Goal: Task Accomplishment & Management: Use online tool/utility

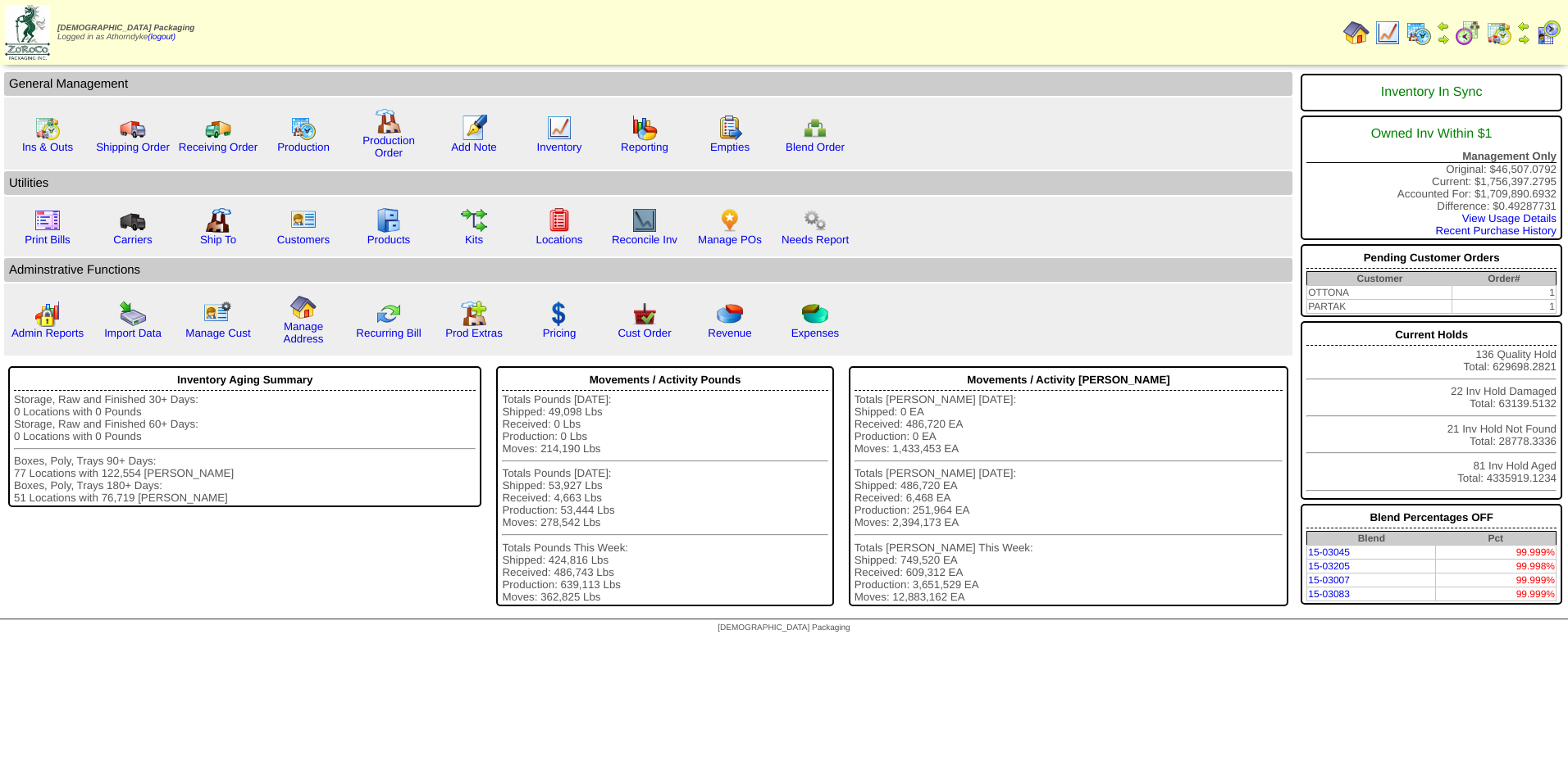
click at [1388, 33] on img at bounding box center [1387, 32] width 26 height 26
click at [545, 127] on div "Inventory" at bounding box center [559, 134] width 83 height 56
click at [550, 126] on img at bounding box center [559, 127] width 26 height 26
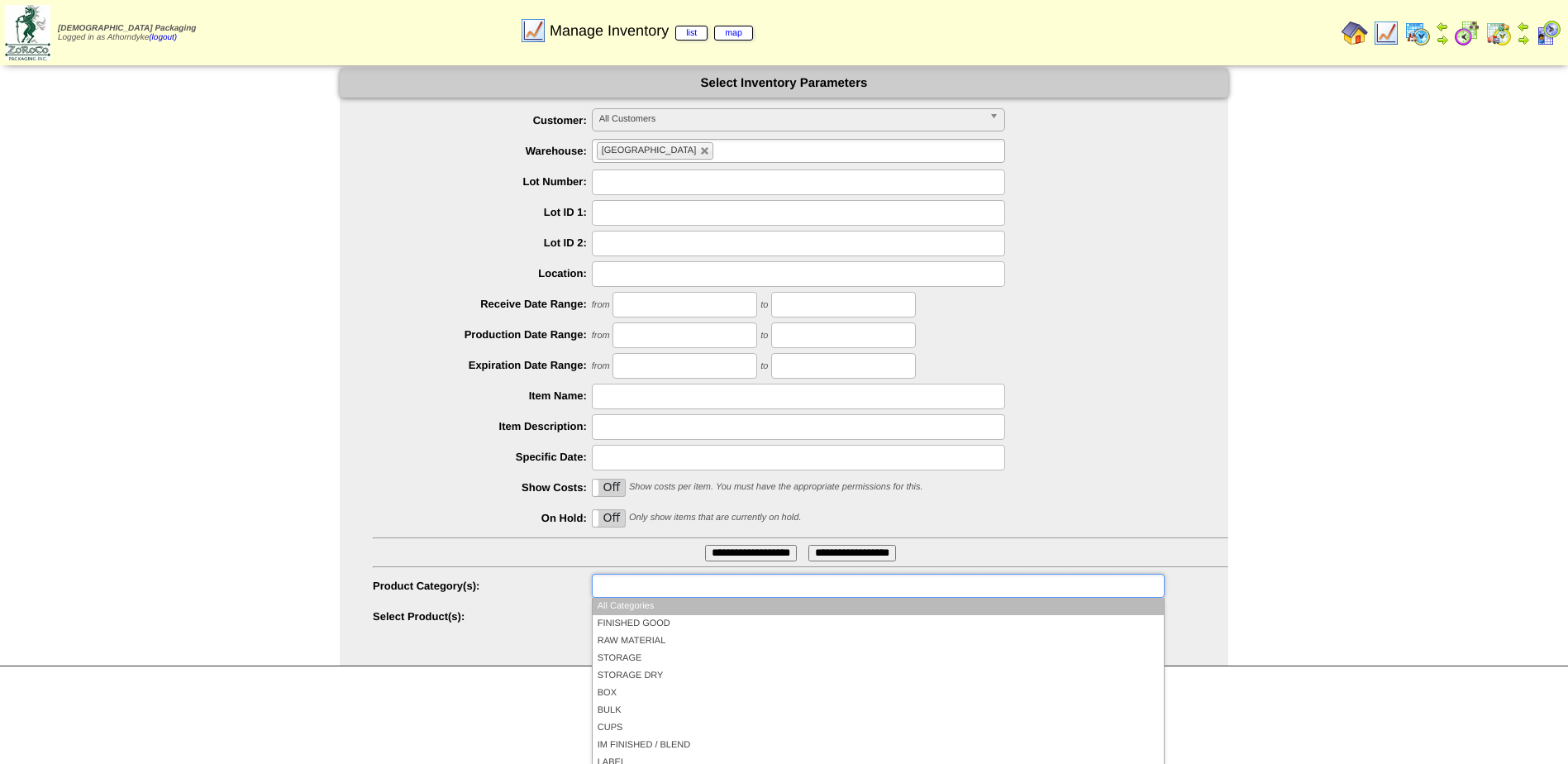
click at [671, 581] on input "text" at bounding box center [650, 586] width 106 height 20
click at [544, 574] on div "**********" at bounding box center [800, 586] width 855 height 25
type input "**********"
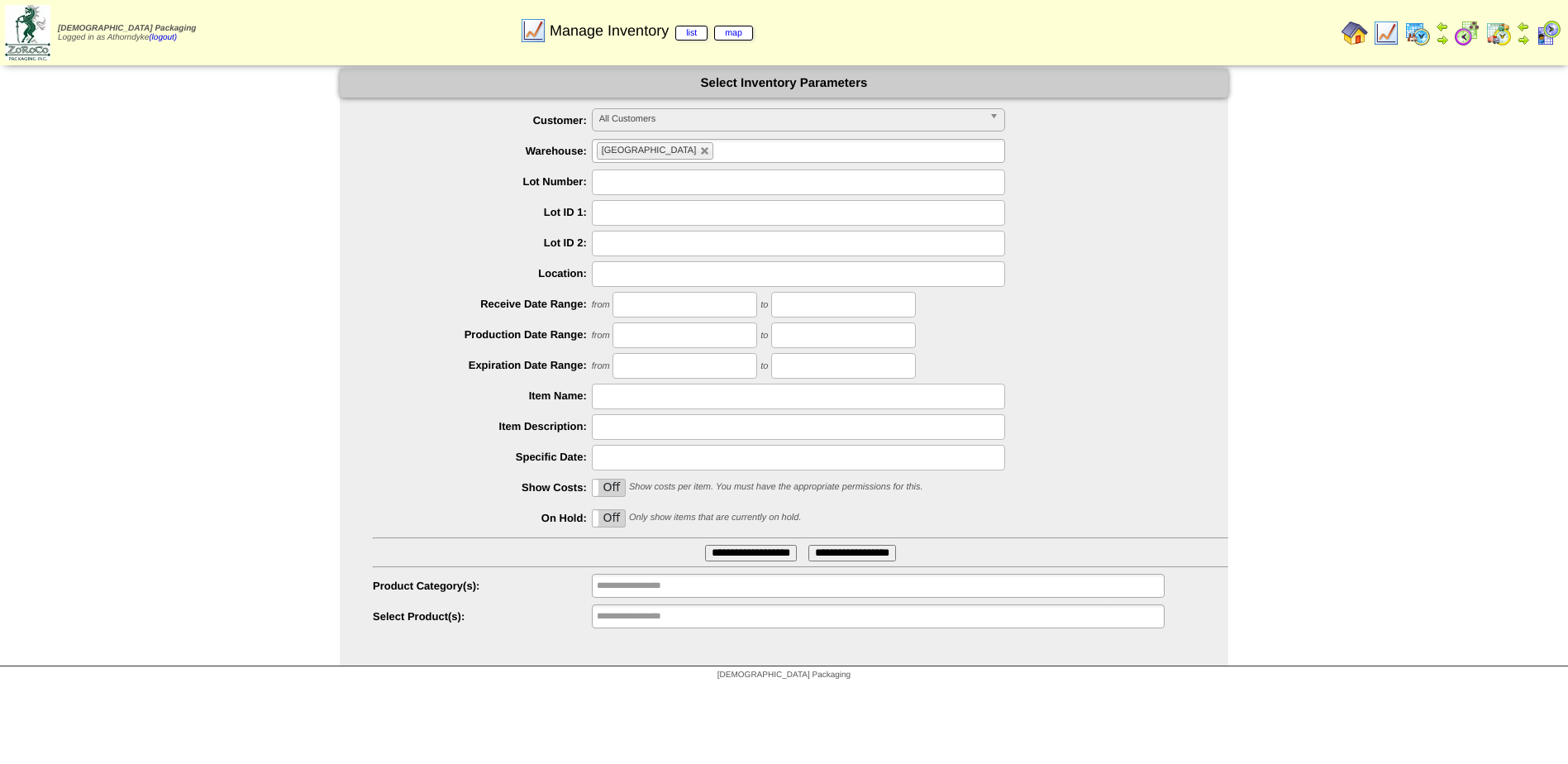
click at [635, 639] on div "**********" at bounding box center [784, 367] width 888 height 597
click at [636, 628] on li "**********" at bounding box center [650, 616] width 106 height 22
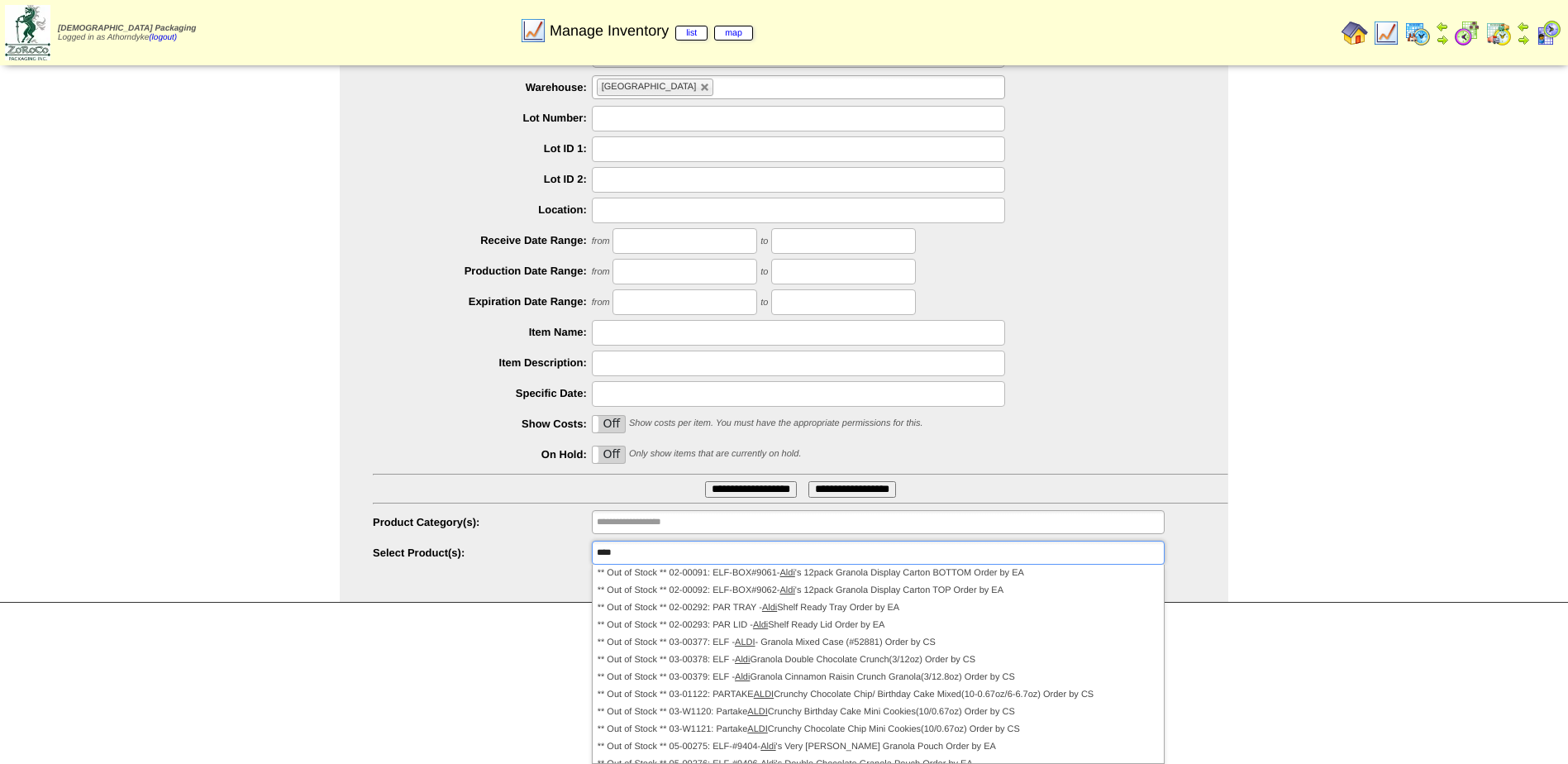
click at [1351, 422] on div "**********" at bounding box center [784, 304] width 1568 height 598
type input "**********"
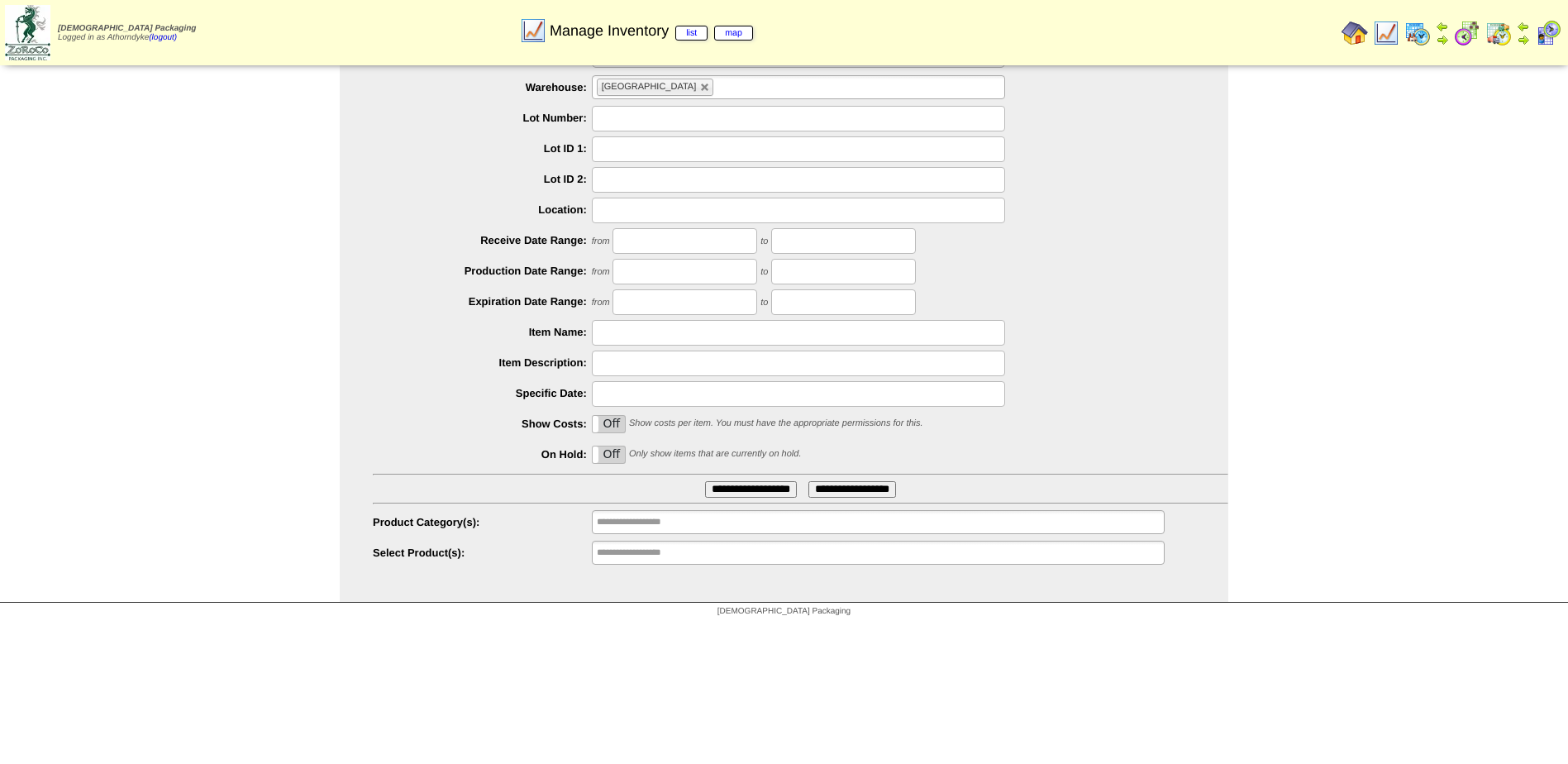
click at [1356, 46] on img at bounding box center [1355, 32] width 26 height 26
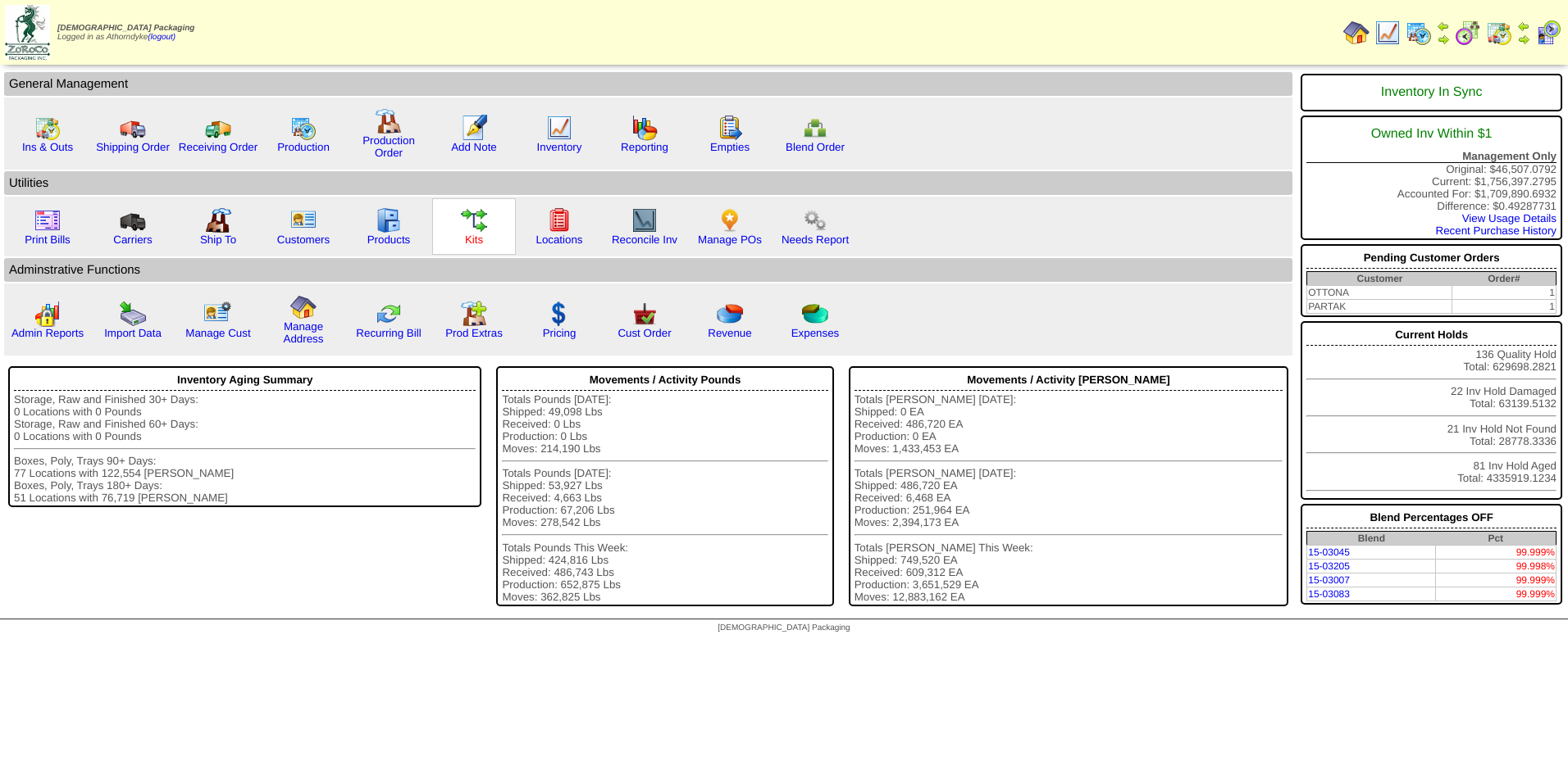
click at [474, 243] on link "Kits" at bounding box center [474, 239] width 18 height 13
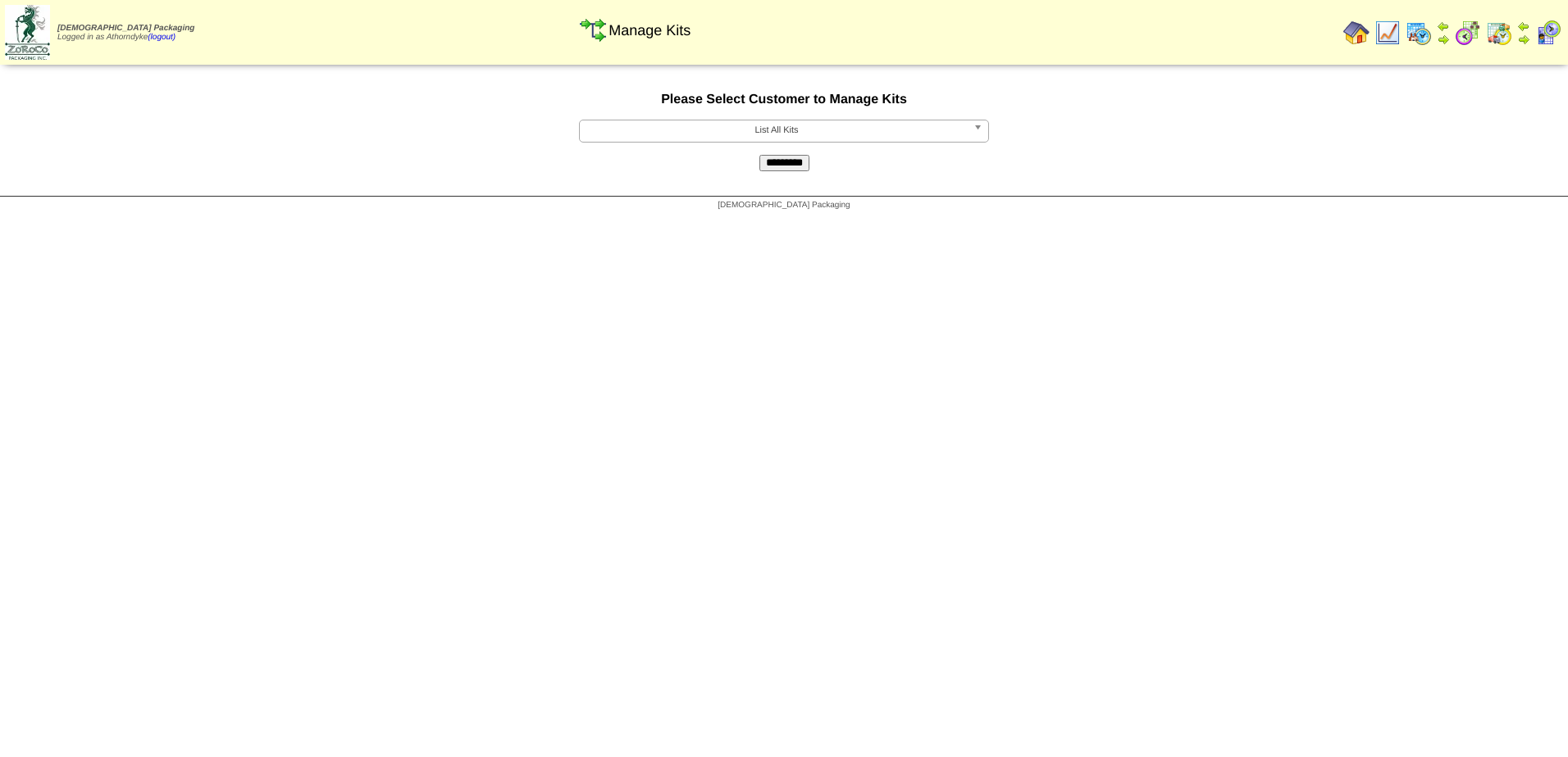
click at [756, 125] on span "List All Kits" at bounding box center [777, 130] width 381 height 19
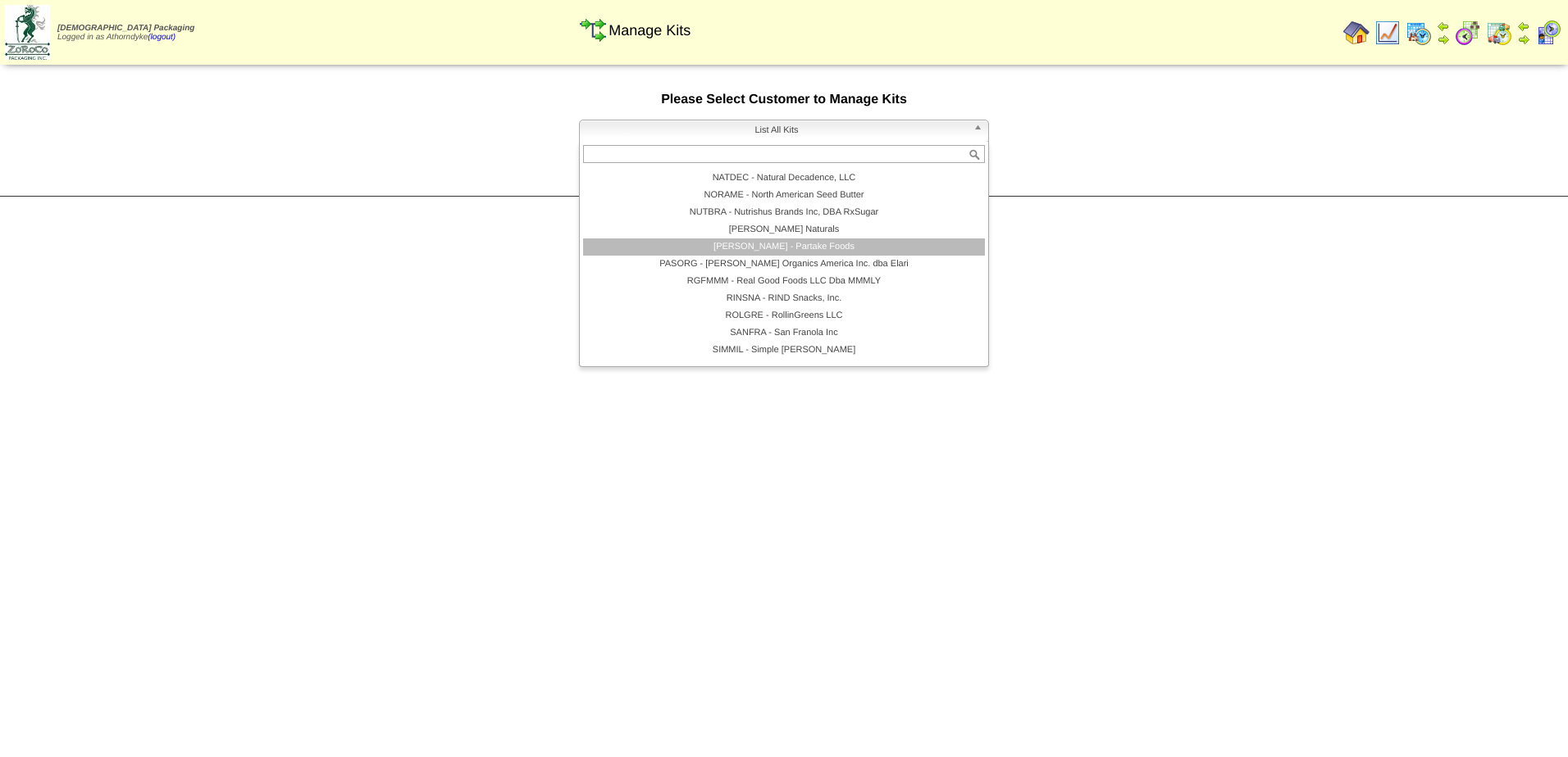
scroll to position [190, 0]
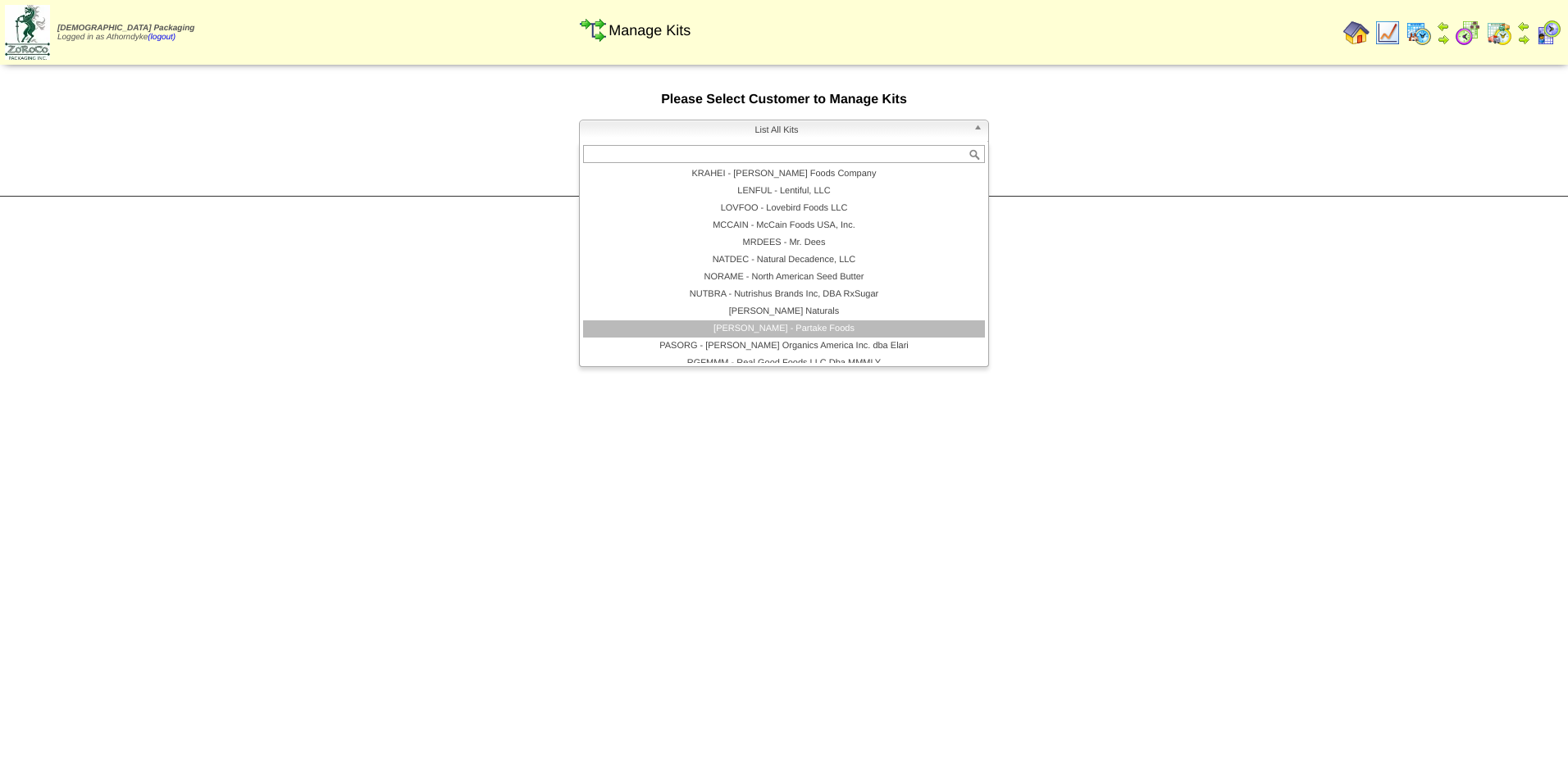
click at [801, 330] on li "PARTAK - Partake Foods" at bounding box center [784, 329] width 402 height 17
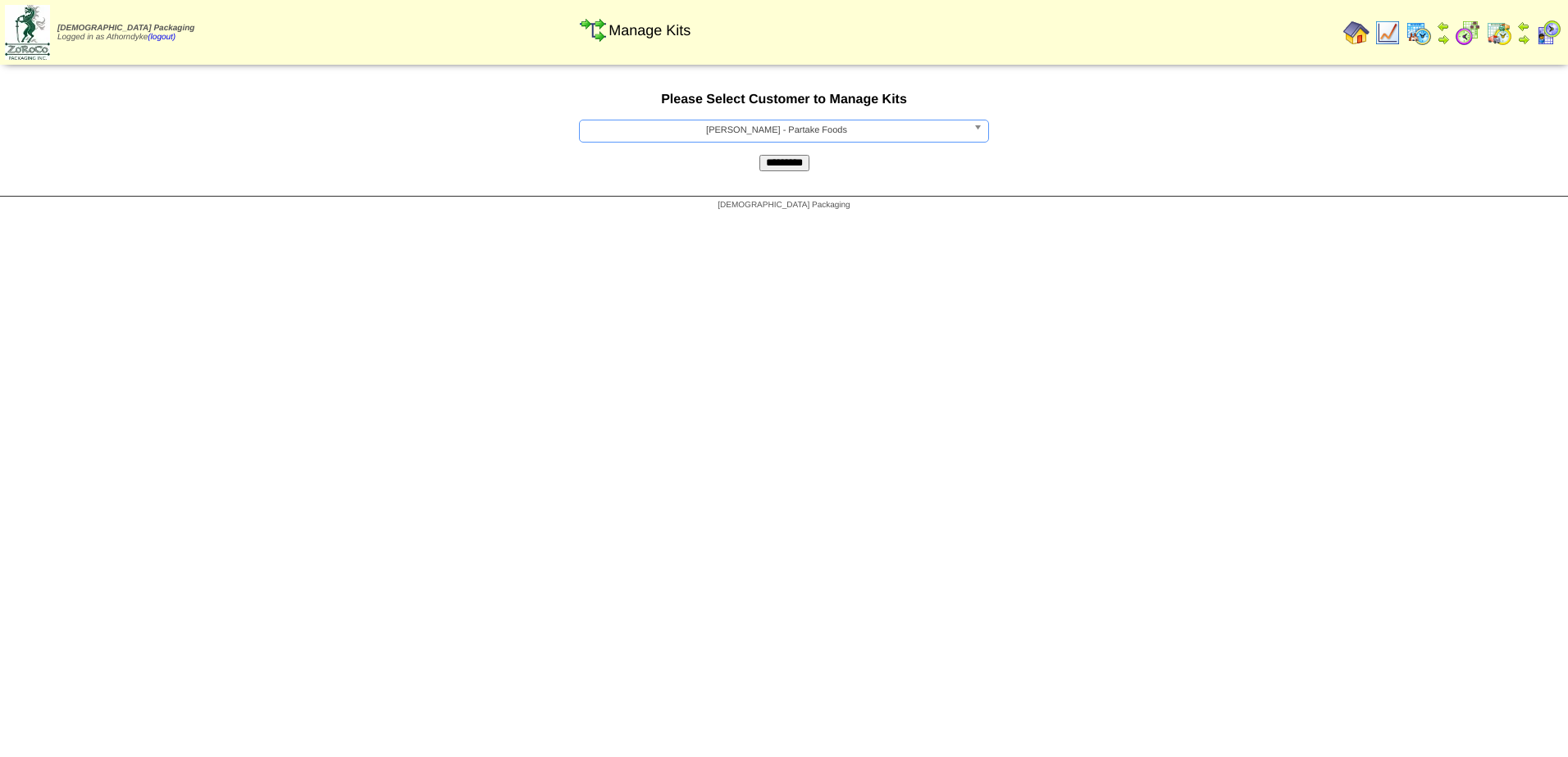
click at [799, 168] on input "*********" at bounding box center [784, 163] width 50 height 16
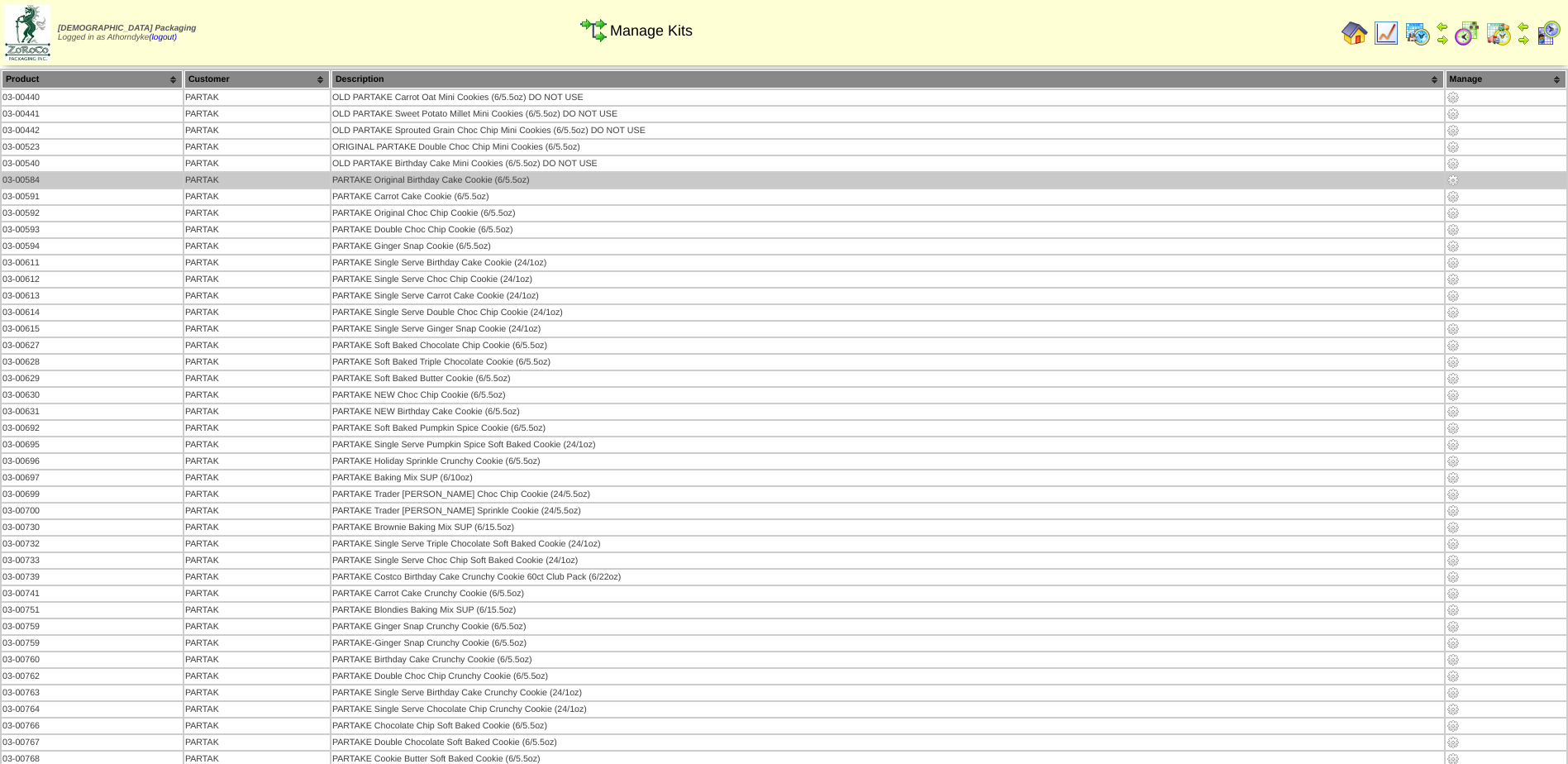
scroll to position [2527, 0]
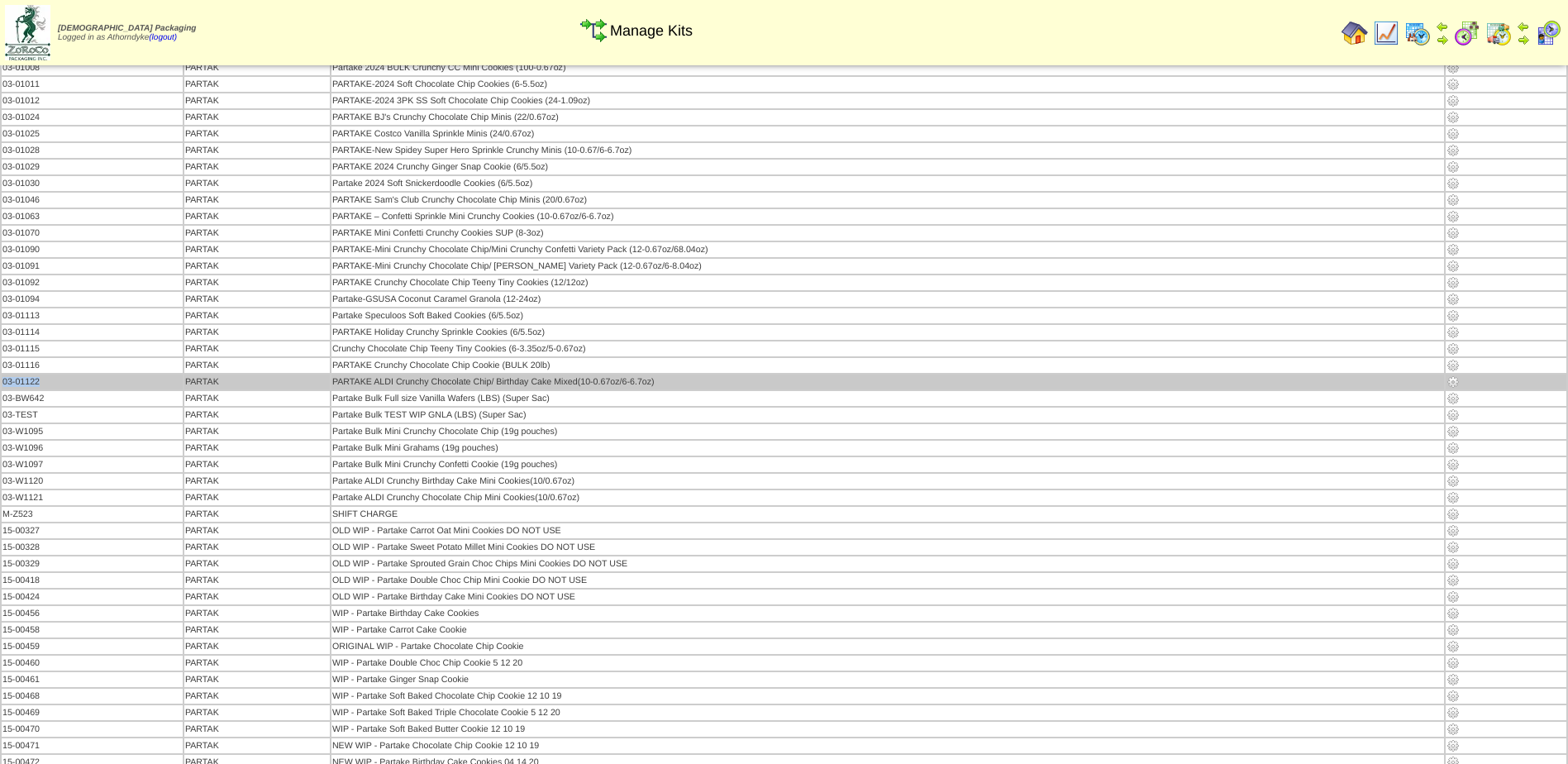
drag, startPoint x: 46, startPoint y: 378, endPoint x: 3, endPoint y: 387, distance: 43.9
click at [3, 387] on td "03-01122" at bounding box center [92, 382] width 181 height 15
drag, startPoint x: 665, startPoint y: 382, endPoint x: 375, endPoint y: 383, distance: 290.0
click at [375, 383] on td "PARTAKE ALDI Crunchy Chocolate Chip/ Birthday Cake Mixed(10-0.67oz/6-6.7oz)" at bounding box center [888, 382] width 1113 height 15
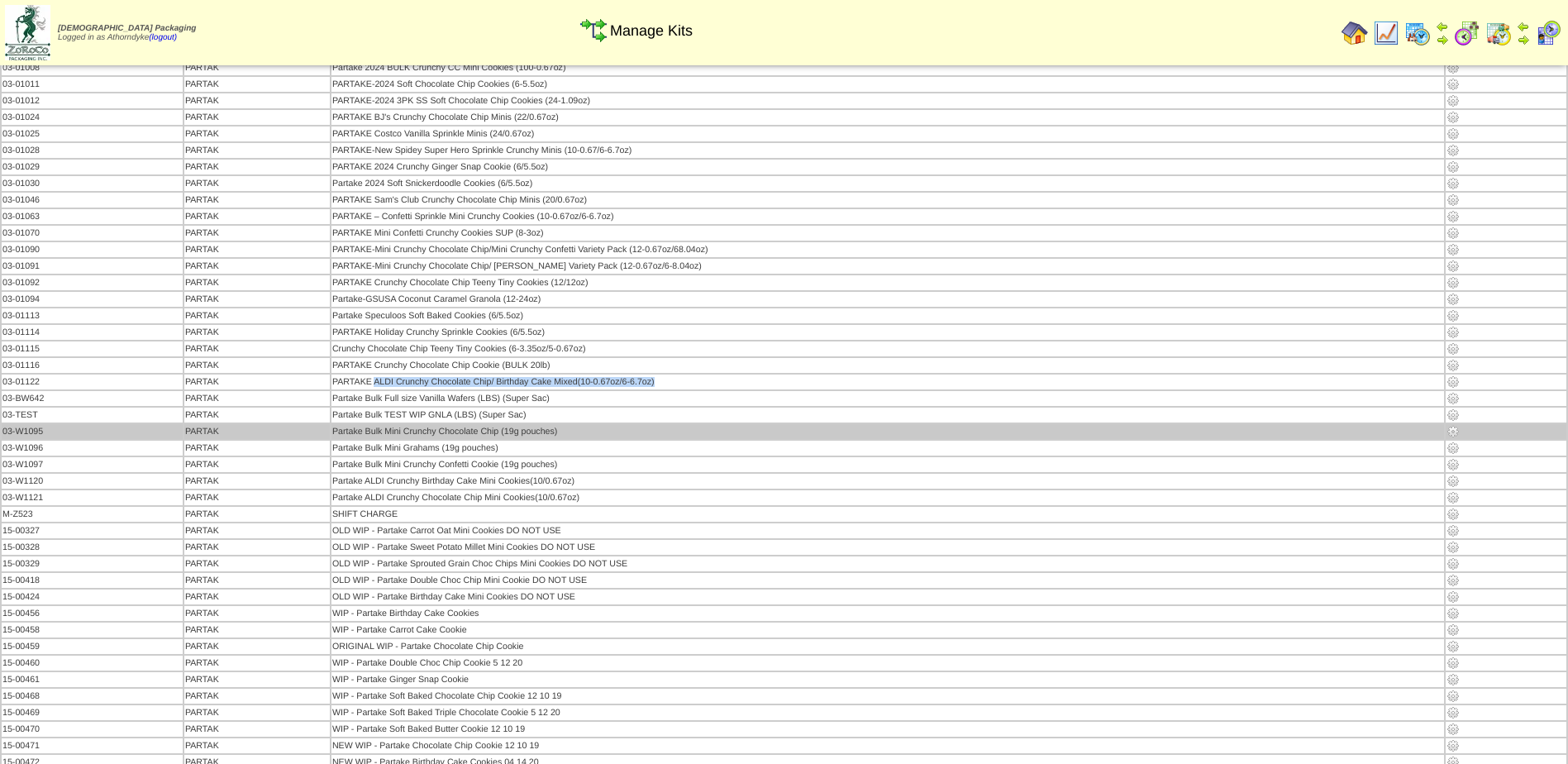
copy td "ALDI Crunchy Chocolate Chip/ Birthday Cake Mixed(10-0.67oz/6-6.7oz)"
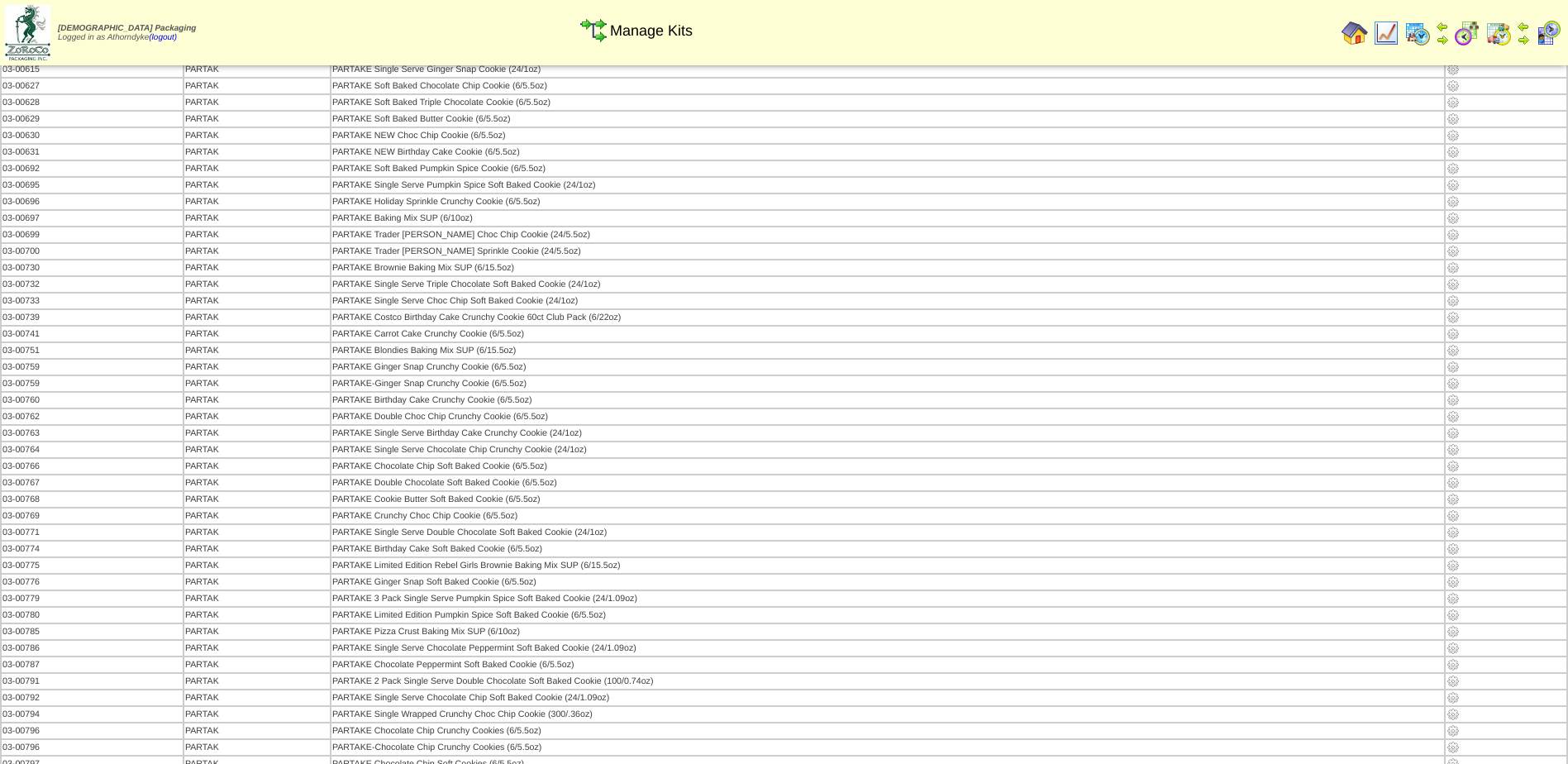
scroll to position [0, 0]
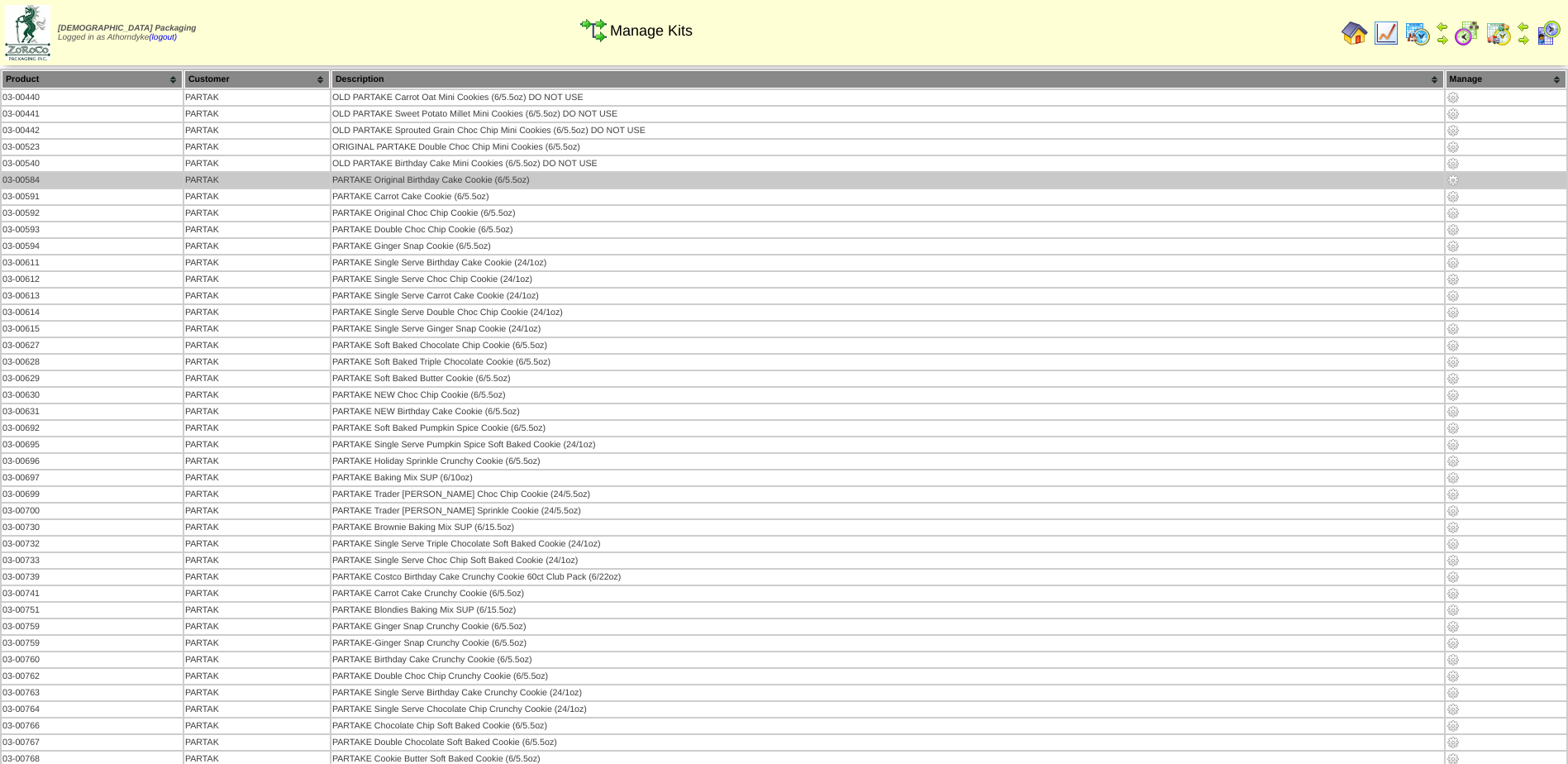
click at [1457, 180] on img at bounding box center [1453, 180] width 14 height 14
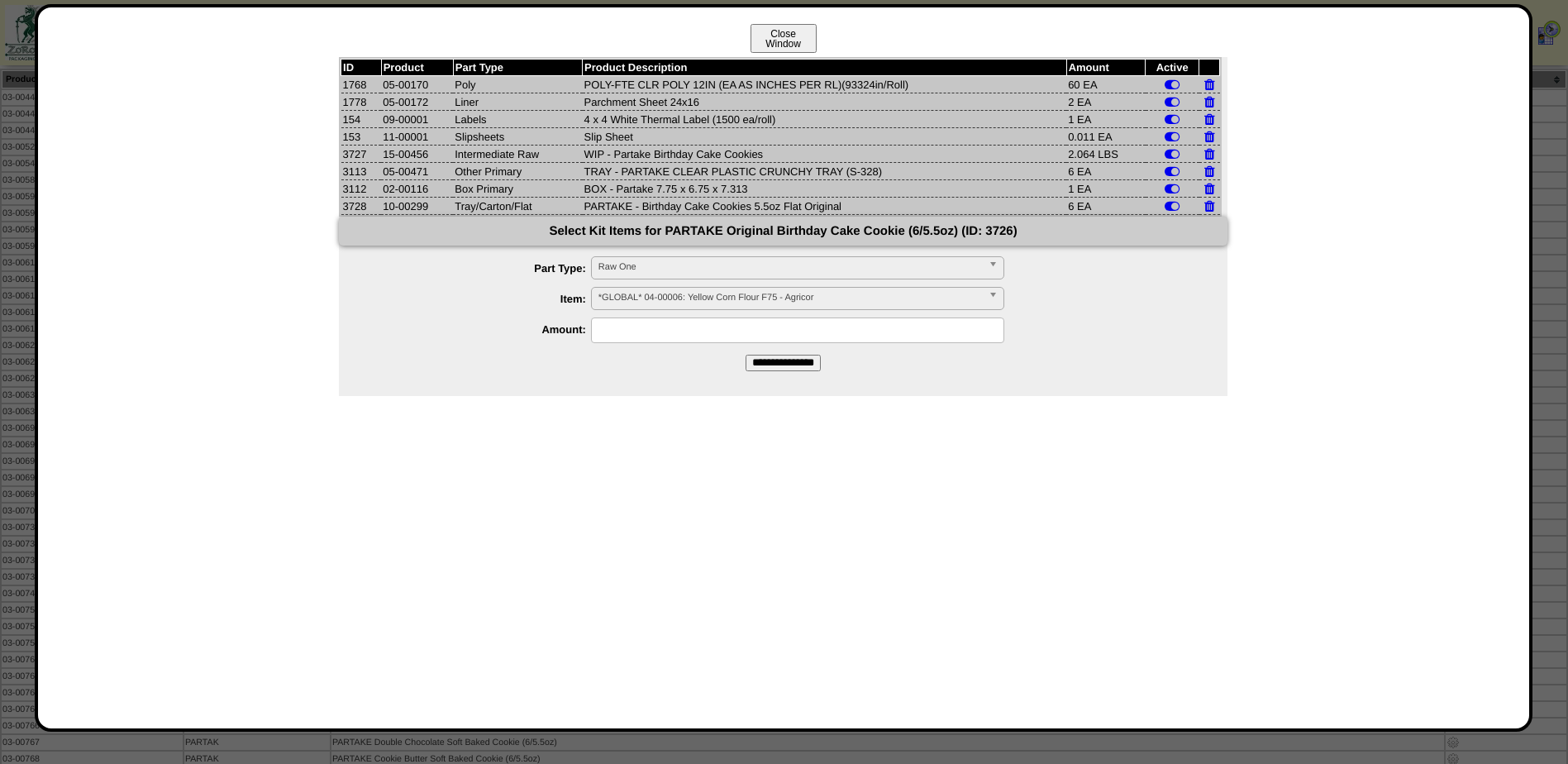
click at [779, 38] on button "Close Window" at bounding box center [784, 38] width 66 height 29
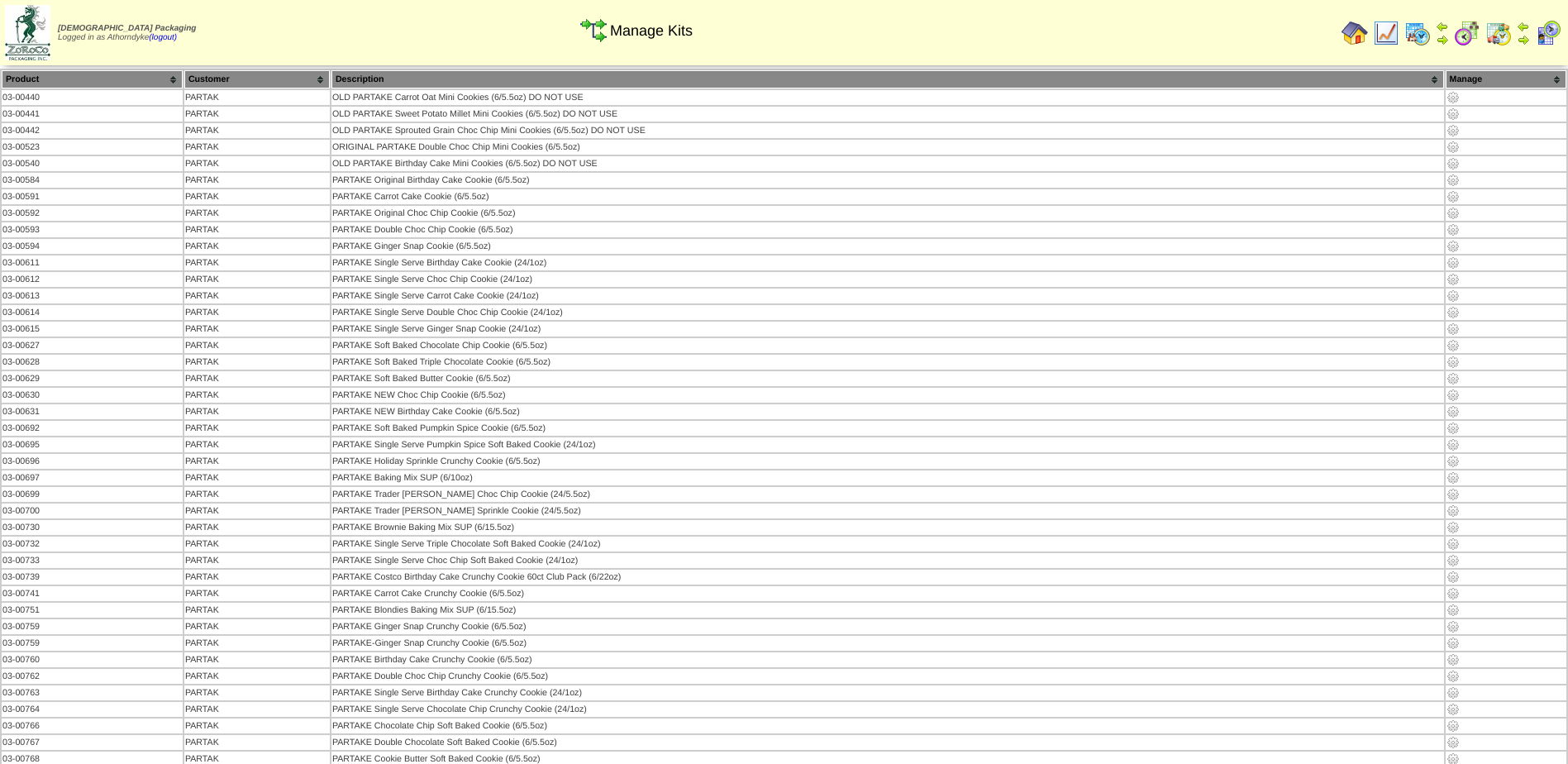
click at [1353, 43] on img at bounding box center [1355, 32] width 26 height 26
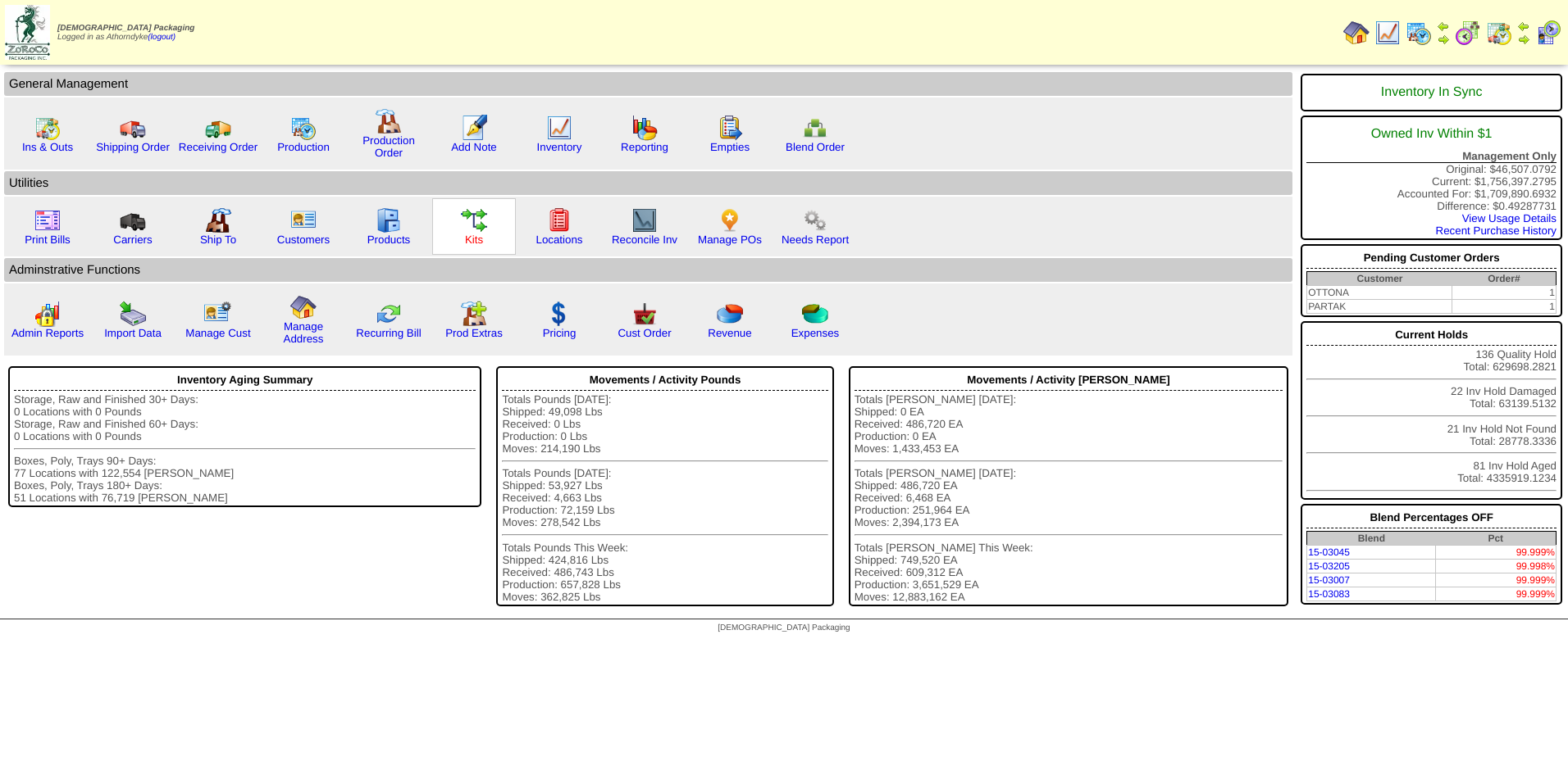
click at [468, 235] on link "Kits" at bounding box center [474, 239] width 18 height 13
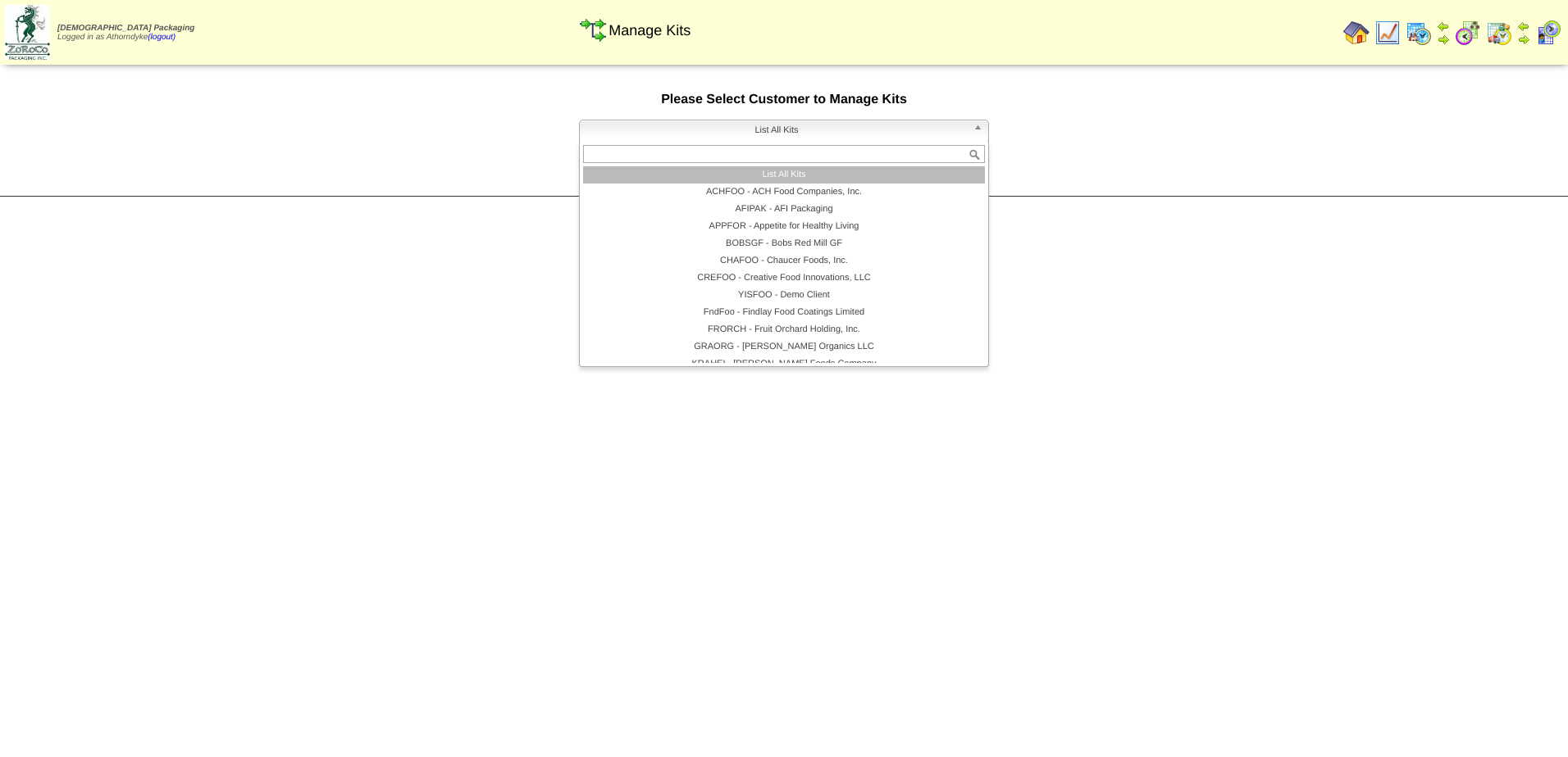
click at [693, 130] on span "List All Kits" at bounding box center [777, 130] width 381 height 19
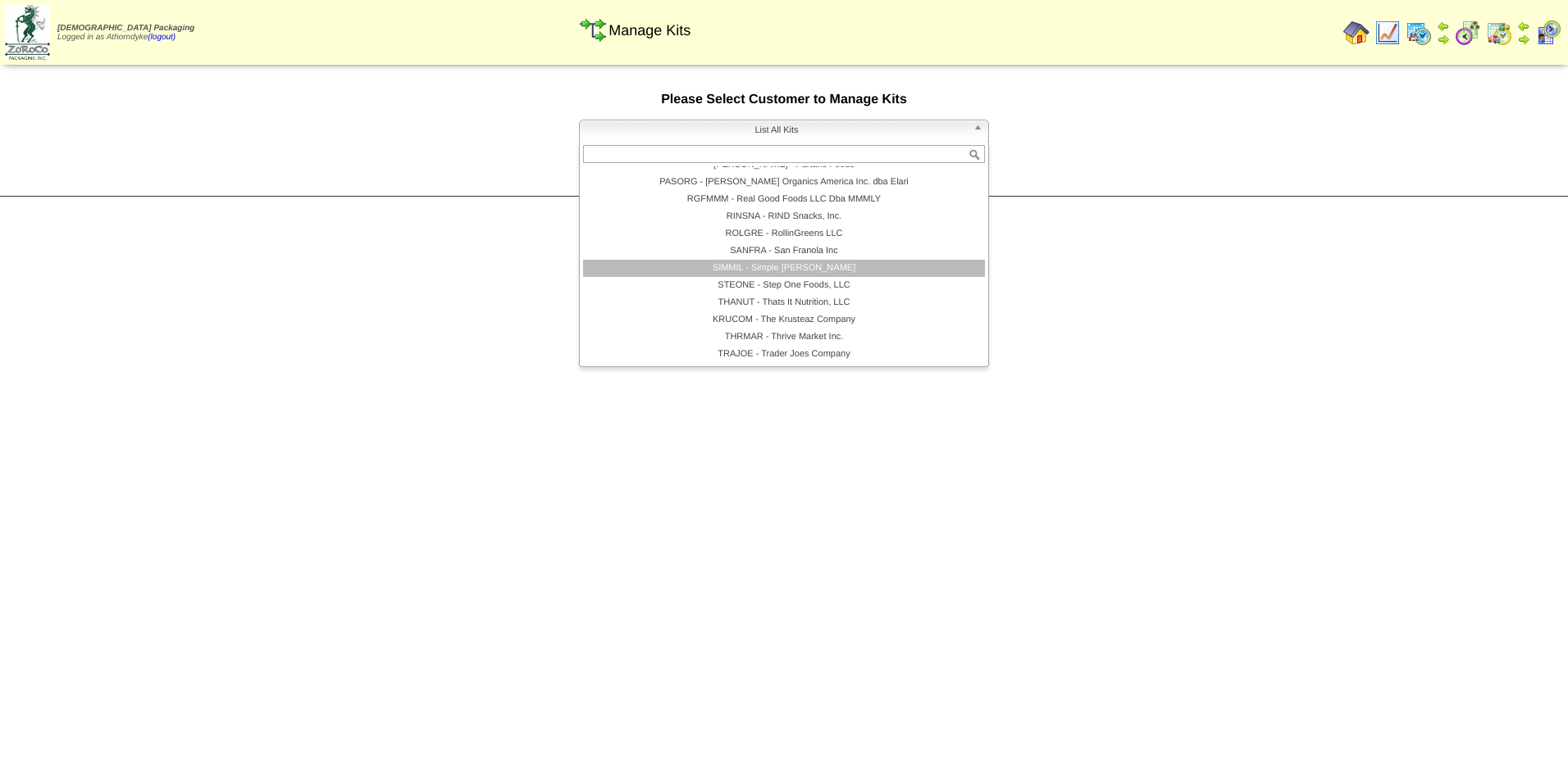
scroll to position [272, 0]
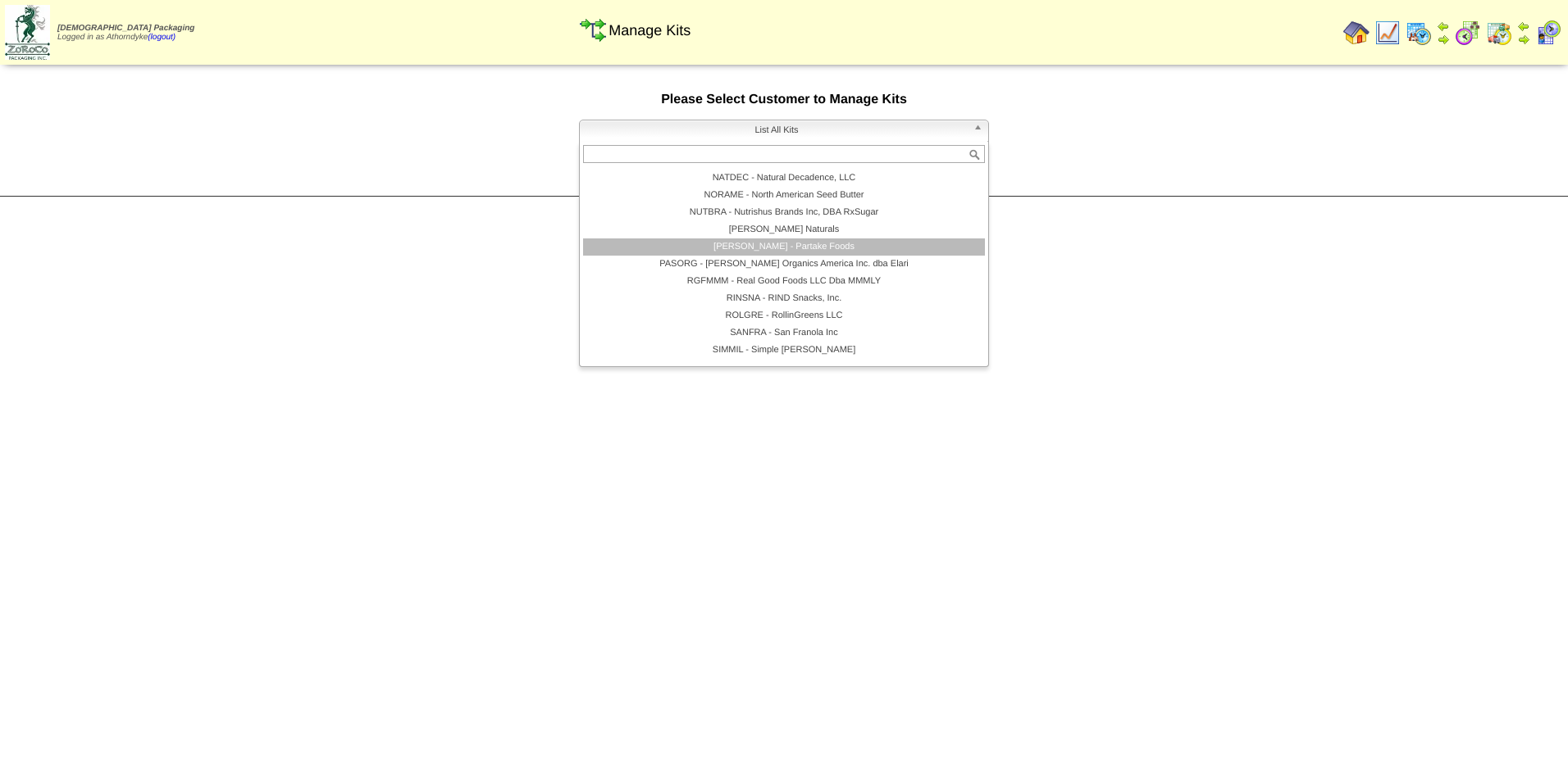
click at [808, 249] on li "PARTAK - Partake Foods" at bounding box center [784, 247] width 402 height 17
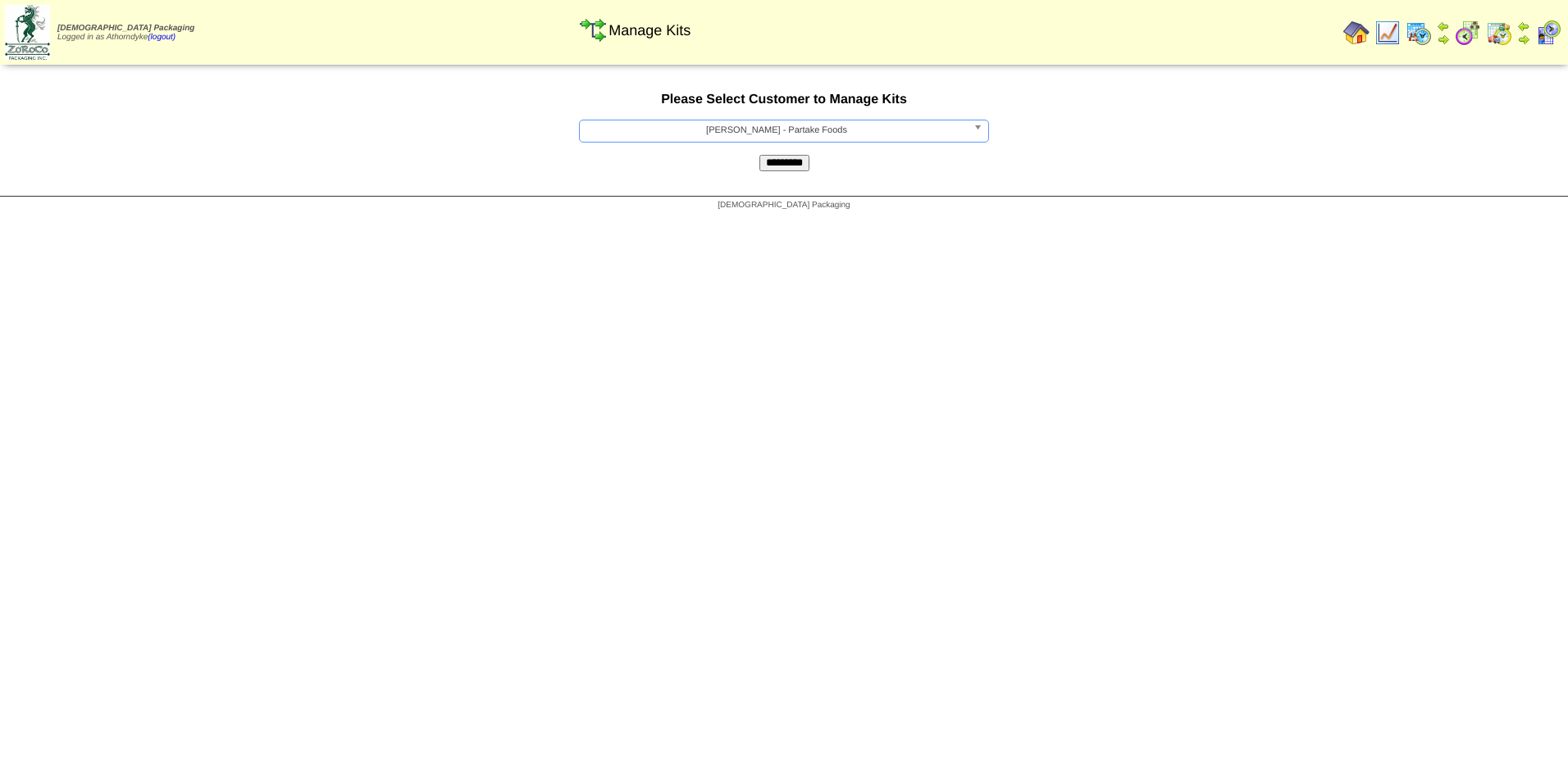
click at [779, 167] on input "*********" at bounding box center [784, 163] width 50 height 16
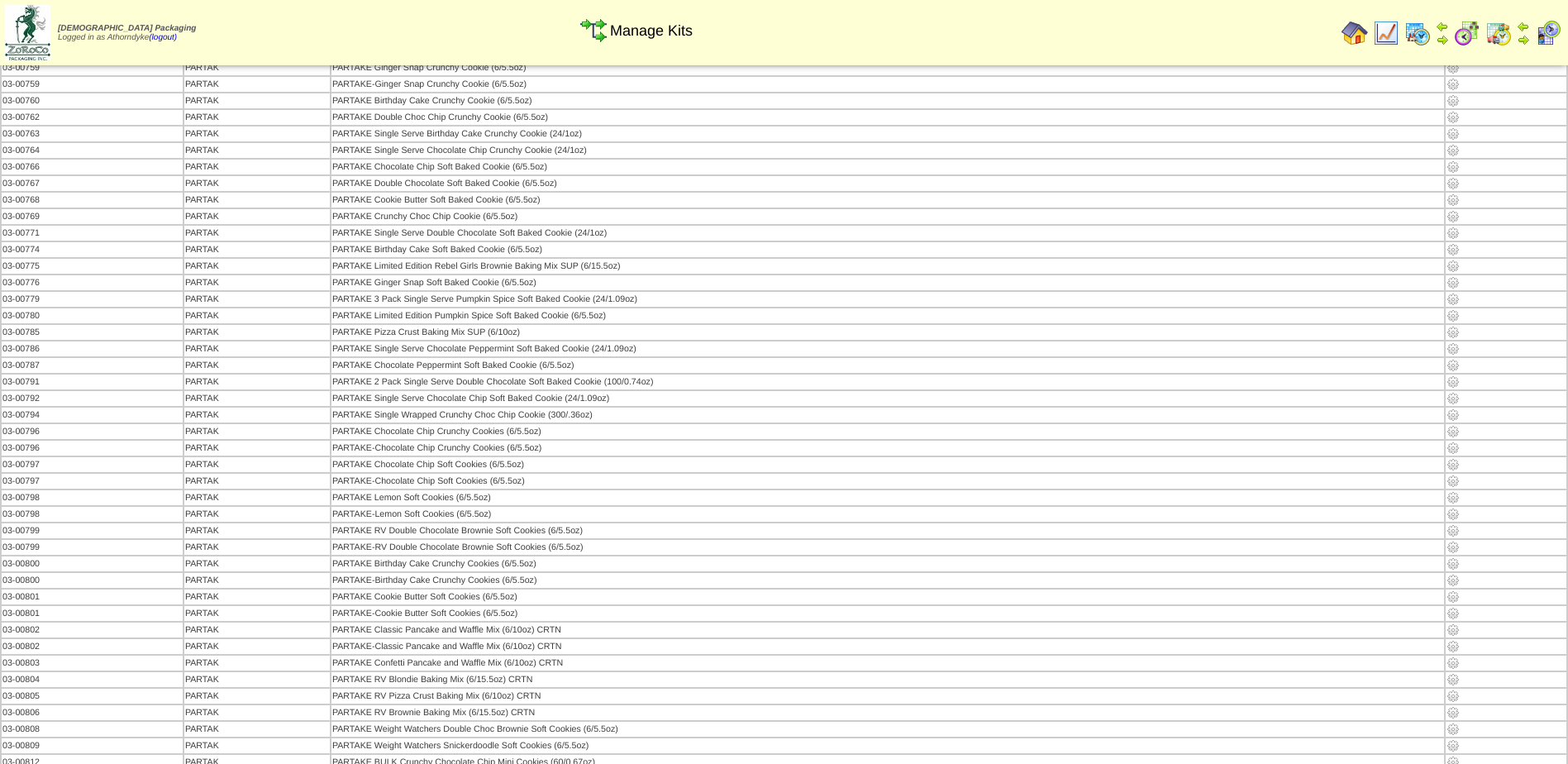
scroll to position [2180, 0]
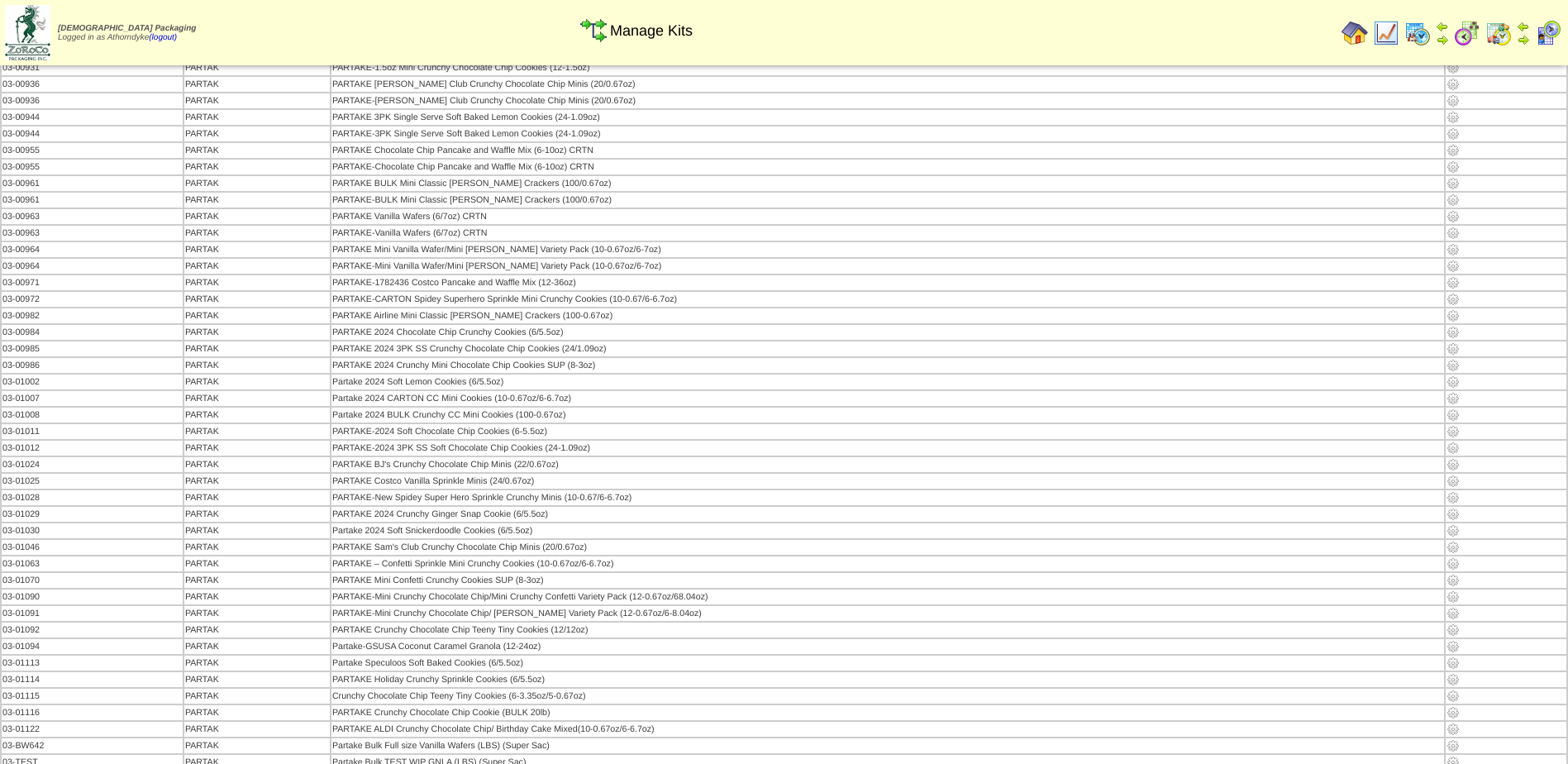
click at [1352, 29] on img at bounding box center [1355, 32] width 26 height 26
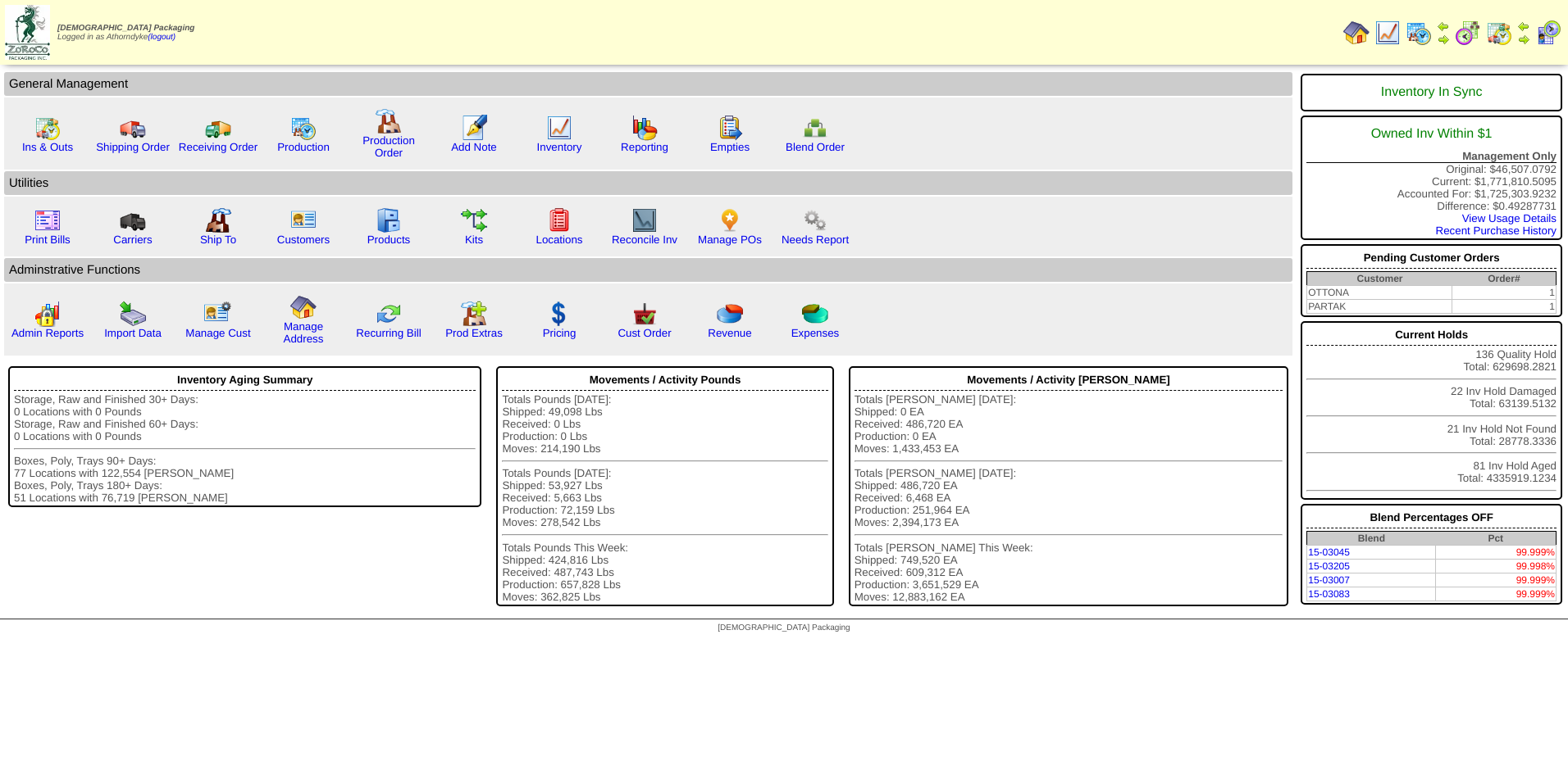
click at [1424, 30] on img at bounding box center [1418, 32] width 26 height 26
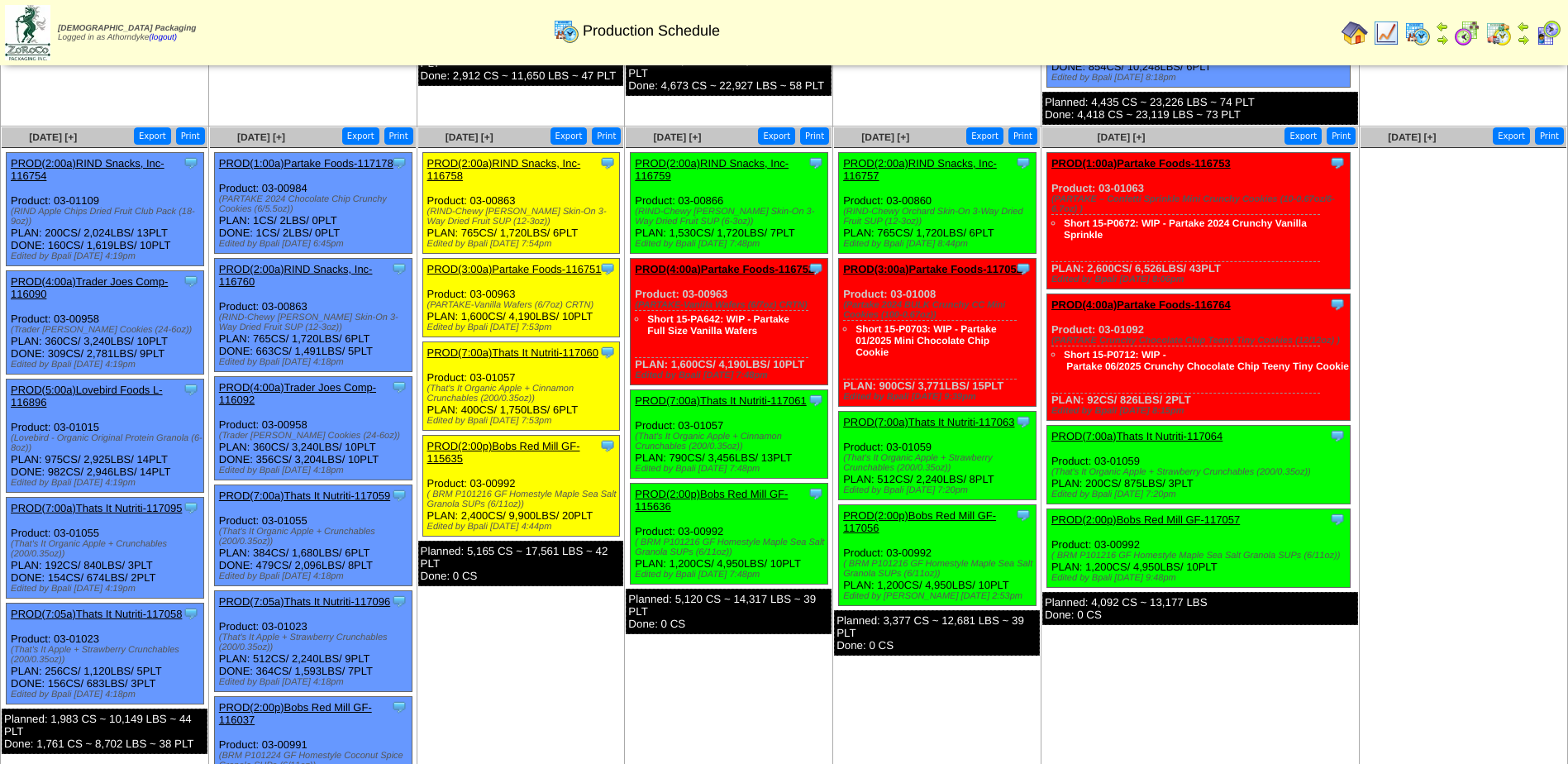
scroll to position [407, 0]
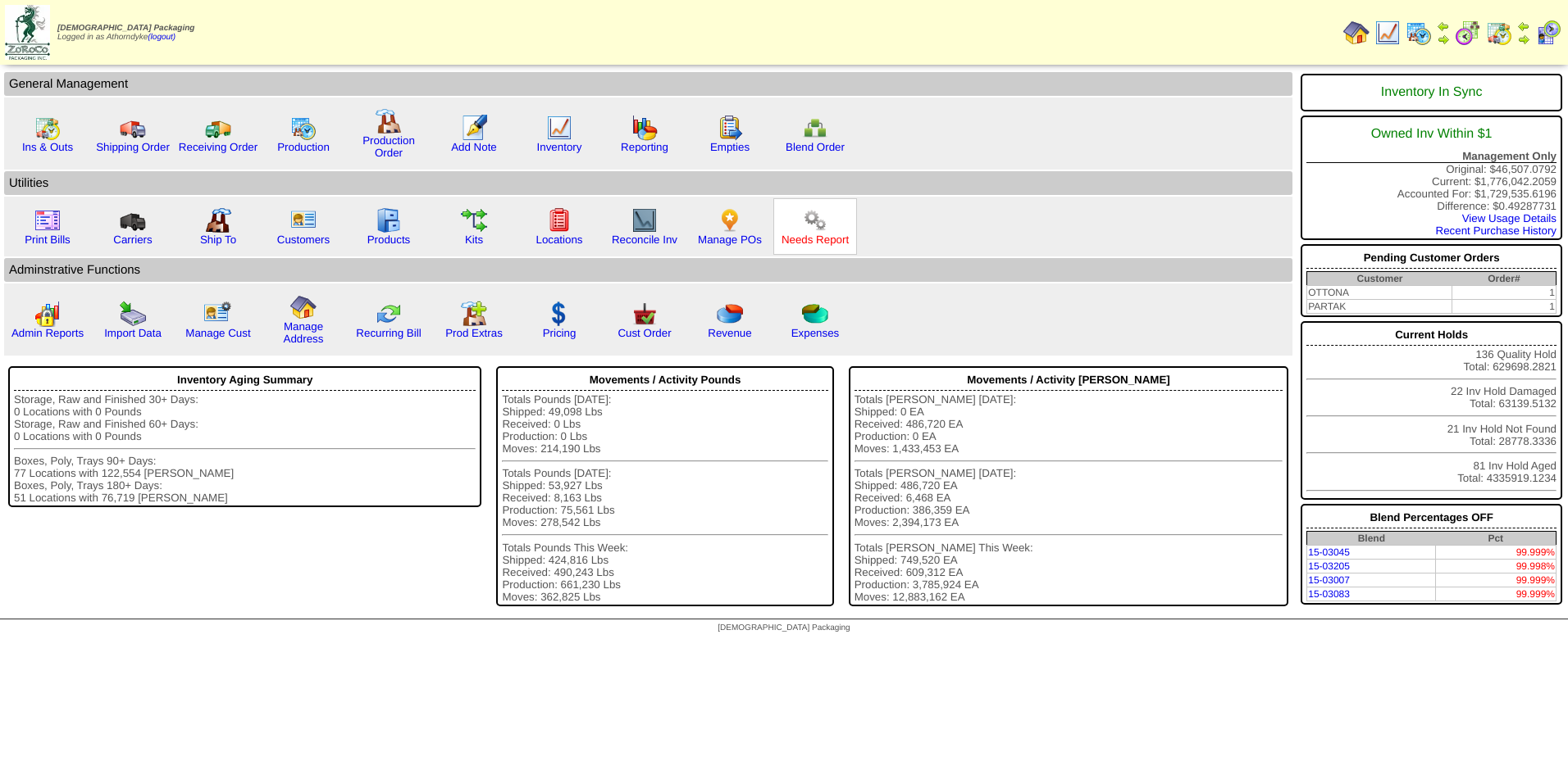
click at [819, 240] on link "Needs Report" at bounding box center [815, 239] width 67 height 13
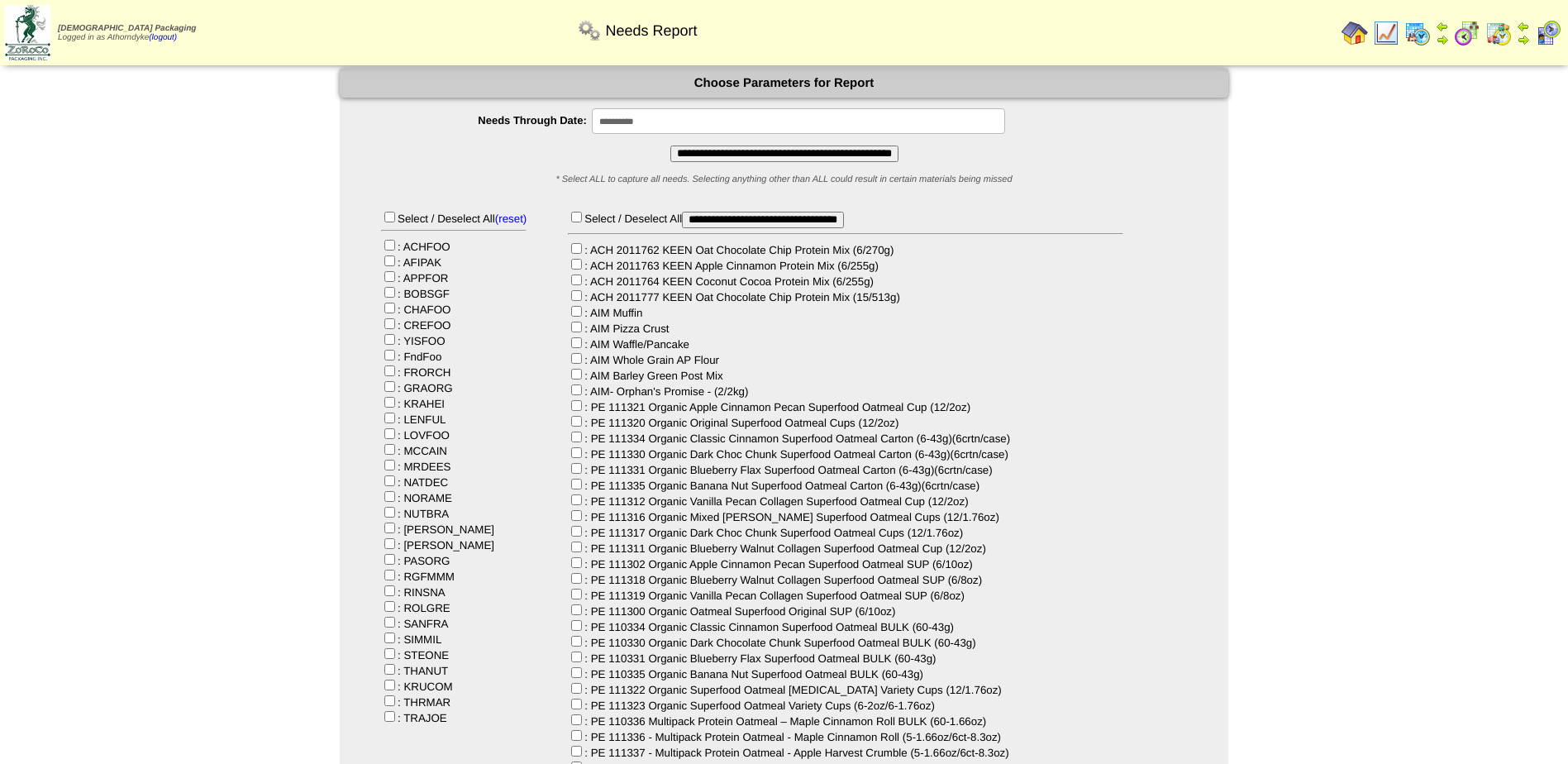
click at [703, 116] on input "**********" at bounding box center [798, 121] width 414 height 25
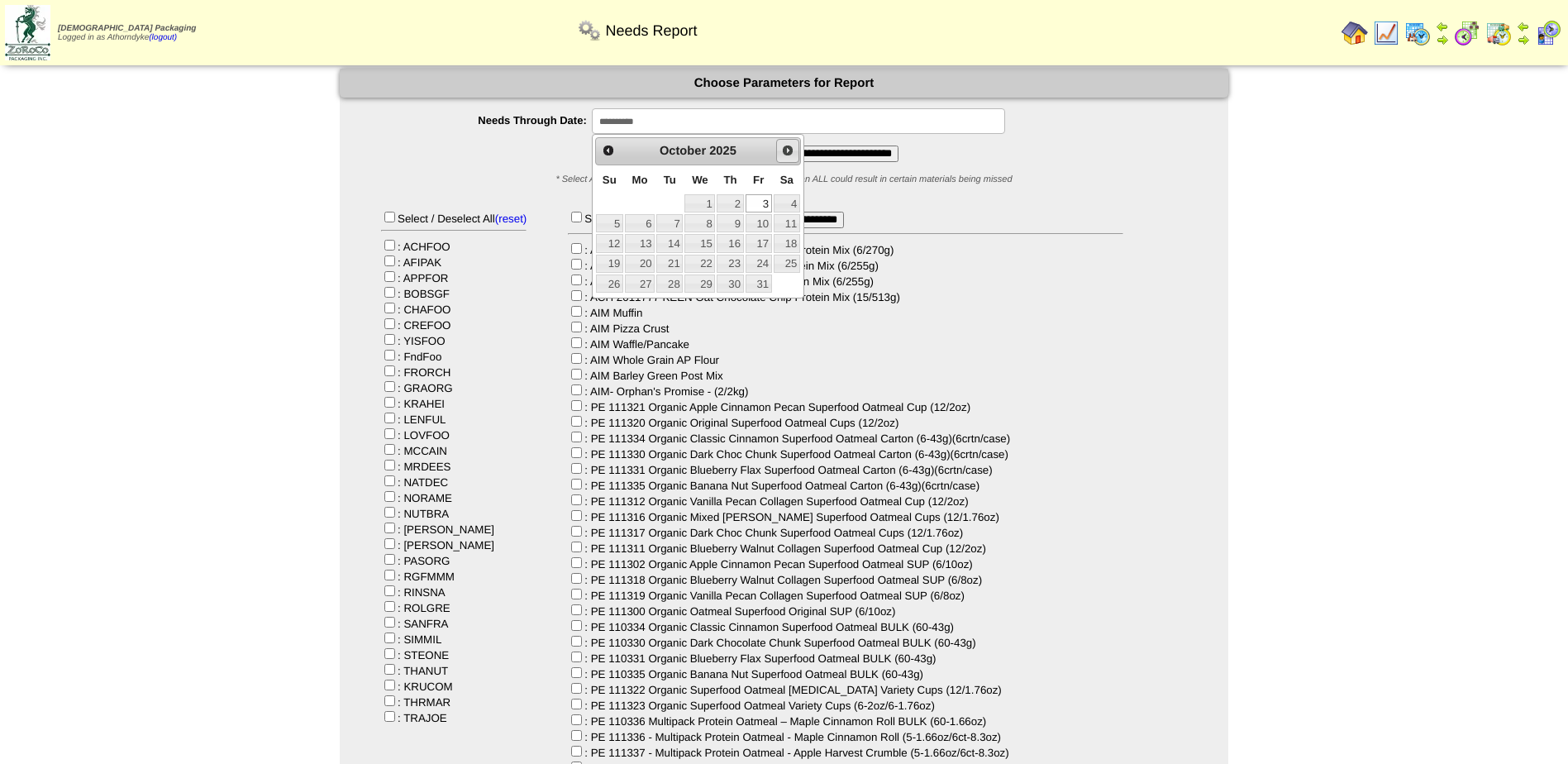
click at [791, 149] on span "Next" at bounding box center [788, 150] width 14 height 14
click at [787, 201] on link "1" at bounding box center [787, 203] width 26 height 18
type input "**********"
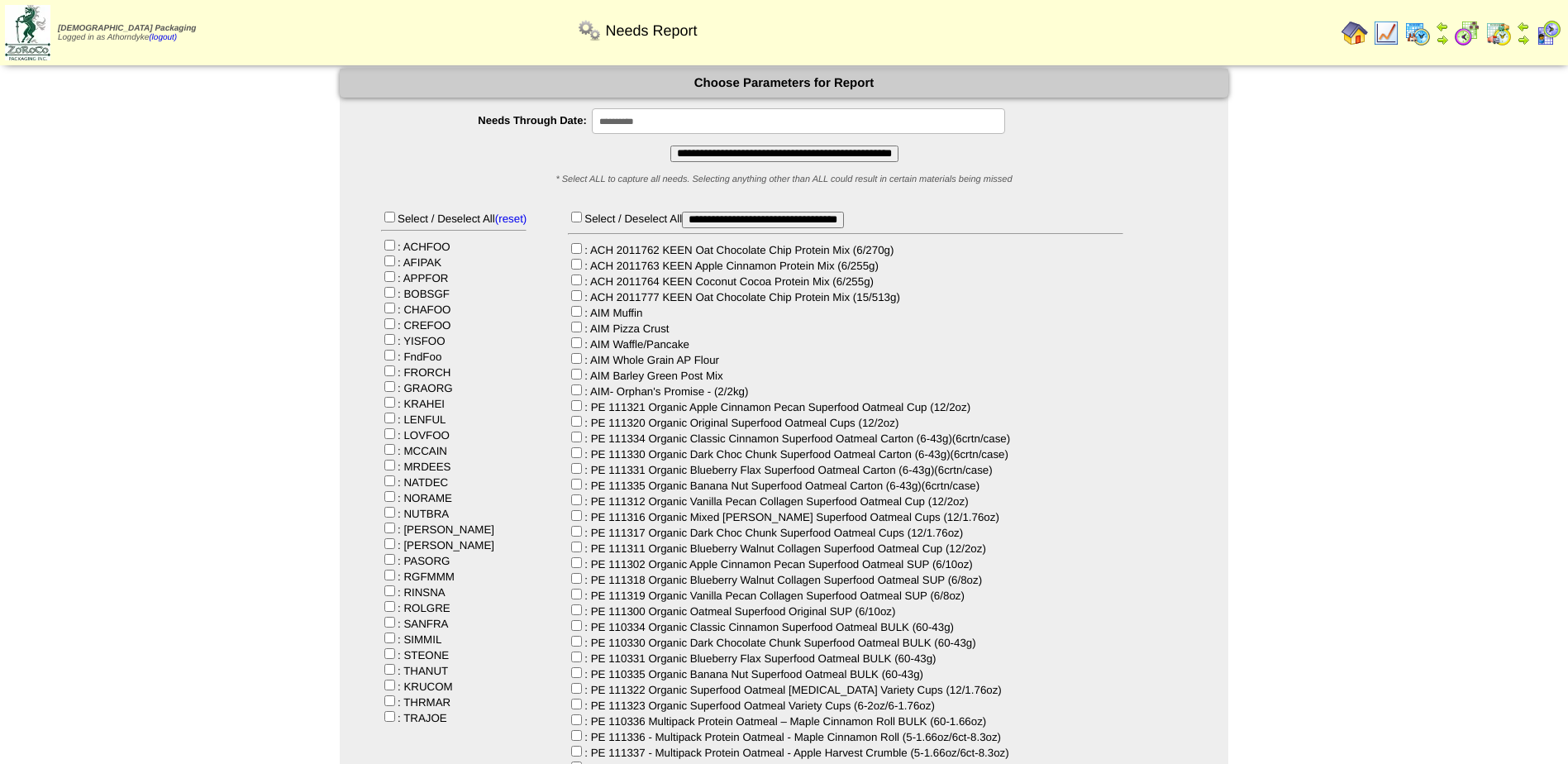
click at [698, 159] on input "**********" at bounding box center [784, 153] width 228 height 16
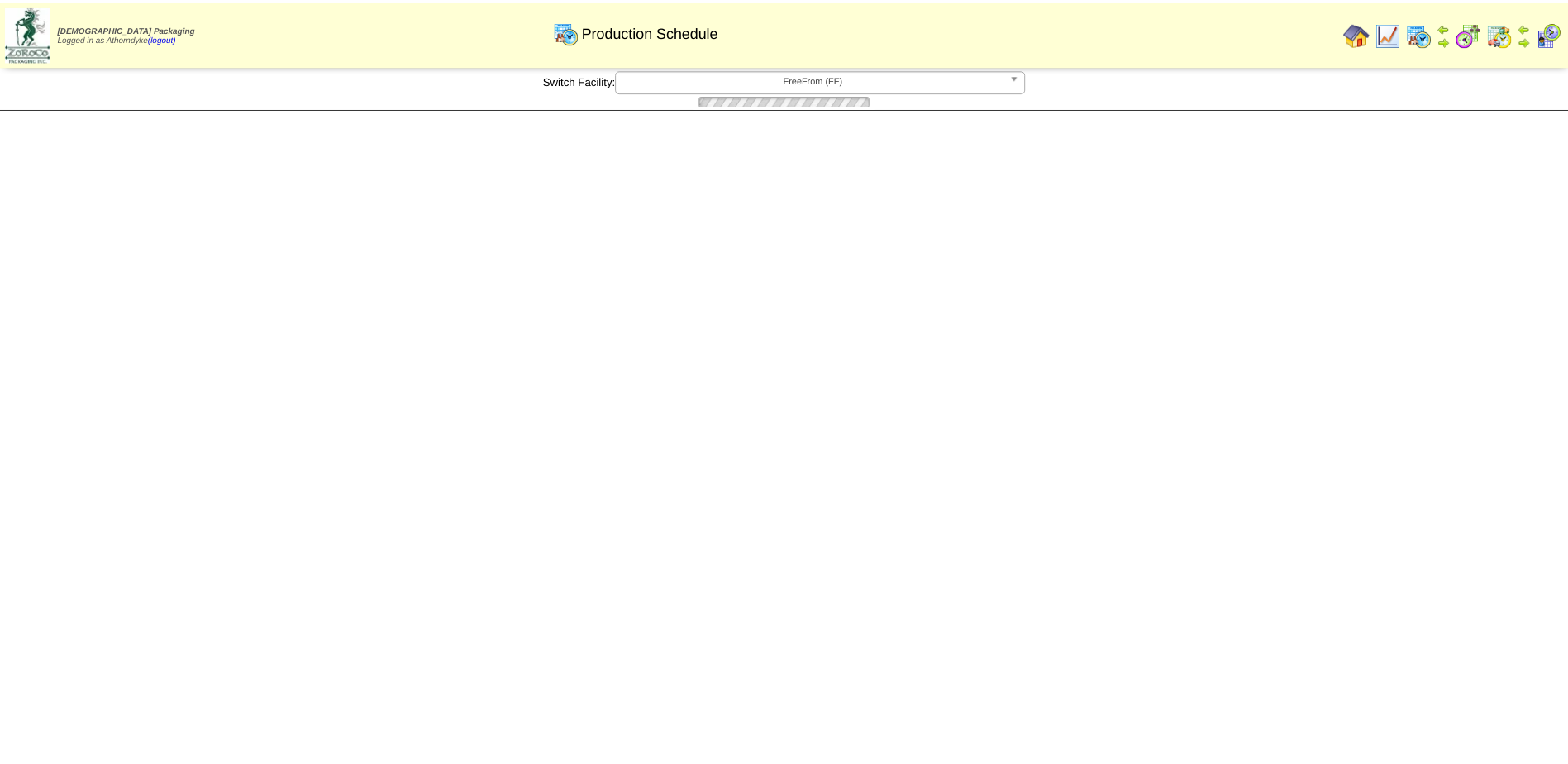
scroll to position [407, 0]
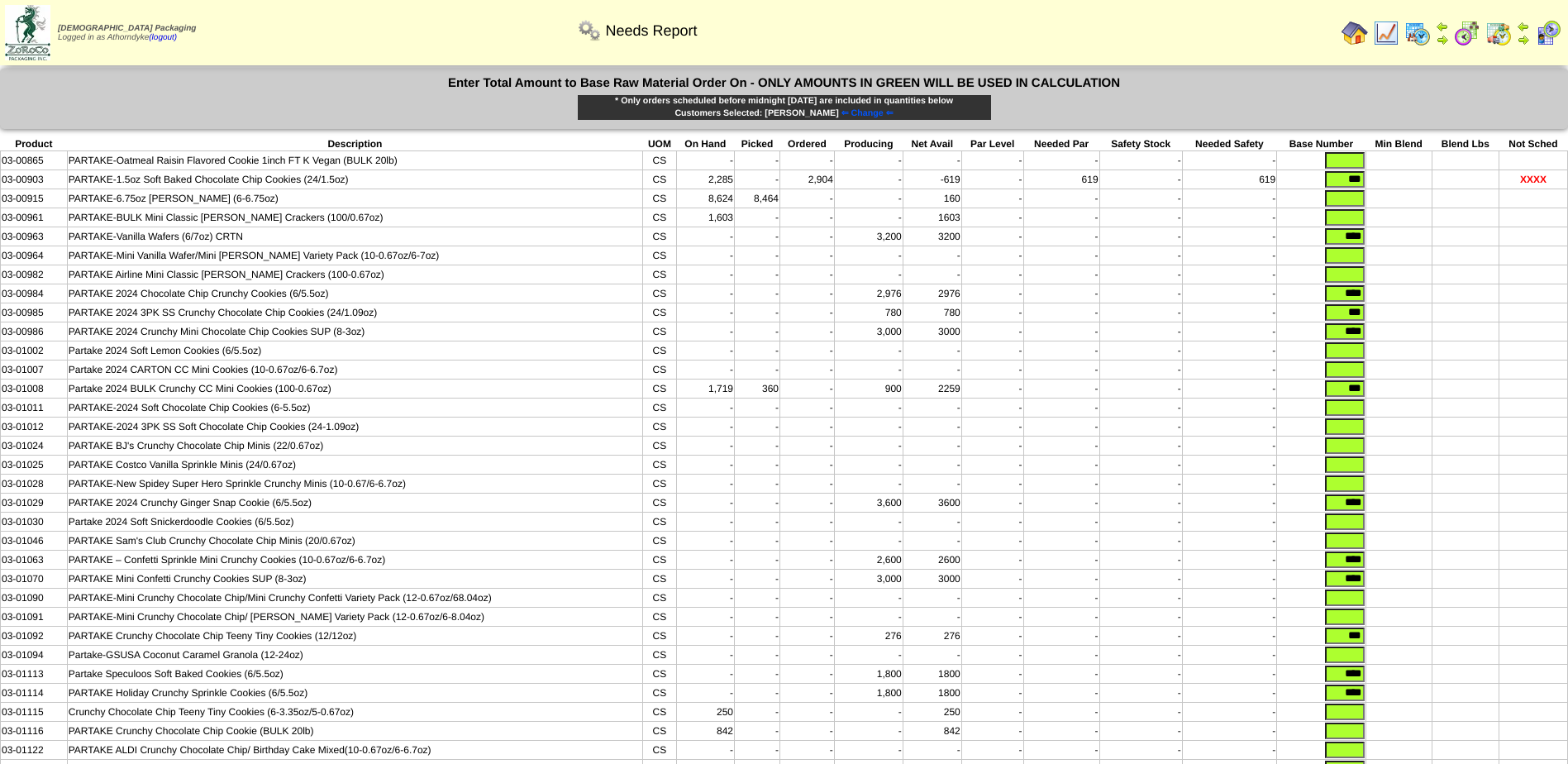
drag, startPoint x: 1335, startPoint y: 180, endPoint x: 1552, endPoint y: 189, distance: 217.2
click at [1551, 189] on tr "03-00903 PARTAKE-1.5oz Soft Baked Chocolate Chip Cookies (24/1.5oz) CS 2,285 - …" at bounding box center [784, 179] width 1567 height 19
type input "*"
drag, startPoint x: 1330, startPoint y: 247, endPoint x: 1445, endPoint y: 241, distance: 115.2
click at [1445, 241] on tr "03-00963 PARTAKE-Vanilla Wafers (6/7oz) CRTN CS - - - 3,200 3200 - - - - *" at bounding box center [784, 237] width 1567 height 19
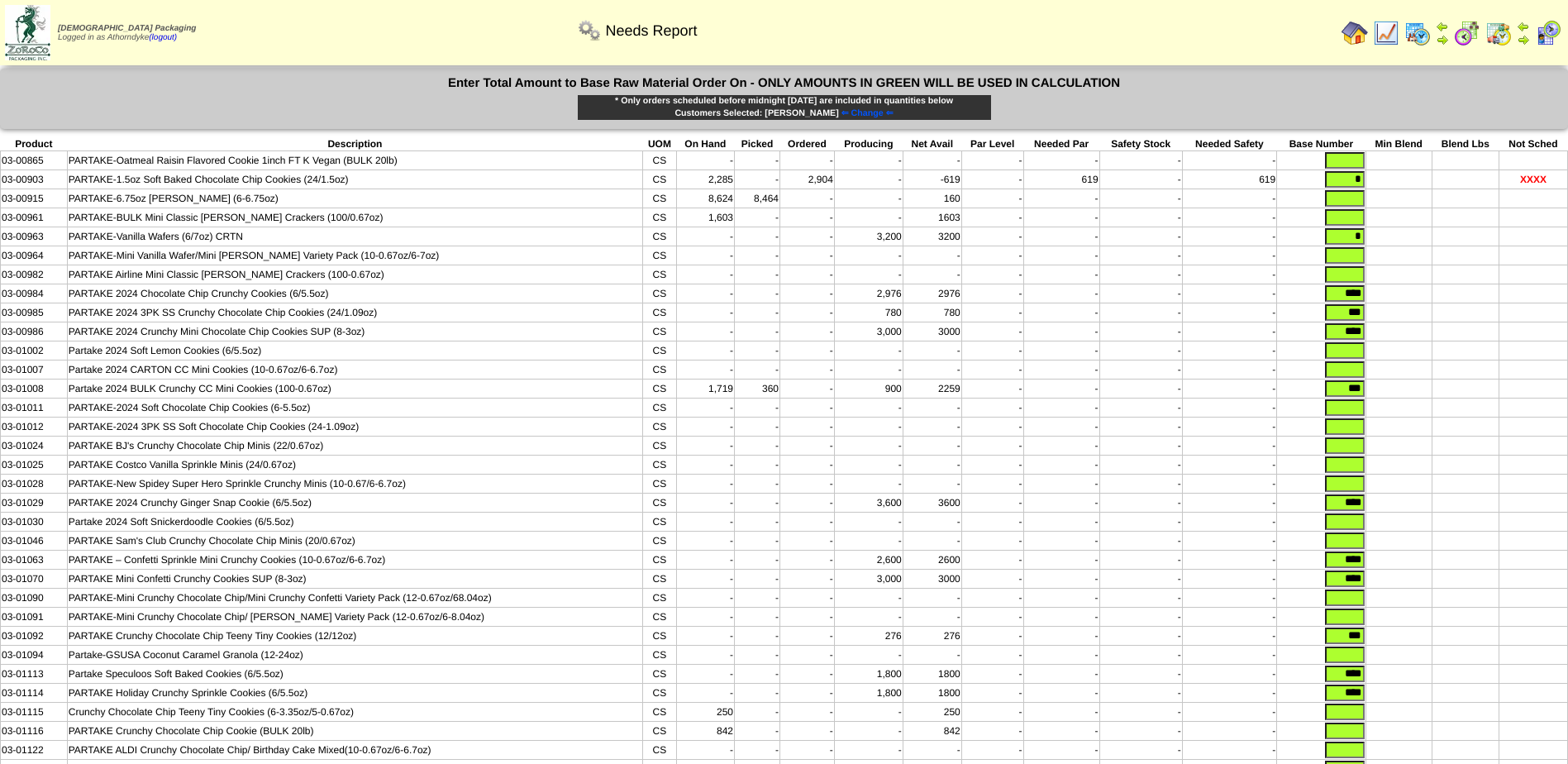
type input "*"
drag, startPoint x: 1334, startPoint y: 302, endPoint x: 1458, endPoint y: 302, distance: 124.0
click at [1458, 302] on tr "03-00984 PARTAKE 2024 Chocolate Chip Crunchy Cookies (6/5.5oz) CS - - - 2,976 2…" at bounding box center [784, 294] width 1567 height 19
type input "*"
drag, startPoint x: 1341, startPoint y: 320, endPoint x: 1458, endPoint y: 320, distance: 117.0
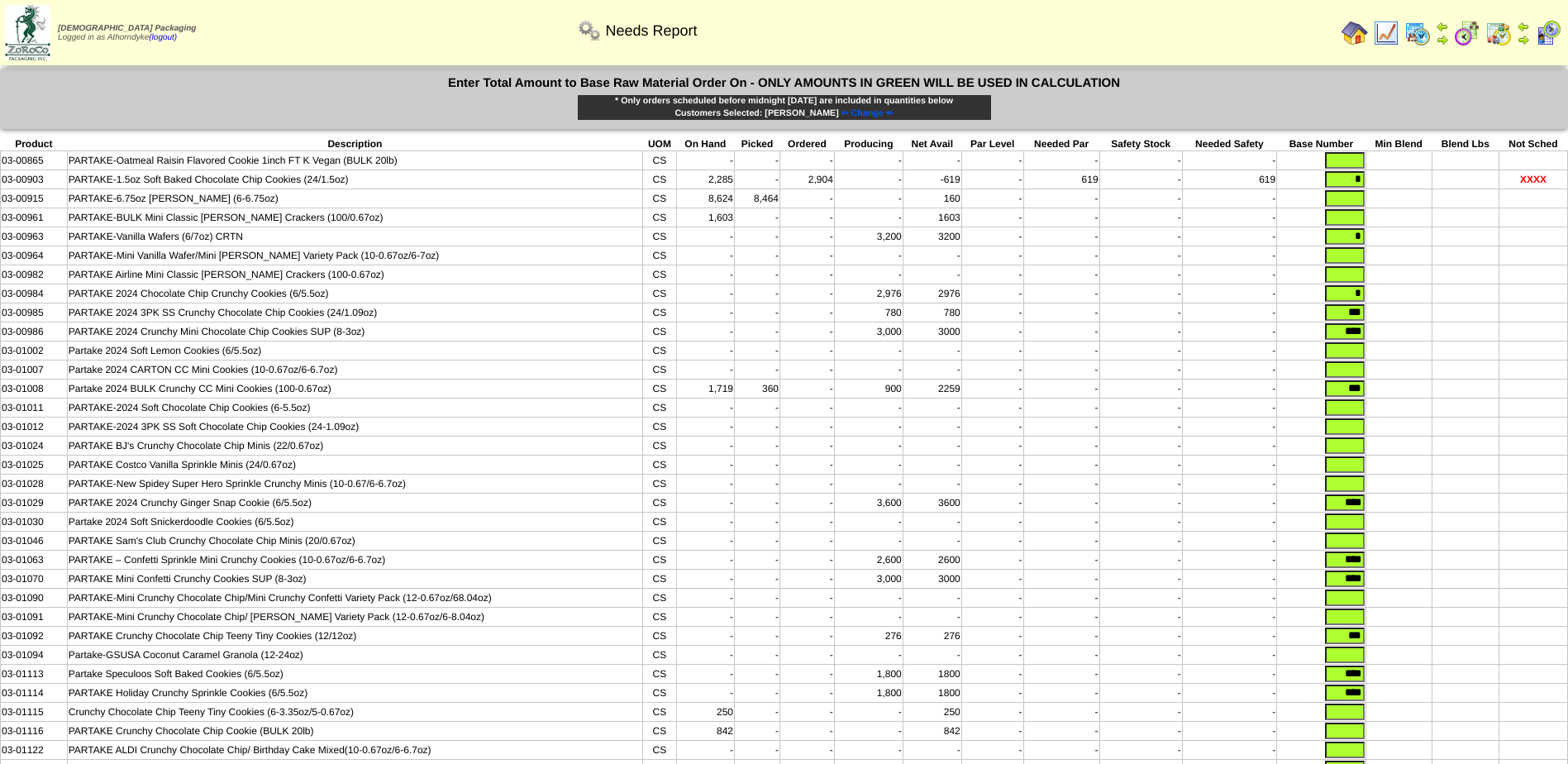
click at [1458, 320] on tr "03-00985 PARTAKE 2024 3PK SS Crunchy Chocolate Chip Cookies (24/1.09oz) CS - - …" at bounding box center [784, 313] width 1567 height 19
type input "*"
drag, startPoint x: 1329, startPoint y: 338, endPoint x: 1418, endPoint y: 340, distance: 89.0
click at [1418, 340] on tr "03-00986 PARTAKE 2024 Crunchy Mini Chocolate Chip Cookies SUP (8-3oz) CS - - - …" at bounding box center [784, 332] width 1567 height 19
type input "*"
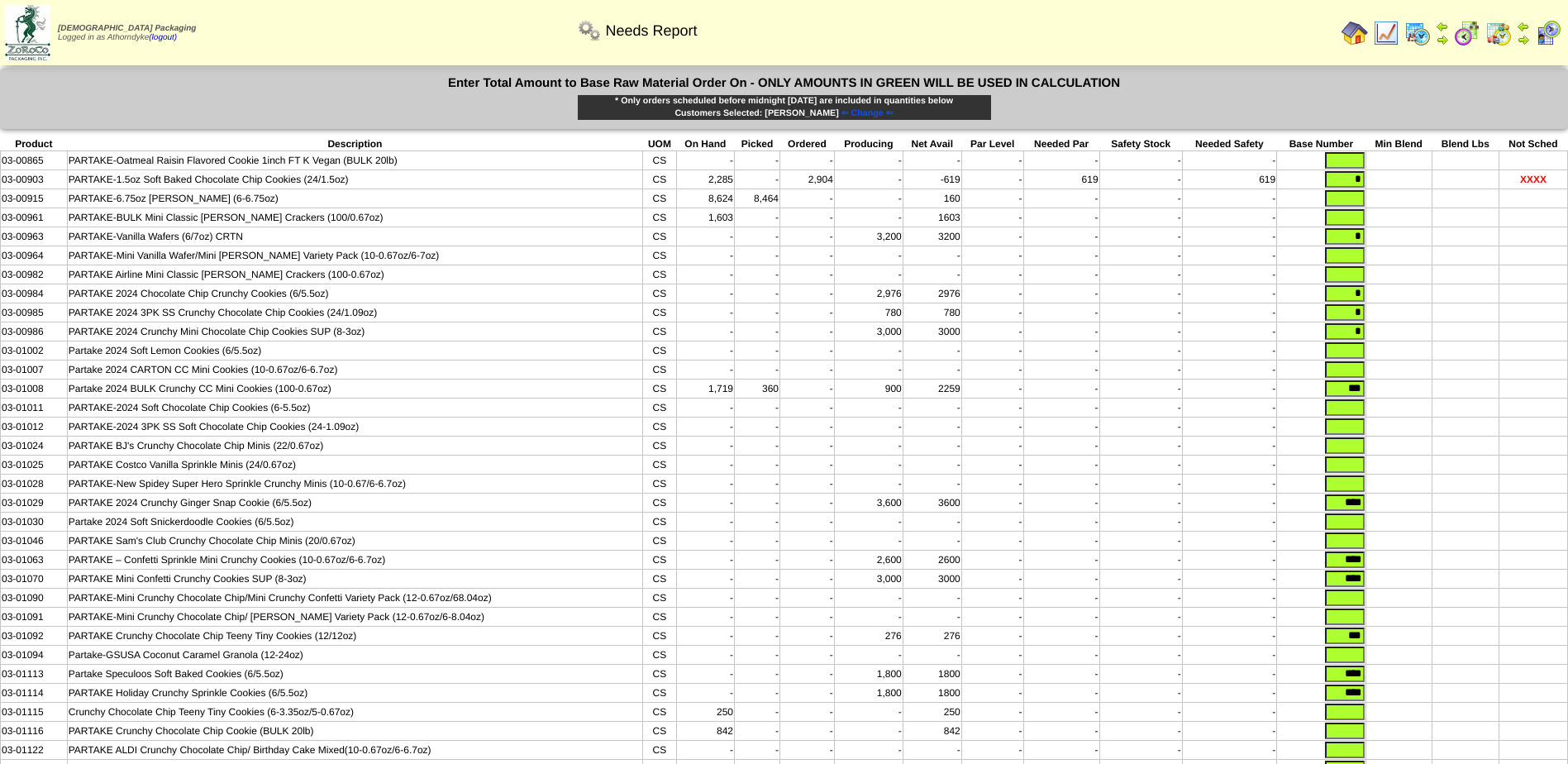
drag, startPoint x: 1346, startPoint y: 399, endPoint x: 1404, endPoint y: 409, distance: 58.9
click at [1417, 409] on tbody "Product Description UOM On Hand Picked Ordered Producing Net Avail Par Level Ne…" at bounding box center [784, 516] width 1567 height 756
type input "*"
drag, startPoint x: 1368, startPoint y: 518, endPoint x: 1447, endPoint y: 518, distance: 79.0
click at [1444, 512] on tr "03-01029 PARTAKE 2024 Crunchy Ginger Snap Cookie (6/5.5oz) CS - - - 3,600 3600 …" at bounding box center [784, 503] width 1567 height 19
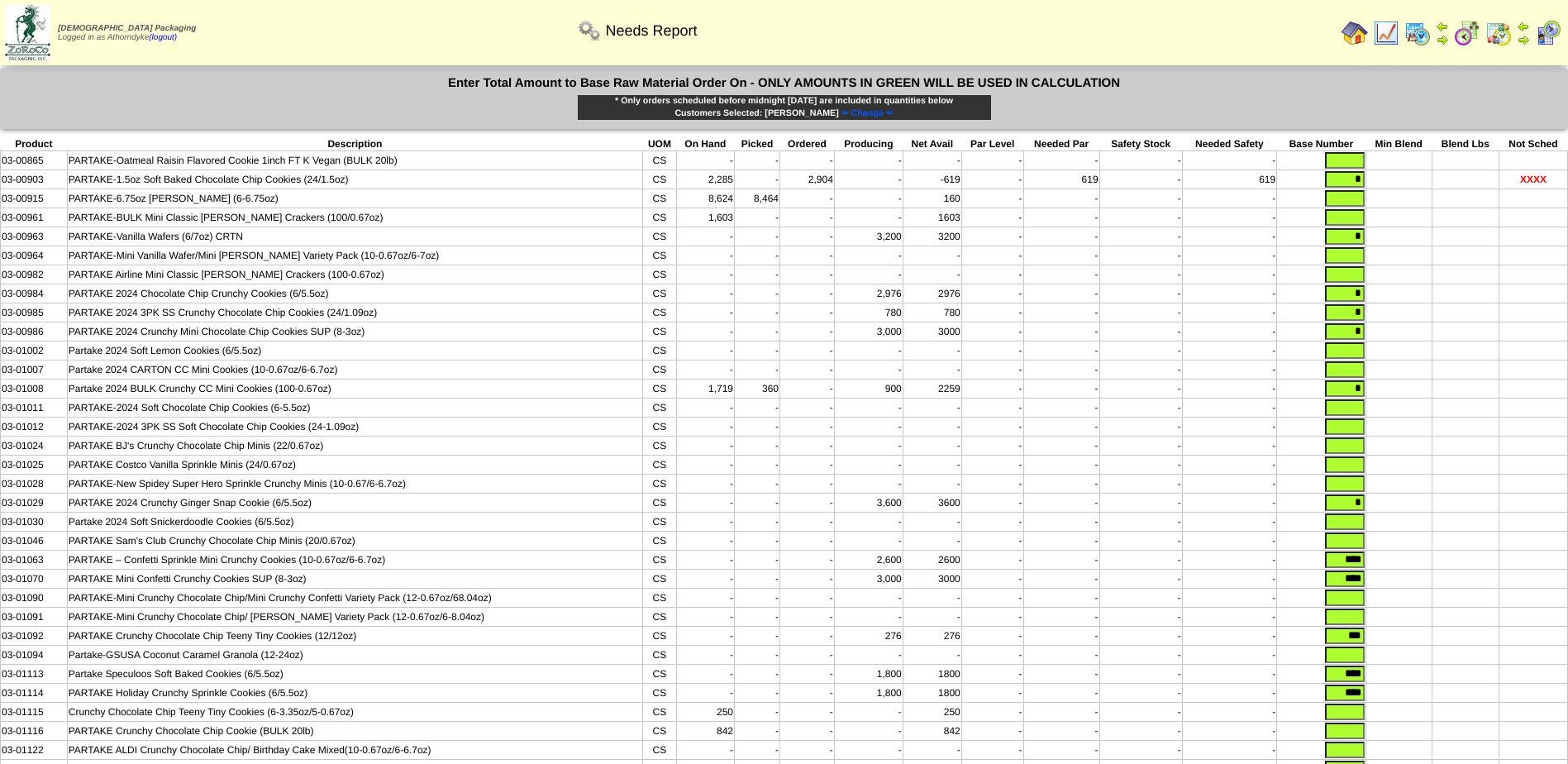
type input "*"
drag, startPoint x: 1363, startPoint y: 571, endPoint x: 1444, endPoint y: 580, distance: 81.5
click at [1443, 570] on tr "03-01063 PARTAKE – Confetti Sprinkle Mini Crunchy Cookies (10-0.67oz/6-6.7oz) C…" at bounding box center [784, 560] width 1567 height 19
type input "*"
drag, startPoint x: 1328, startPoint y: 598, endPoint x: 1373, endPoint y: 599, distance: 45.0
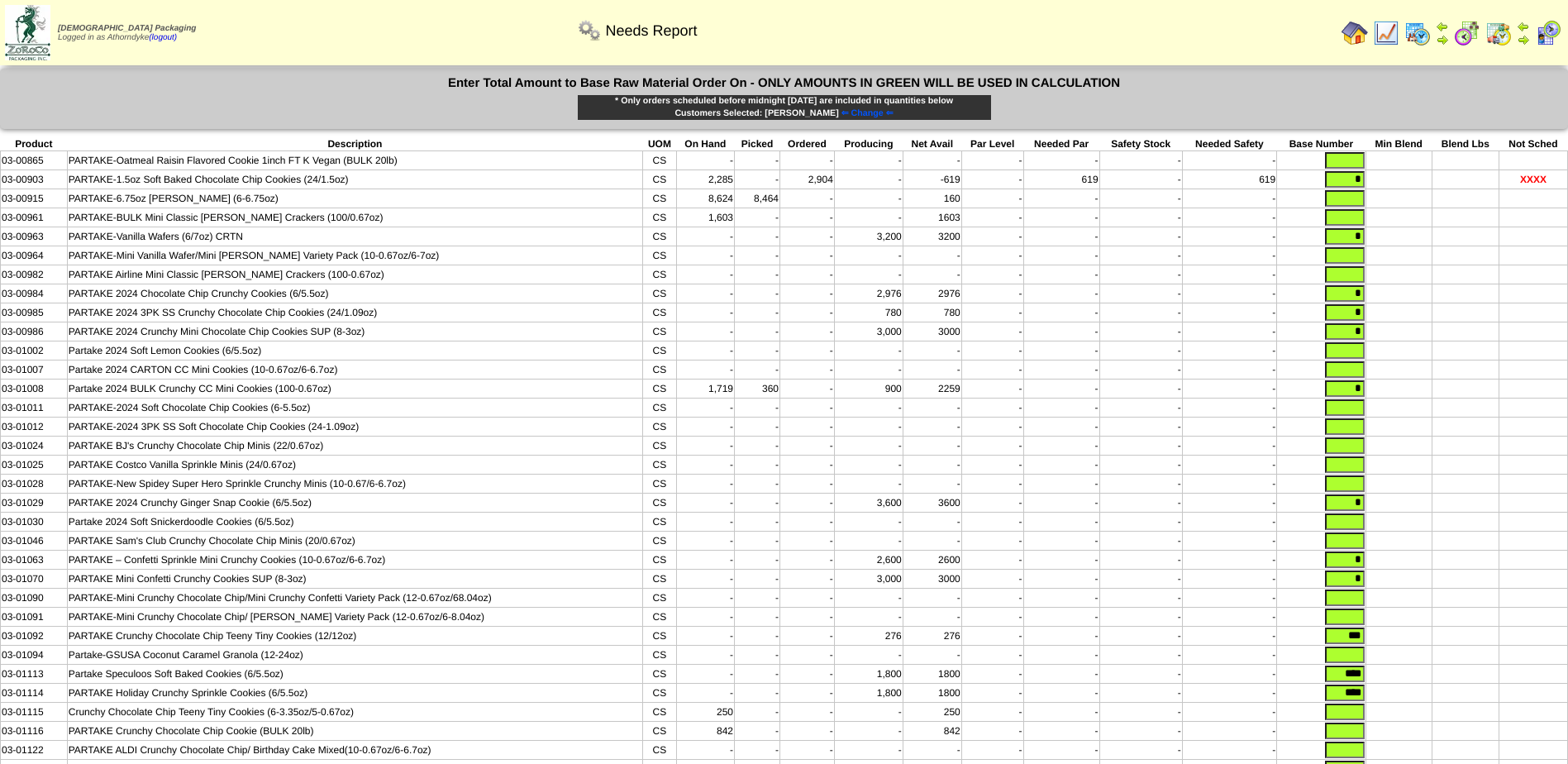
click at [1368, 589] on tr "03-01070 PARTAKE Mini Confetti Crunchy Cookies SUP (8‐3oz) CS - - - 3,000 3000 …" at bounding box center [784, 580] width 1567 height 19
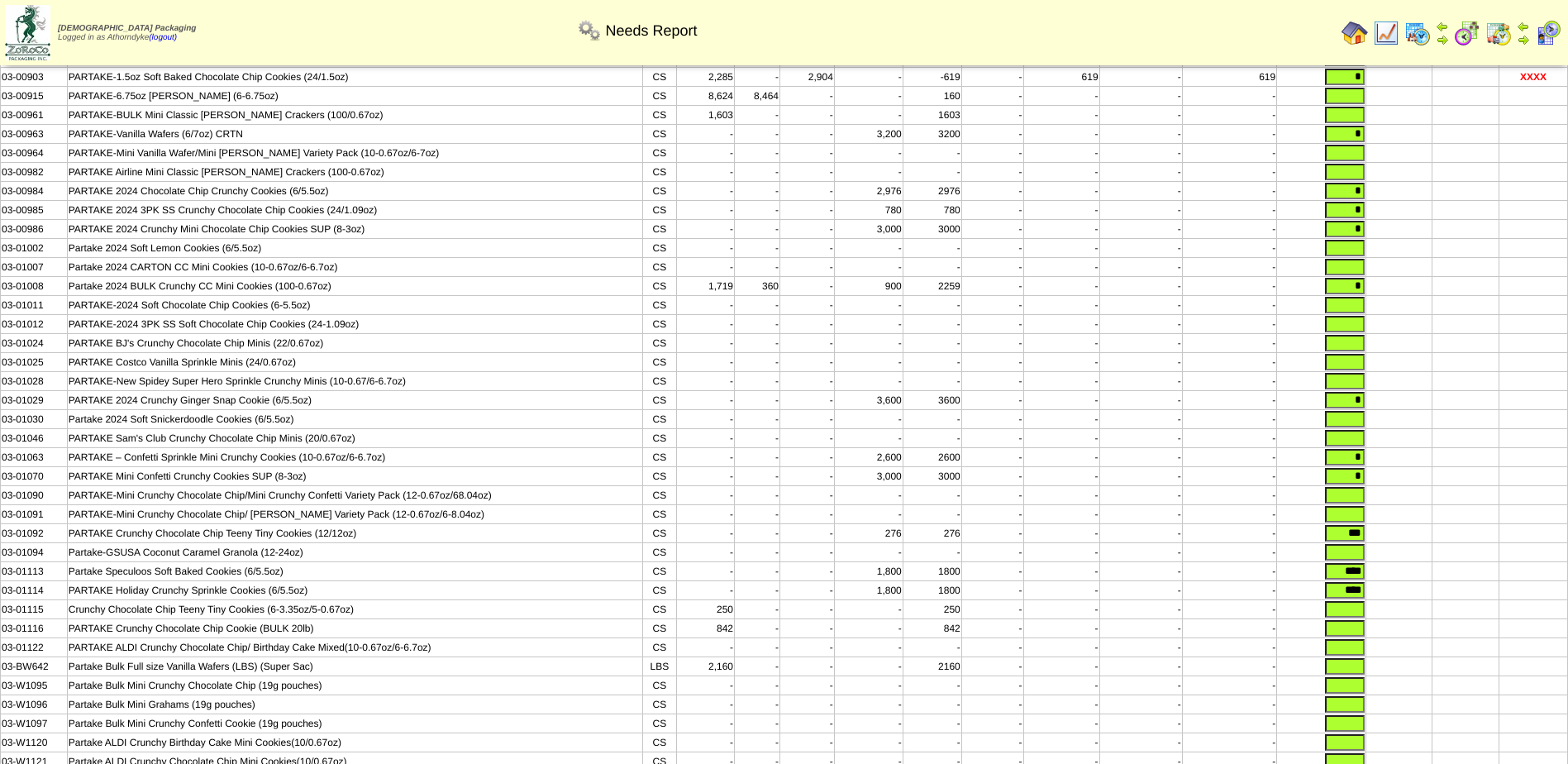
scroll to position [227, 0]
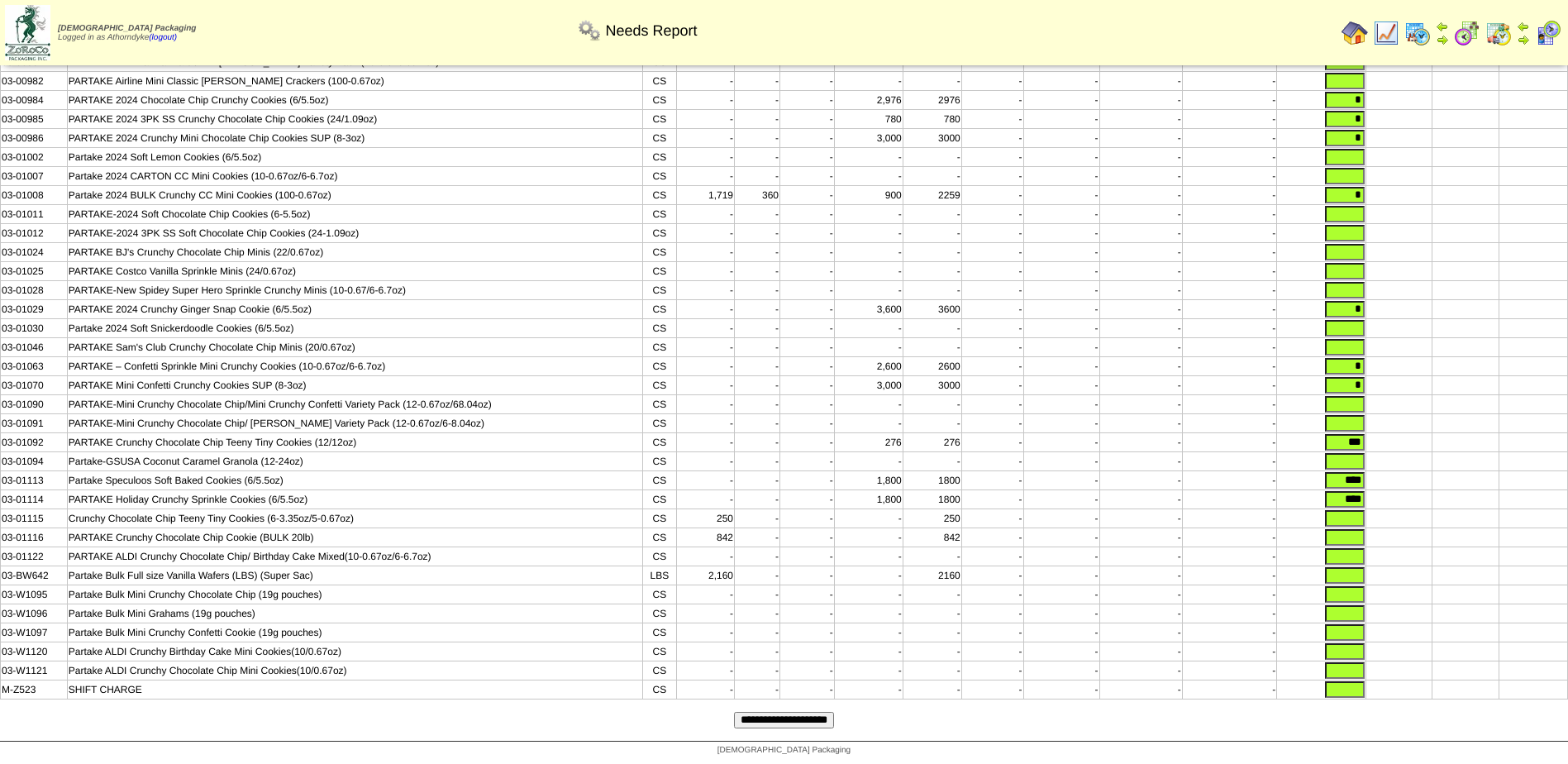
type input "*"
drag, startPoint x: 1341, startPoint y: 434, endPoint x: 1403, endPoint y: 442, distance: 62.5
click at [1404, 441] on tbody "Product Description UOM On Hand Picked Ordered Producing Net Avail Par Level Ne…" at bounding box center [784, 322] width 1567 height 756
type input "*"
drag, startPoint x: 1336, startPoint y: 469, endPoint x: 1424, endPoint y: 478, distance: 88.5
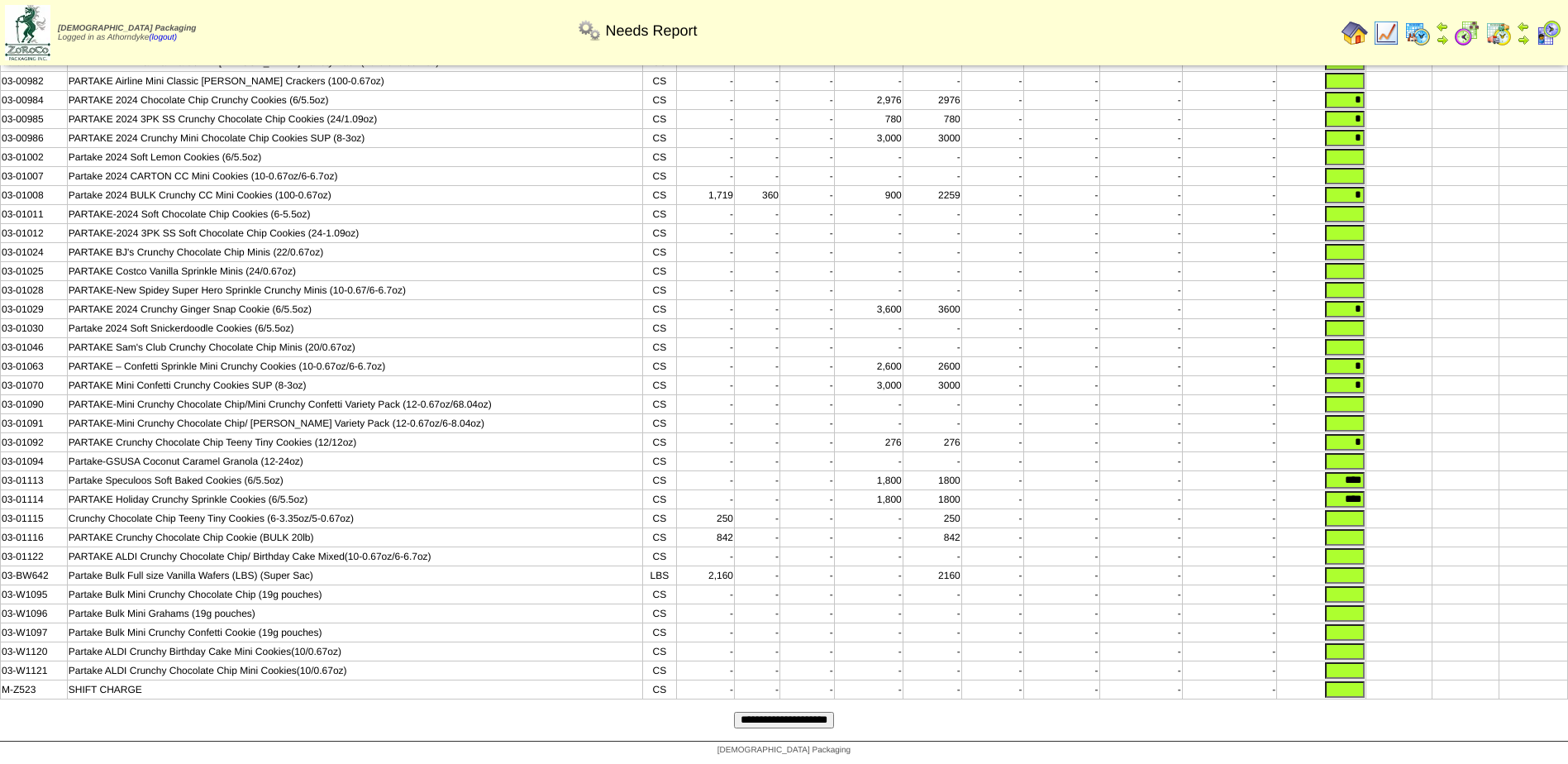
click at [1424, 478] on tr "03-01113 Partake Speculoos Soft Baked Cookies (6/5.5oz) CS - - - 1,800 1800 - -…" at bounding box center [784, 481] width 1567 height 19
type input "*"
drag, startPoint x: 1334, startPoint y: 495, endPoint x: 1470, endPoint y: 494, distance: 136.0
click at [1442, 495] on tr "03-01114 PARTAKE Holiday Crunchy Sprinkle Cookies (6/5.5oz) CS - - - 1,800 1800…" at bounding box center [784, 500] width 1567 height 19
type input "*"
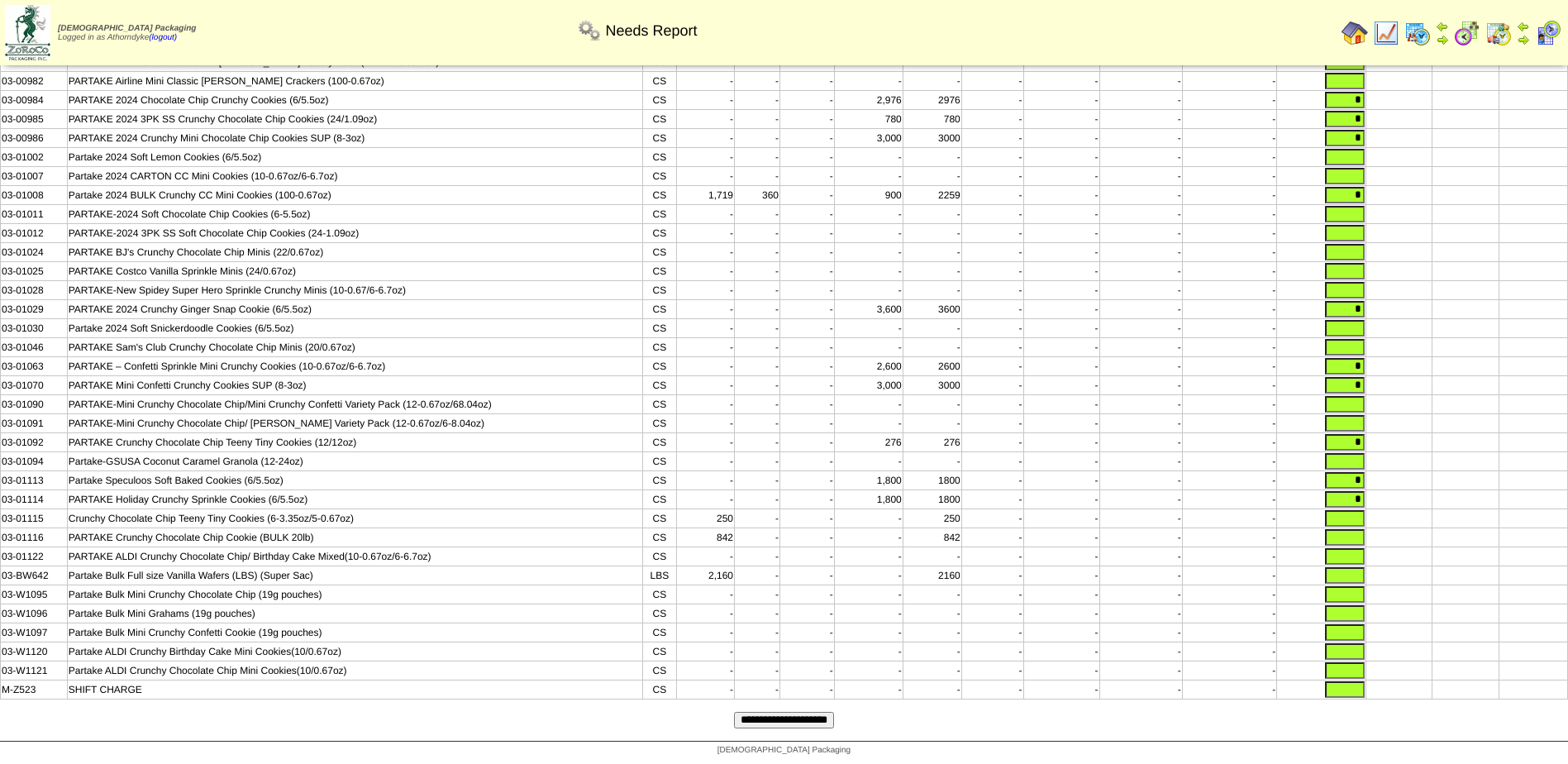
drag, startPoint x: 1446, startPoint y: 351, endPoint x: 1497, endPoint y: 352, distance: 51.0
click at [1497, 357] on tr "03-01063 PARTAKE – Confetti Sprinkle Mini Crunchy Cookies (10-0.67oz/6-6.7oz) C…" at bounding box center [784, 366] width 1567 height 19
type input "*"
type input "****"
drag, startPoint x: 1340, startPoint y: 428, endPoint x: 1432, endPoint y: 436, distance: 92.3
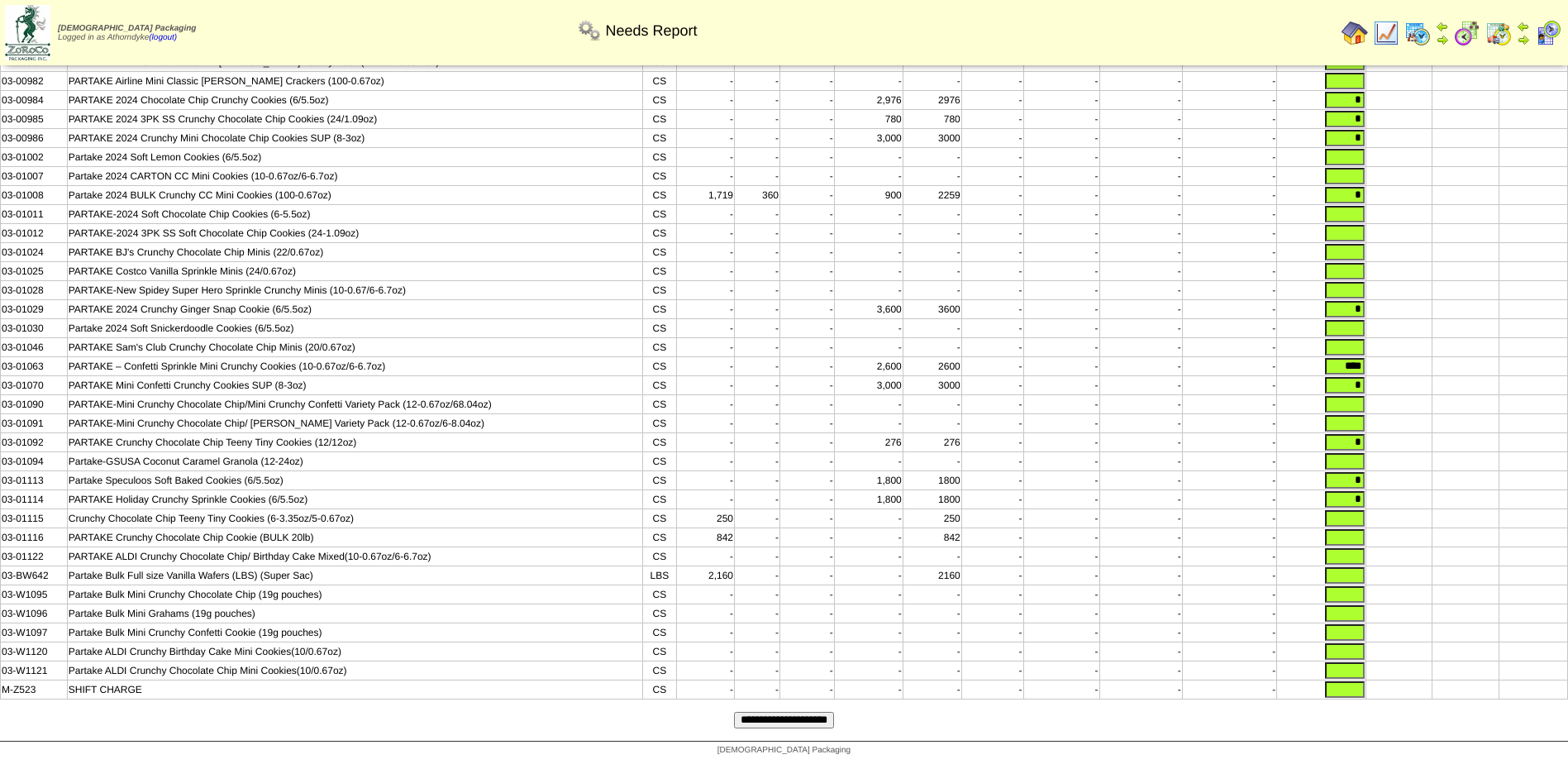
click at [1432, 436] on tr "03-01092 PARTAKE Crunchy Chocolate Chip Teeny Tiny Cookies (12/12oz) CS - - - 2…" at bounding box center [784, 443] width 1567 height 19
type input "***"
click at [1334, 532] on input "text" at bounding box center [1345, 537] width 40 height 16
type input "***"
click at [1349, 553] on input "text" at bounding box center [1345, 556] width 40 height 16
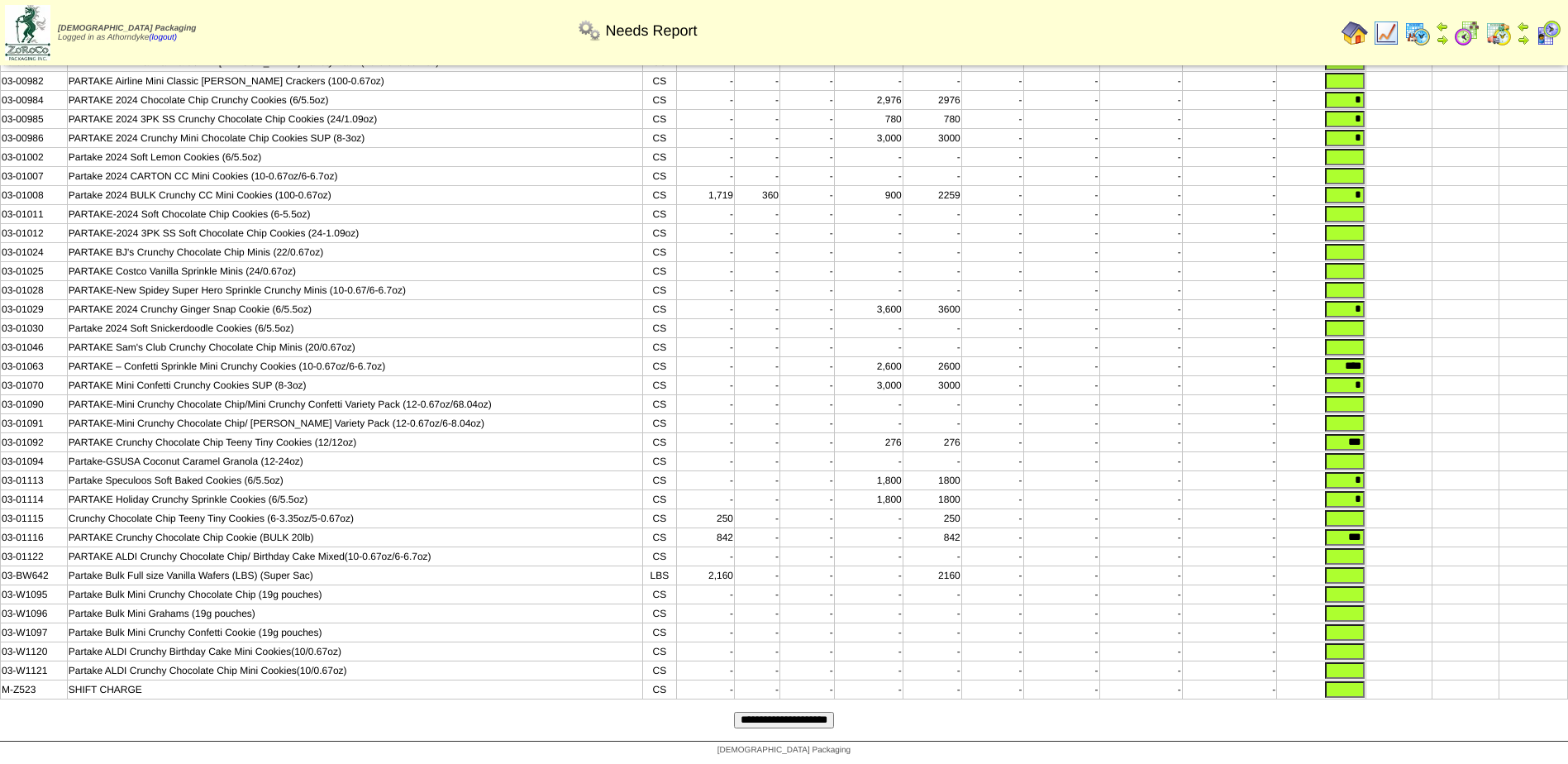
drag, startPoint x: 1356, startPoint y: 117, endPoint x: 1446, endPoint y: 119, distance: 90.0
click at [1446, 129] on tr "03-00986 PARTAKE 2024 Crunchy Mini Chocolate Chip Cookies SUP (8-3oz) CS - - - …" at bounding box center [784, 139] width 1567 height 19
type input "****"
drag, startPoint x: 1343, startPoint y: 371, endPoint x: 1457, endPoint y: 376, distance: 114.1
click at [1457, 376] on tr "03-01070 PARTAKE Mini Confetti Crunchy Cookies SUP (8‐3oz) CS - - - 3,000 3000 …" at bounding box center [784, 386] width 1567 height 19
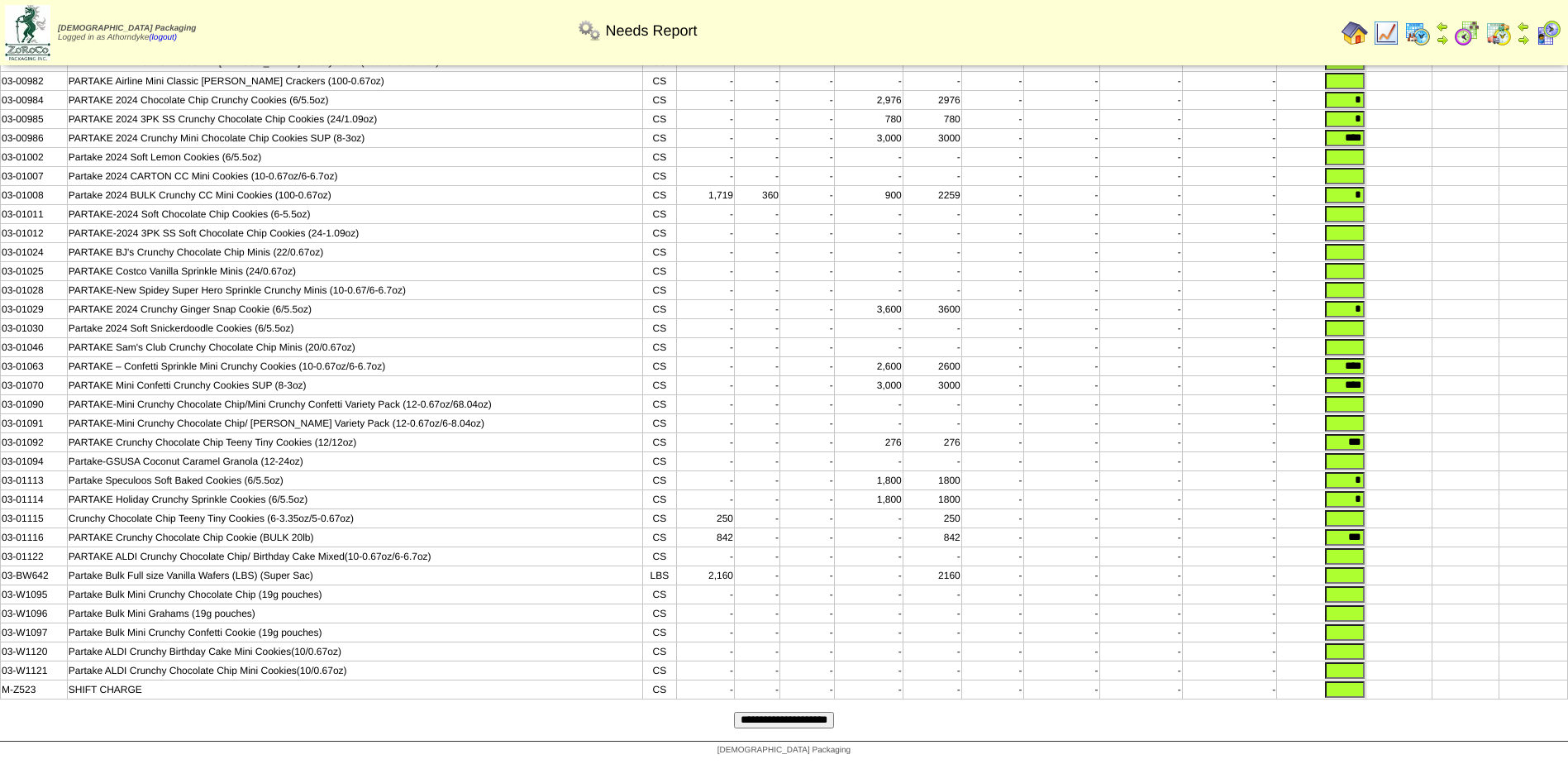
type input "****"
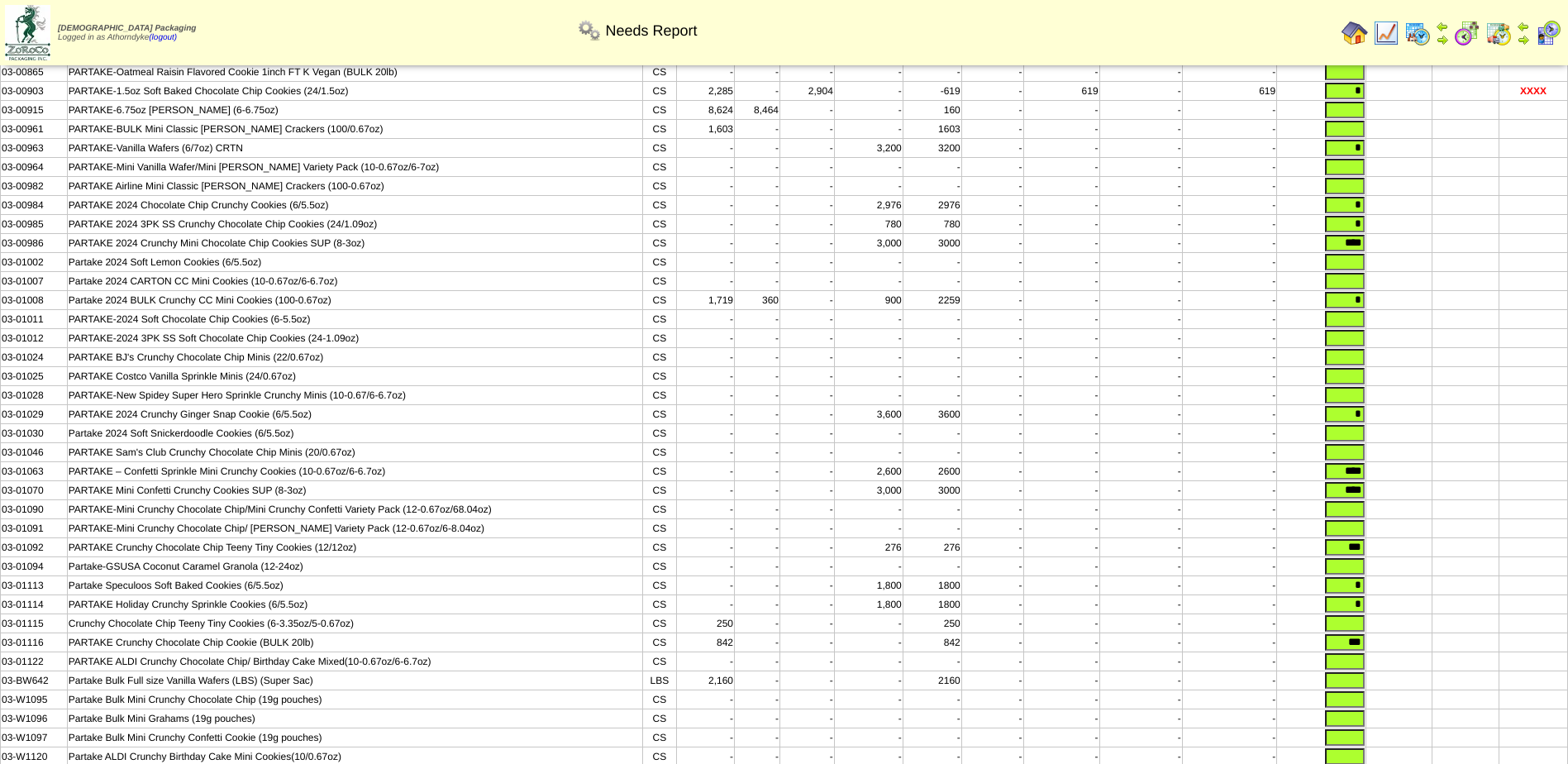
scroll to position [61, 0]
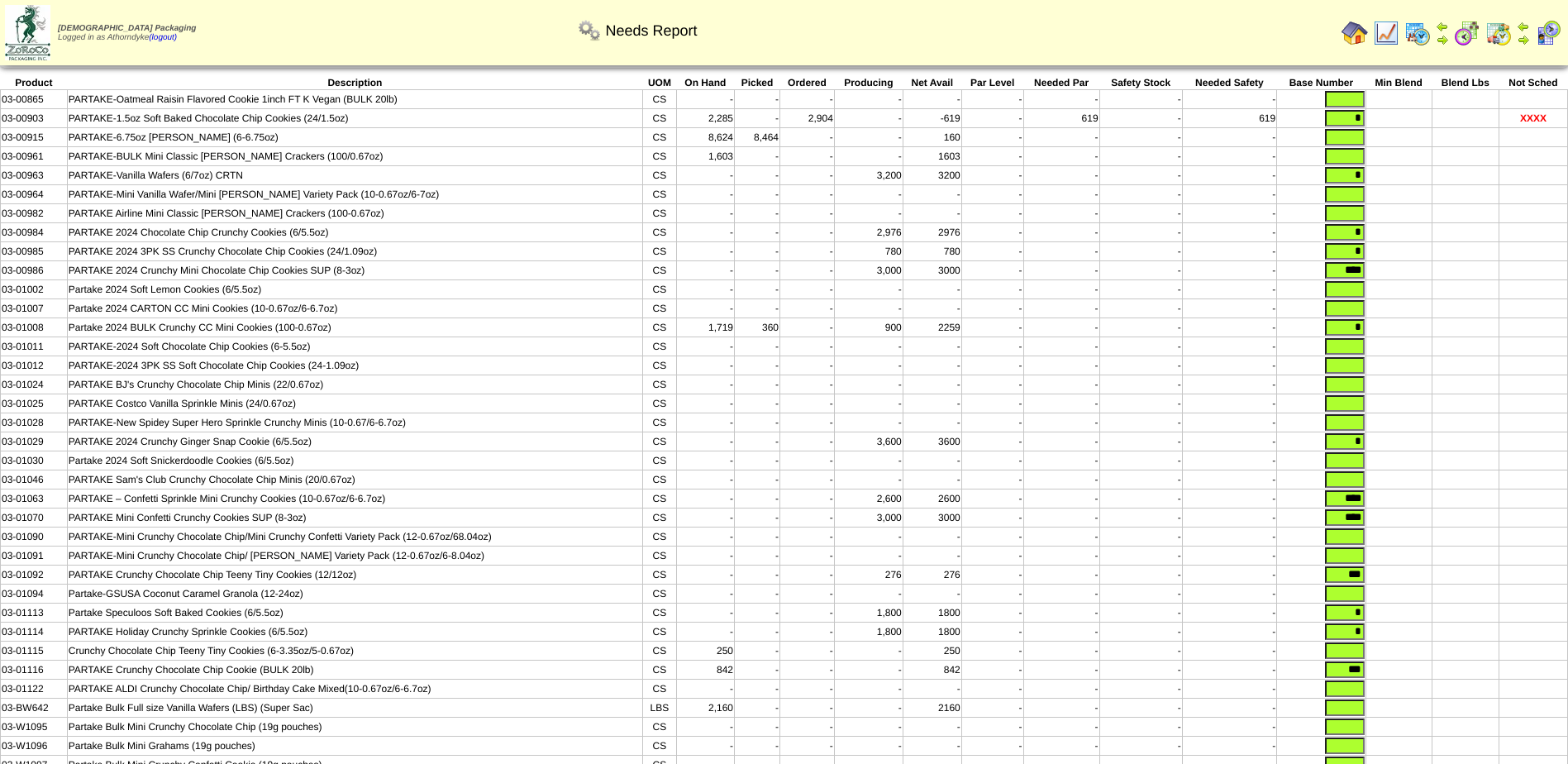
drag, startPoint x: 1350, startPoint y: 258, endPoint x: 1426, endPoint y: 267, distance: 76.5
click at [1426, 262] on tr "03-00985 PARTAKE 2024 3PK SS Crunchy Chocolate Chip Cookies (24/1.09oz) CS - - …" at bounding box center [784, 252] width 1567 height 19
type input "***"
drag, startPoint x: 1345, startPoint y: 234, endPoint x: 1437, endPoint y: 246, distance: 92.8
click at [1420, 242] on tr "03-00984 PARTAKE 2024 Chocolate Chip Crunchy Cookies (6/5.5oz) CS - - - 2,976 2…" at bounding box center [784, 233] width 1567 height 19
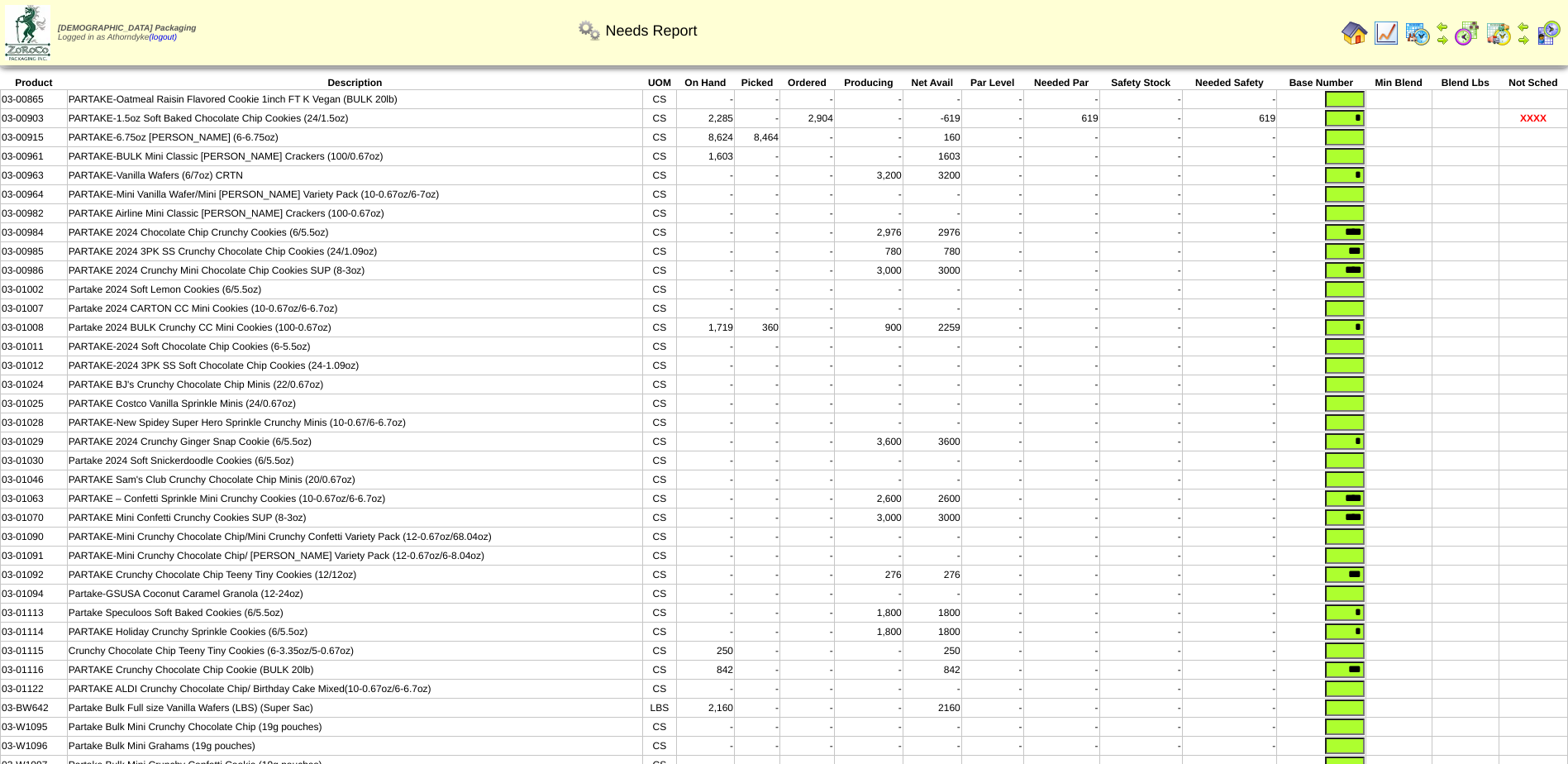
type input "****"
drag, startPoint x: 1344, startPoint y: 461, endPoint x: 1441, endPoint y: 460, distance: 97.0
click at [1441, 451] on tr "03-01029 PARTAKE 2024 Crunchy Ginger Snap Cookie (6/5.5oz) CS - - - 3,600 3600 …" at bounding box center [784, 442] width 1567 height 19
type input "****"
click at [1340, 297] on input "text" at bounding box center [1345, 289] width 40 height 16
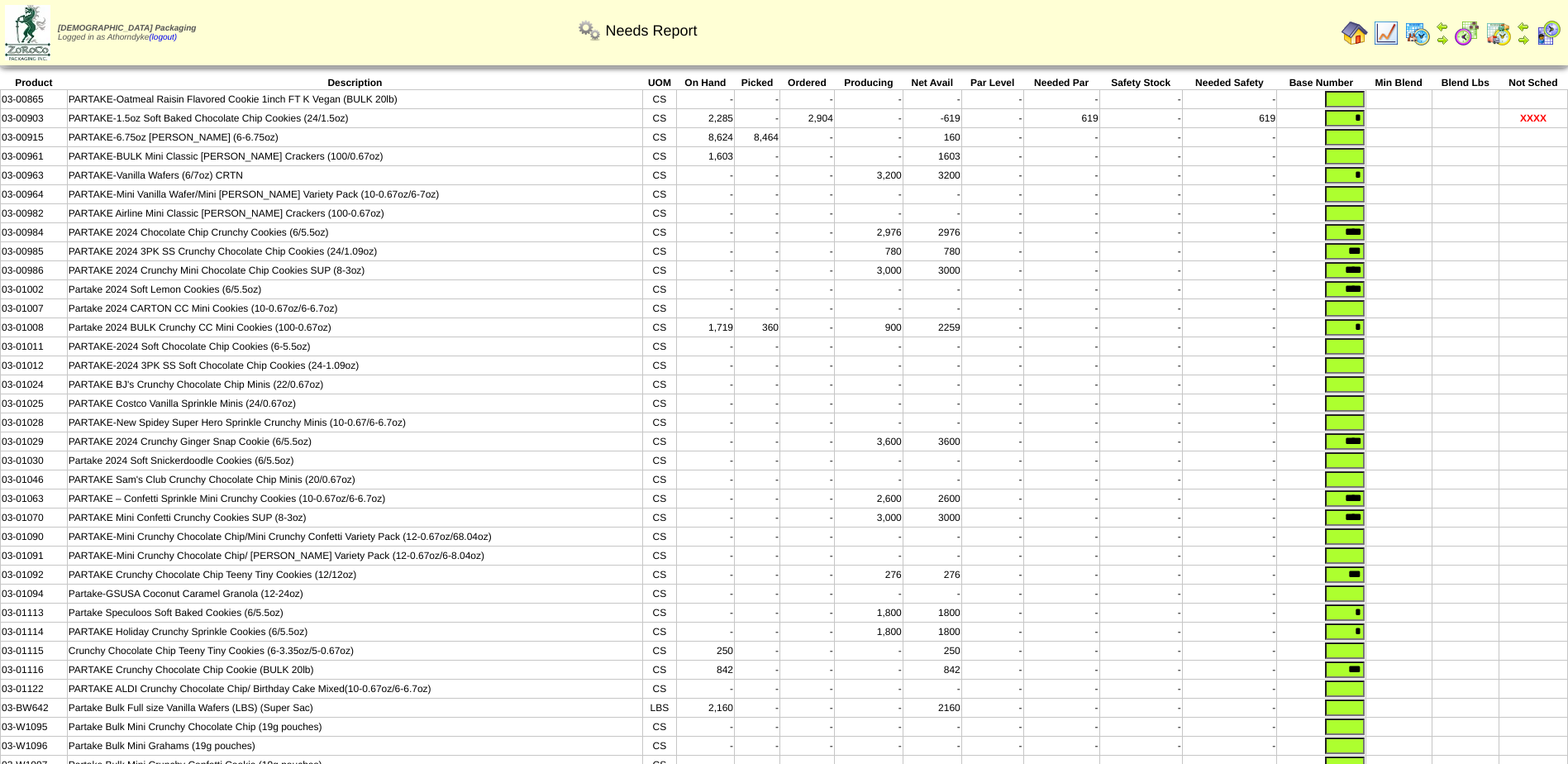
type input "****"
drag, startPoint x: 1347, startPoint y: 337, endPoint x: 1441, endPoint y: 339, distance: 94.0
click at [1441, 337] on tr "03-01008 Partake 2024 BULK Crunchy CC Mini Cookies (100-0.67oz) CS 1,719 360 - …" at bounding box center [784, 328] width 1567 height 19
type input "****"
click at [1347, 583] on input "***" at bounding box center [1345, 574] width 40 height 16
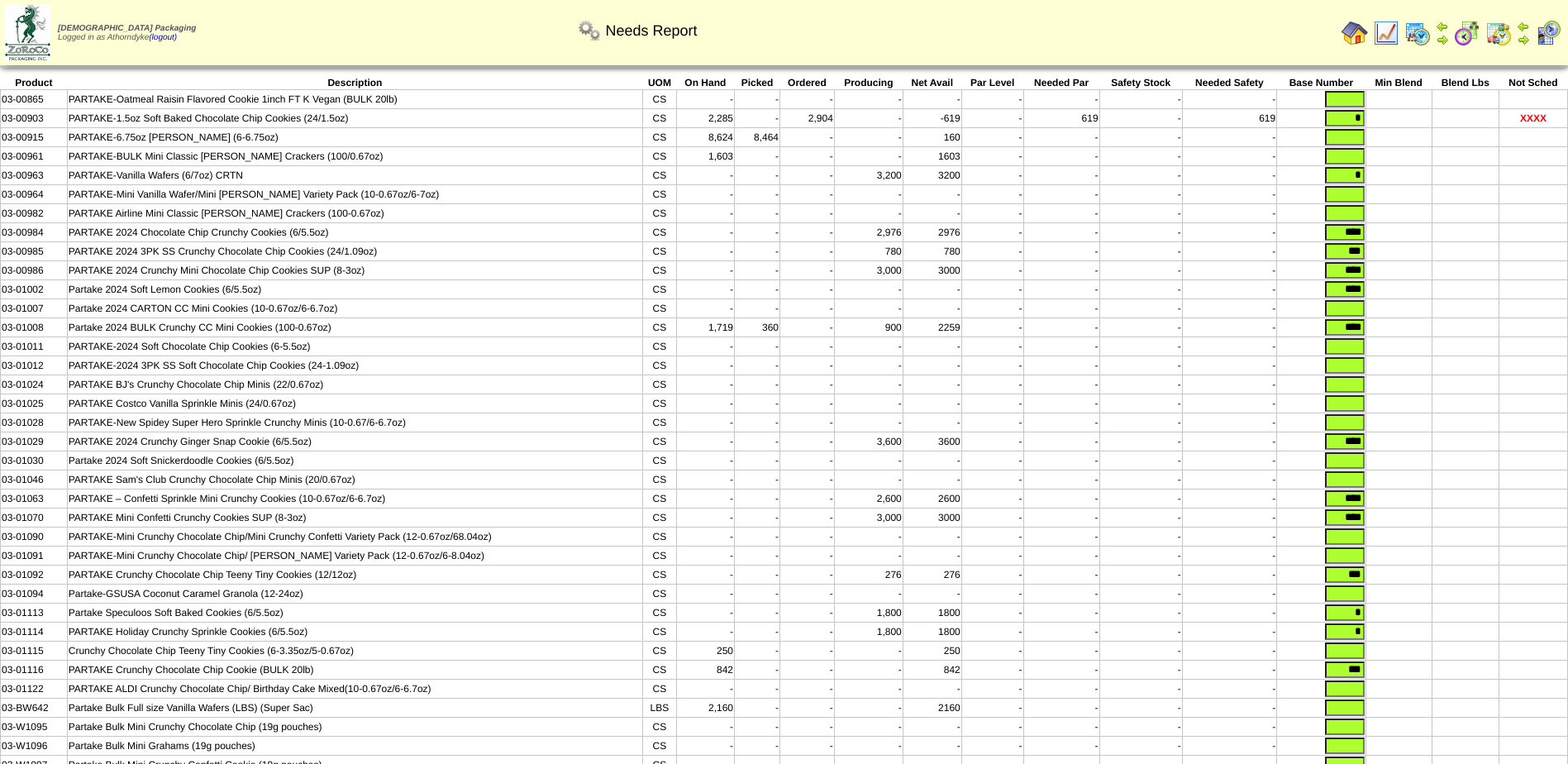
drag, startPoint x: 1344, startPoint y: 595, endPoint x: 1415, endPoint y: 587, distance: 71.4
click at [1413, 585] on tr "03-01092 PARTAKE Crunchy Chocolate Chip Teeny Tiny Cookies (12/12oz) CS - - - 2…" at bounding box center [784, 575] width 1567 height 19
type input "***"
click at [1351, 659] on input "text" at bounding box center [1345, 650] width 40 height 16
type input "****"
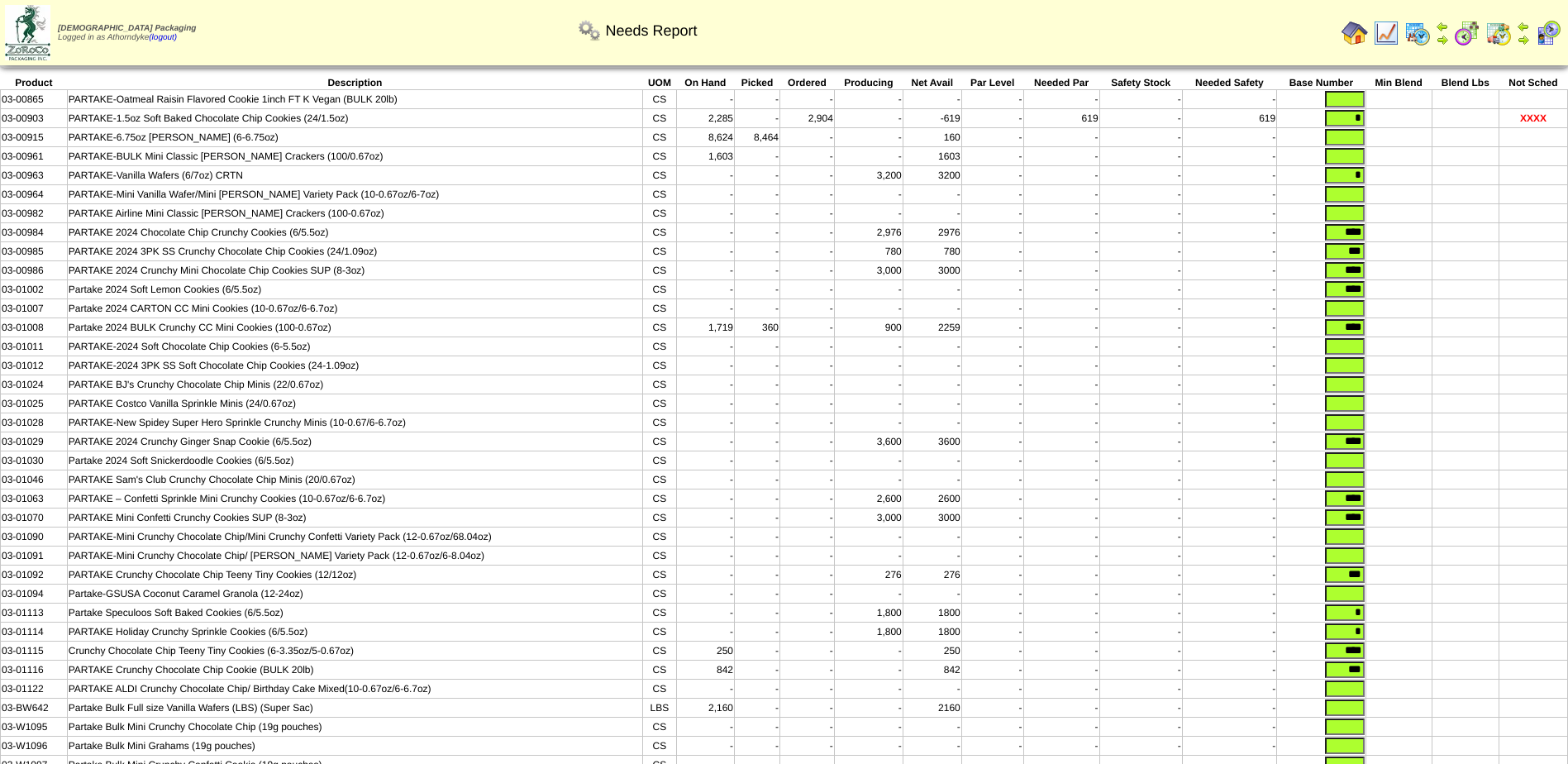
drag, startPoint x: 1345, startPoint y: 115, endPoint x: 1420, endPoint y: 118, distance: 75.1
click at [1420, 118] on tr "03-00903 PARTAKE-1.5oz Soft Baked Chocolate Chip Cookies (24/1.5oz) CS 2,285 - …" at bounding box center [784, 118] width 1567 height 19
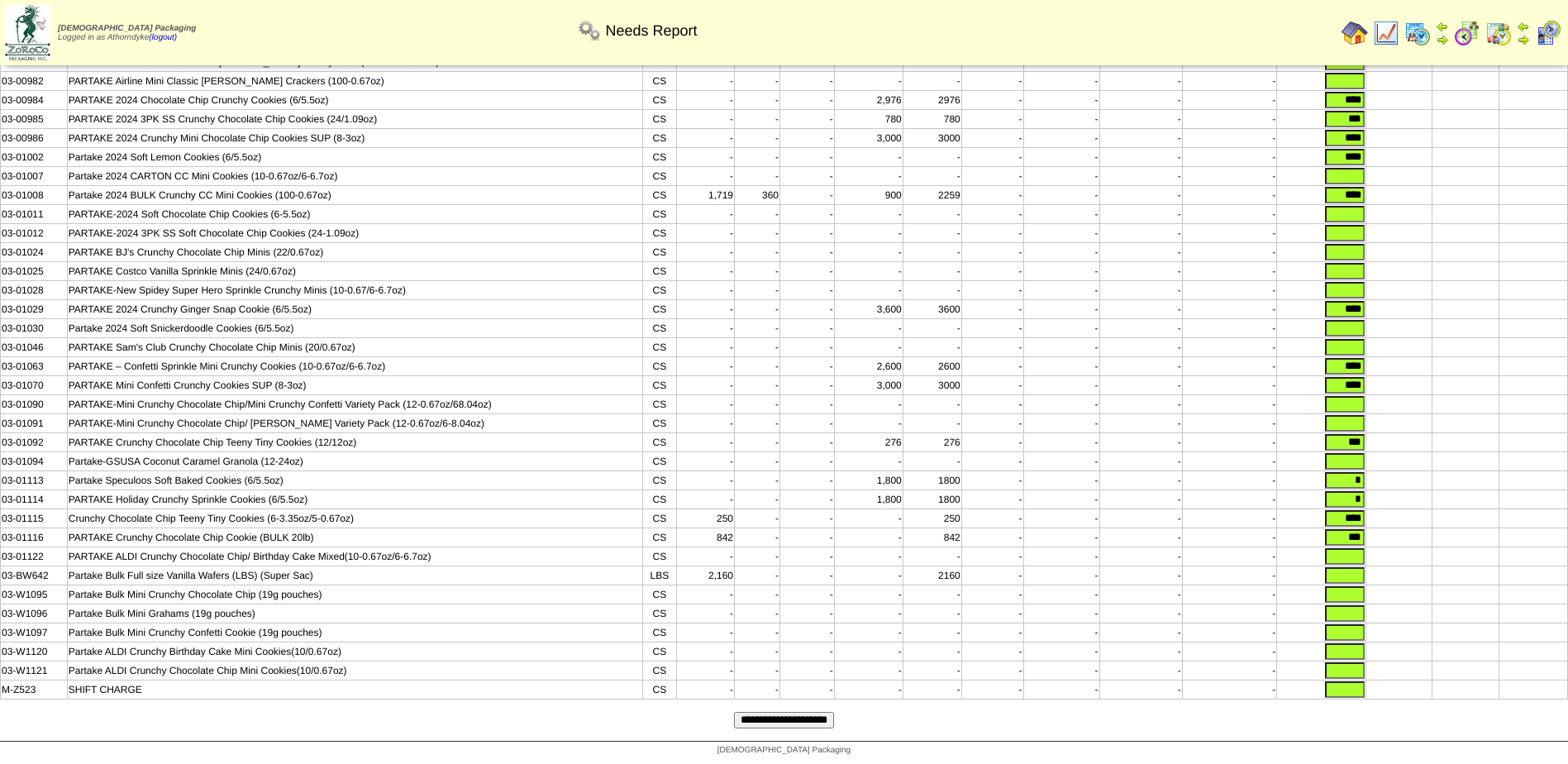
scroll to position [227, 0]
type input "****"
click at [1340, 552] on input "text" at bounding box center [1345, 556] width 40 height 16
type input "*****"
drag, startPoint x: 1338, startPoint y: 529, endPoint x: 1443, endPoint y: 540, distance: 105.6
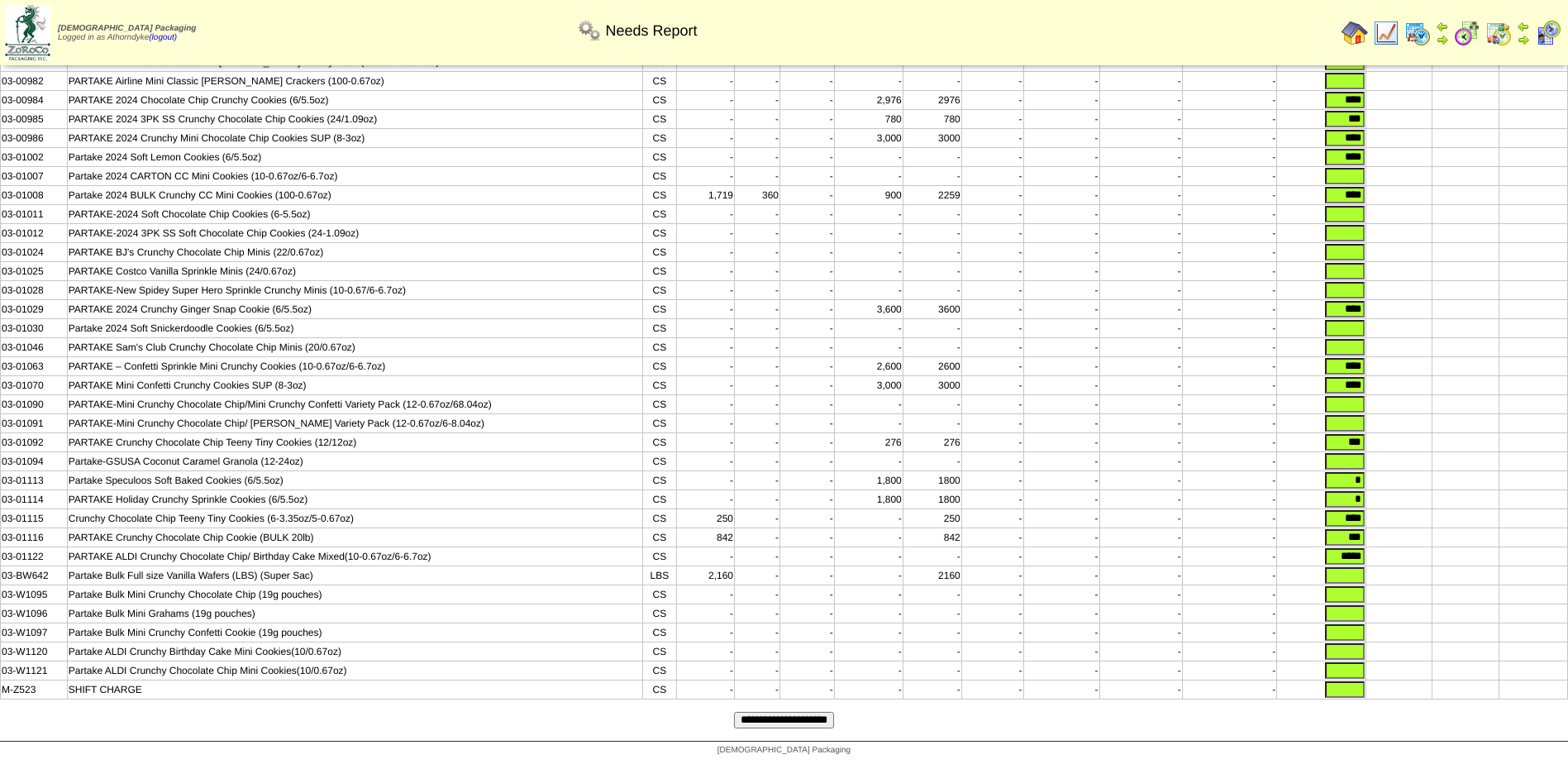
click at [1443, 540] on tbody "Product Description UOM On Hand Picked Ordered Producing Net Avail Par Level Ne…" at bounding box center [784, 322] width 1567 height 756
type input "****"
click at [742, 716] on input "**********" at bounding box center [784, 720] width 100 height 16
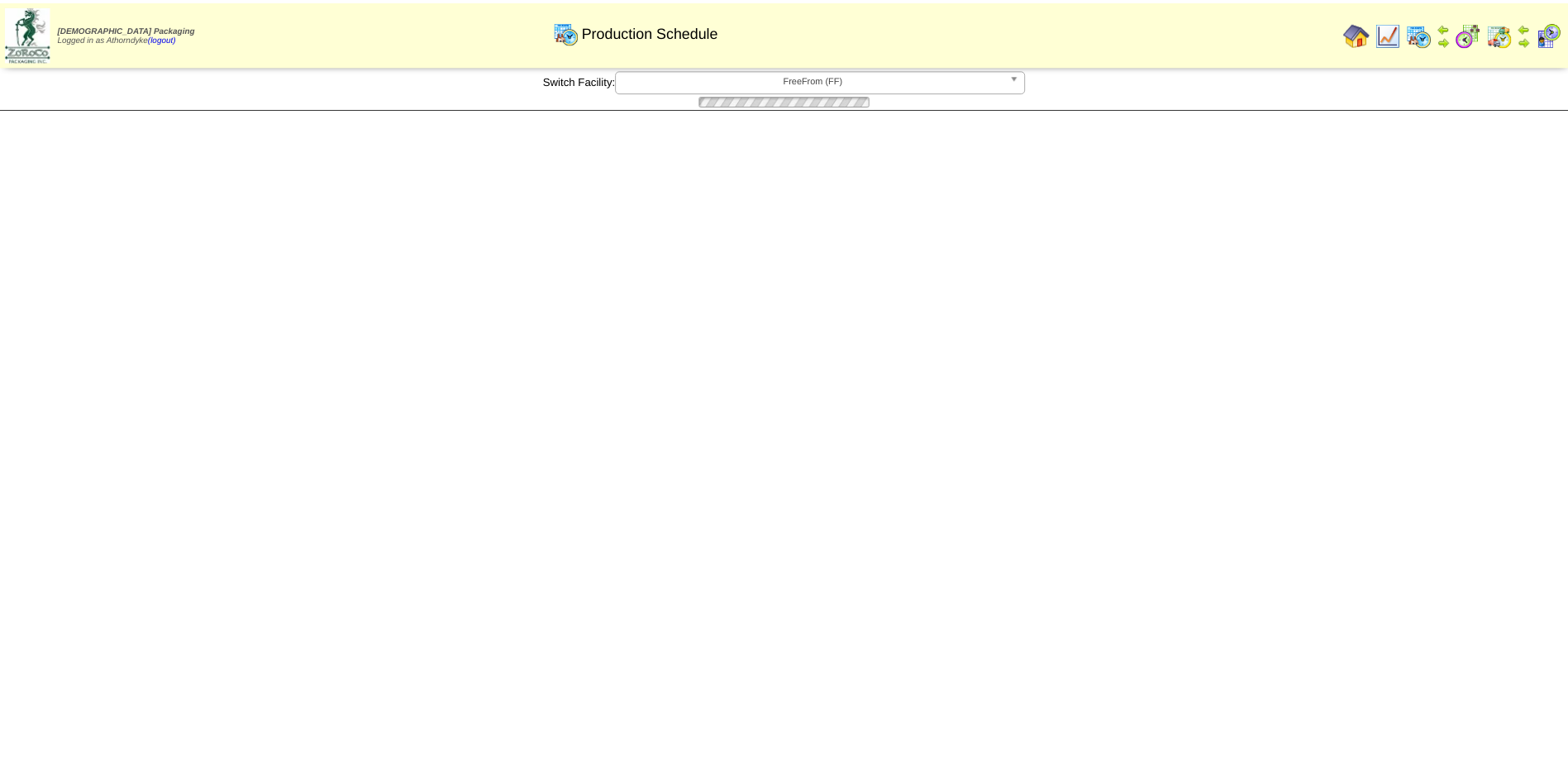
scroll to position [407, 0]
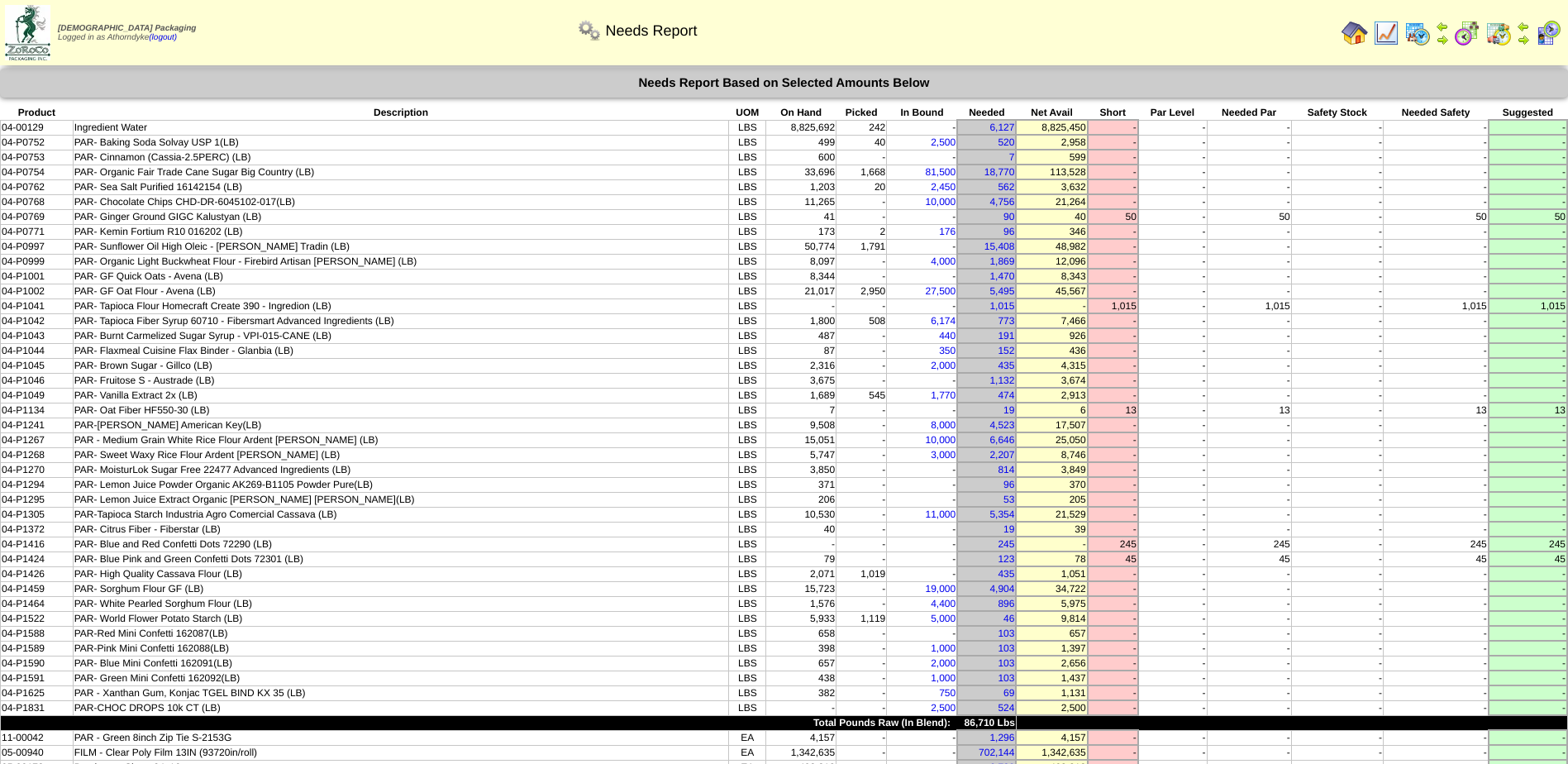
click at [952, 215] on td "-" at bounding box center [922, 217] width 71 height 15
drag, startPoint x: 58, startPoint y: 215, endPoint x: 1174, endPoint y: 211, distance: 1116.0
click at [1174, 211] on tr "04-P0769 PAR- Ginger Ground GIGC Kalustyan (LB) LBS 41 - - 90 40 50 - 50 - 50 50" at bounding box center [784, 217] width 1567 height 15
click at [1175, 214] on td "-" at bounding box center [1172, 217] width 69 height 15
drag, startPoint x: 1108, startPoint y: 306, endPoint x: 8, endPoint y: 310, distance: 1100.0
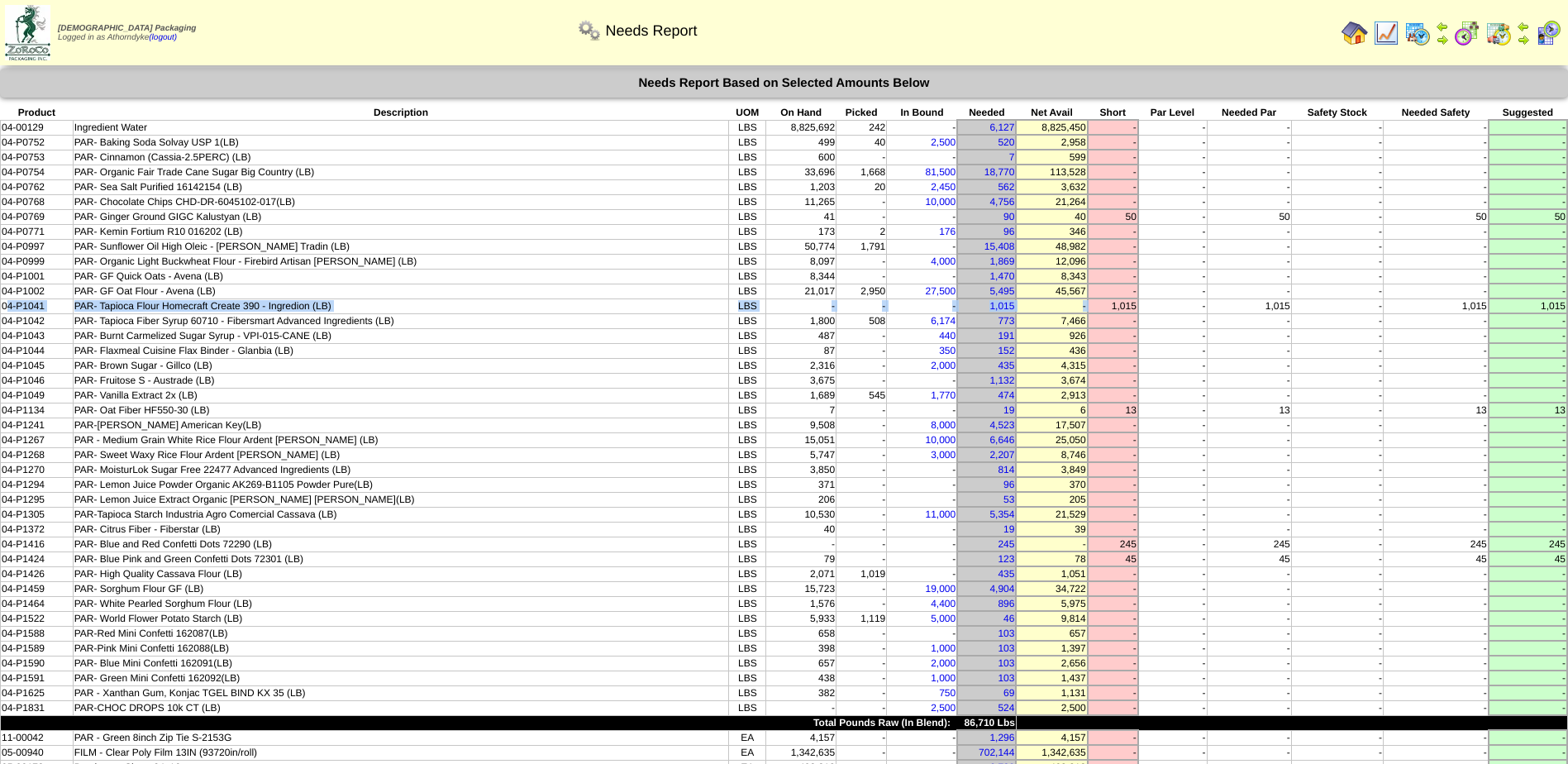
click at [8, 310] on tr "04-P1041 PAR- Tapioca Flour Homecraft Create 390 - Ingredion (LB) LBS - - - 1,0…" at bounding box center [784, 306] width 1567 height 15
click at [8, 310] on td "04-P1041" at bounding box center [37, 306] width 73 height 15
drag, startPoint x: 781, startPoint y: 311, endPoint x: 842, endPoint y: 308, distance: 61.1
click at [842, 308] on tr "04-P1041 PAR- Tapioca Flour Homecraft Create 390 - Ingredion (LB) LBS - - - 1,0…" at bounding box center [784, 306] width 1567 height 15
drag, startPoint x: 825, startPoint y: 410, endPoint x: 1165, endPoint y: 410, distance: 340.0
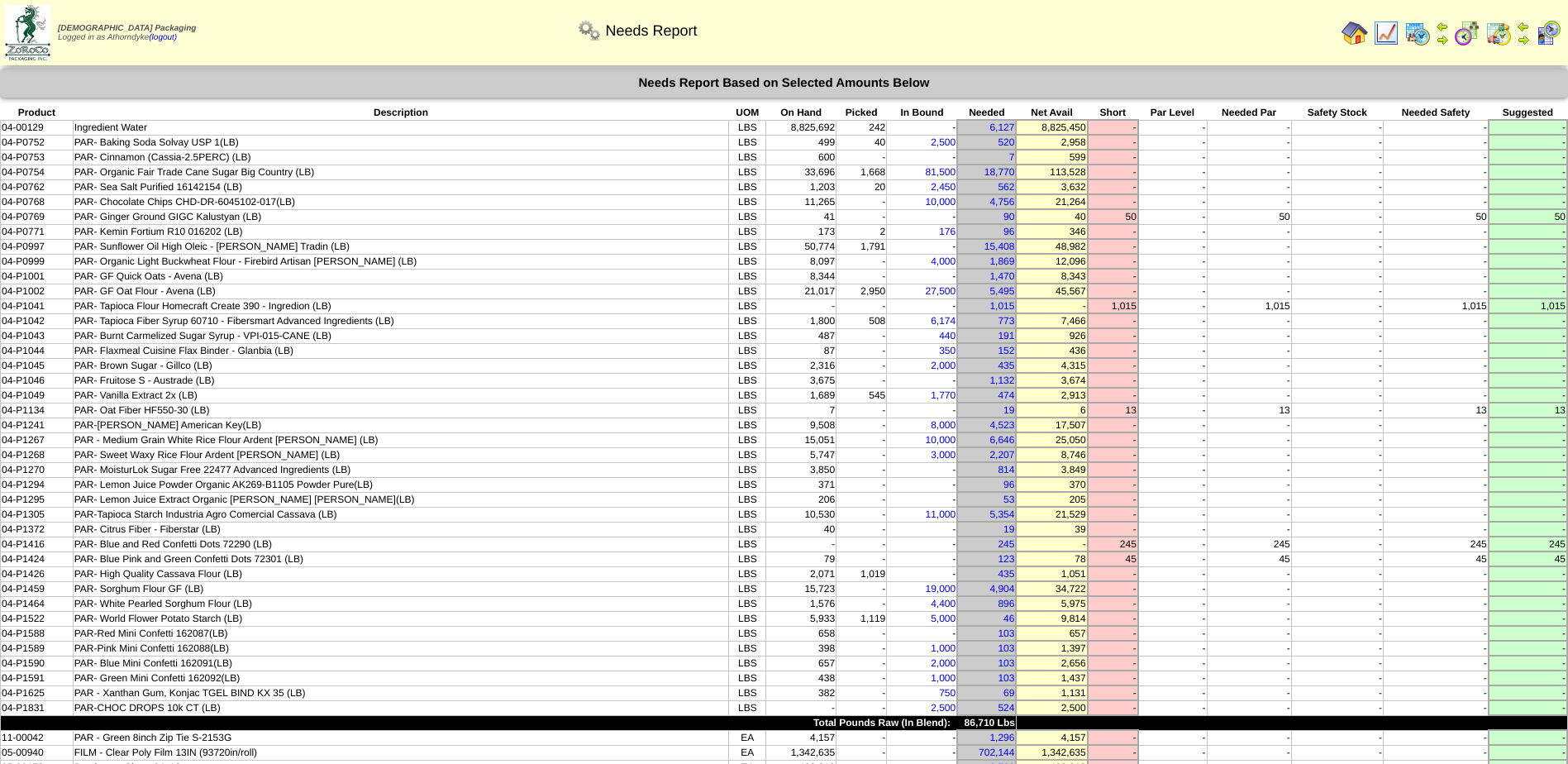
click at [1165, 410] on tr "04-P1134 PAR- Oat Fiber HF550-30 (LB) LBS 7 - - 19 6 13 - 13 - 13 13" at bounding box center [784, 410] width 1567 height 15
drag, startPoint x: 1146, startPoint y: 563, endPoint x: 809, endPoint y: 563, distance: 337.0
click at [809, 563] on tr "04-P1424 PAR- Blue Pink and Green Confetti Dots 72301 (LB) LBS 79 - - 123 78 45…" at bounding box center [784, 559] width 1567 height 15
drag, startPoint x: 807, startPoint y: 141, endPoint x: 842, endPoint y: 143, distance: 35.1
click at [842, 143] on tr "04-P0752 PAR- Baking Soda Solvay USP 1(LB) LBS 499 40 2,500 520 2,958 - - - - -…" at bounding box center [784, 143] width 1567 height 15
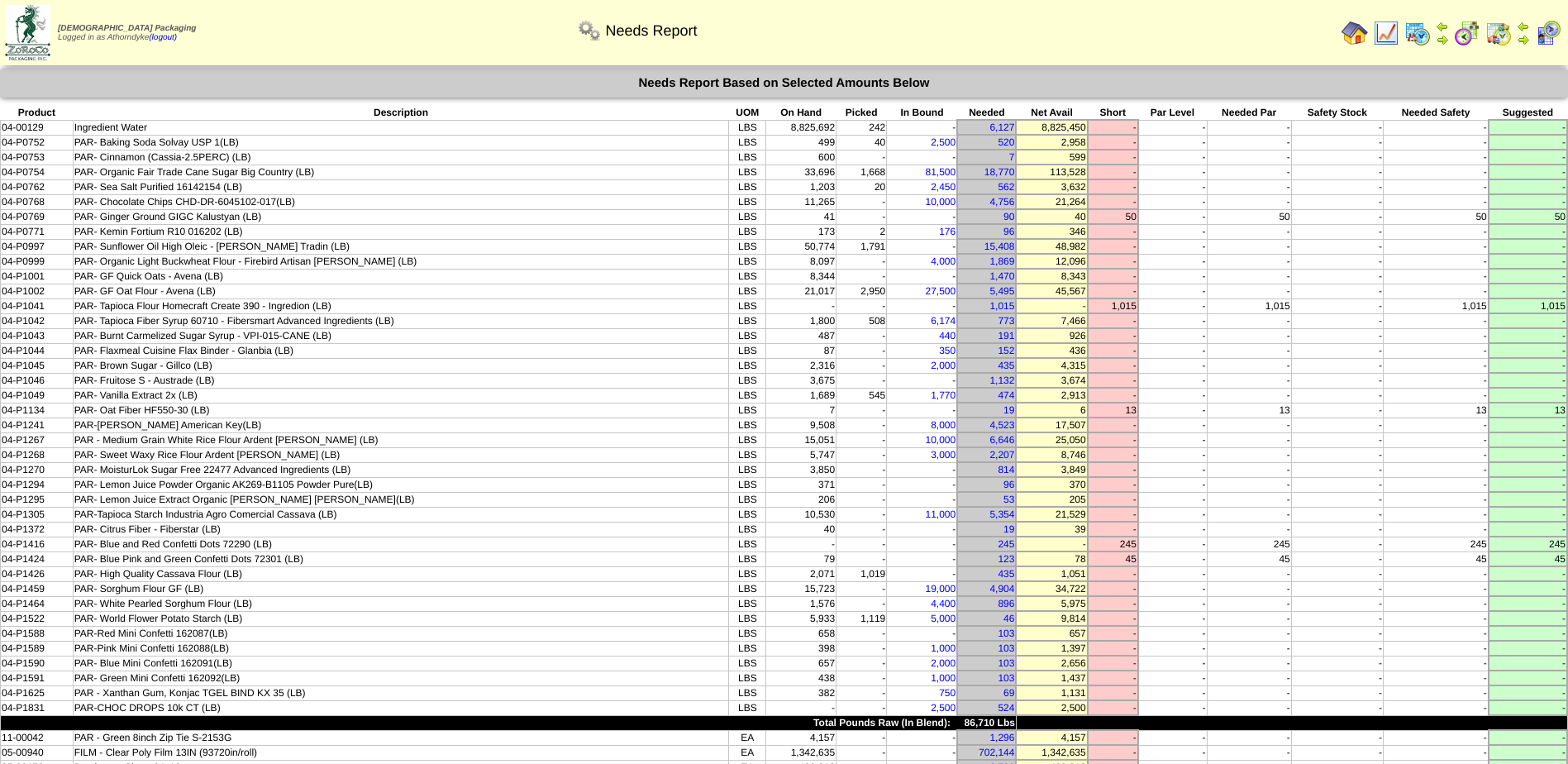
drag, startPoint x: 842, startPoint y: 143, endPoint x: 984, endPoint y: 135, distance: 142.2
click at [984, 135] on td "520" at bounding box center [986, 143] width 59 height 15
click at [973, 303] on td "1,015" at bounding box center [986, 306] width 59 height 15
drag, startPoint x: 1096, startPoint y: 352, endPoint x: 1140, endPoint y: 346, distance: 44.4
click at [1140, 346] on tr "04-P1044 PAR- Flaxmeal Cuisine Flax Binder - Glanbia (LB) LBS 87 - 350 152 436 …" at bounding box center [784, 351] width 1567 height 15
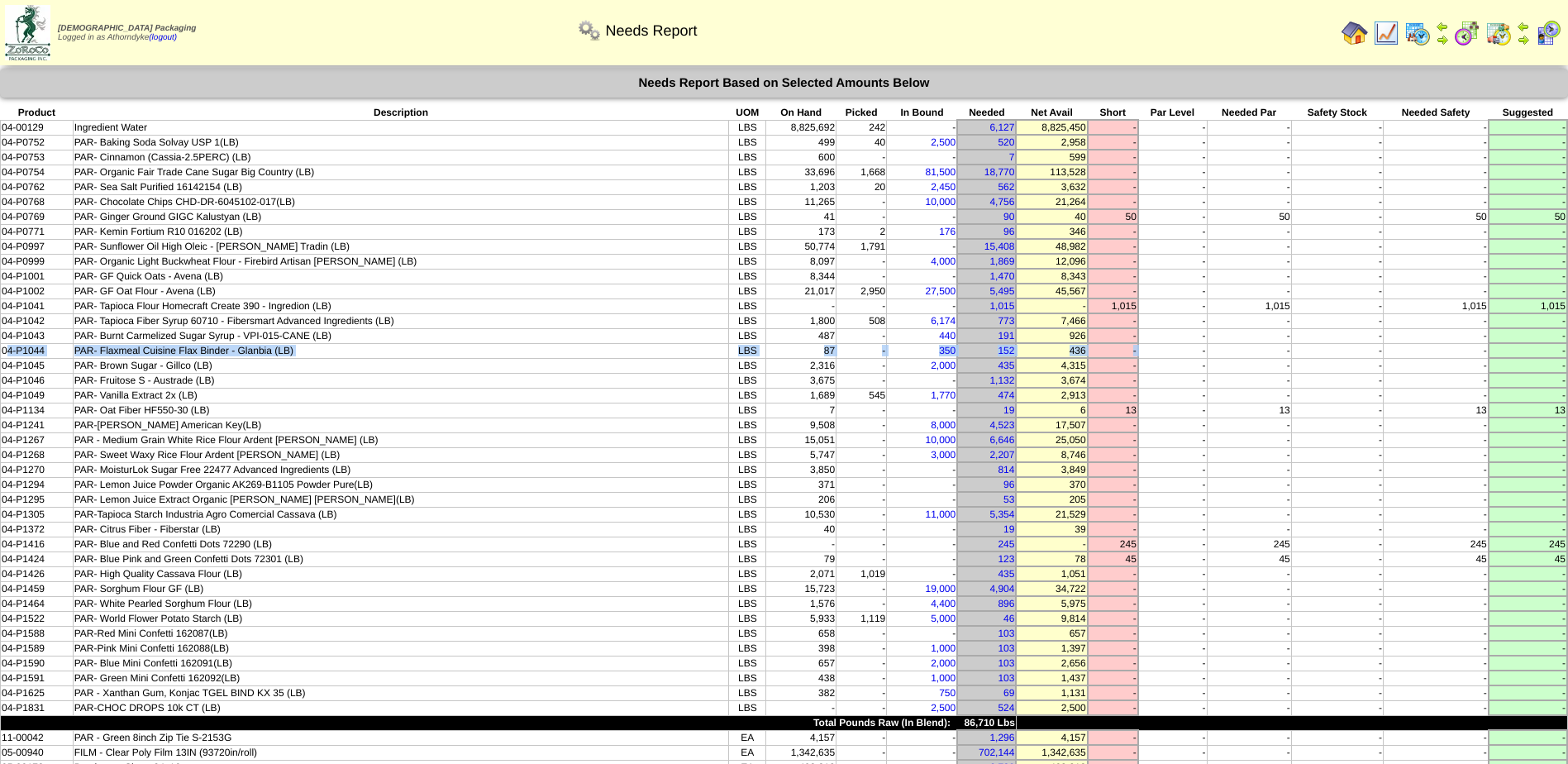
drag, startPoint x: 7, startPoint y: 349, endPoint x: 1147, endPoint y: 352, distance: 1140.0
click at [1147, 352] on tr "04-P1044 PAR- Flaxmeal Cuisine Flax Binder - Glanbia (LB) LBS 87 - 350 152 436 …" at bounding box center [784, 351] width 1567 height 15
drag, startPoint x: 1147, startPoint y: 352, endPoint x: 1238, endPoint y: 350, distance: 91.0
click at [1238, 350] on td "-" at bounding box center [1249, 351] width 84 height 15
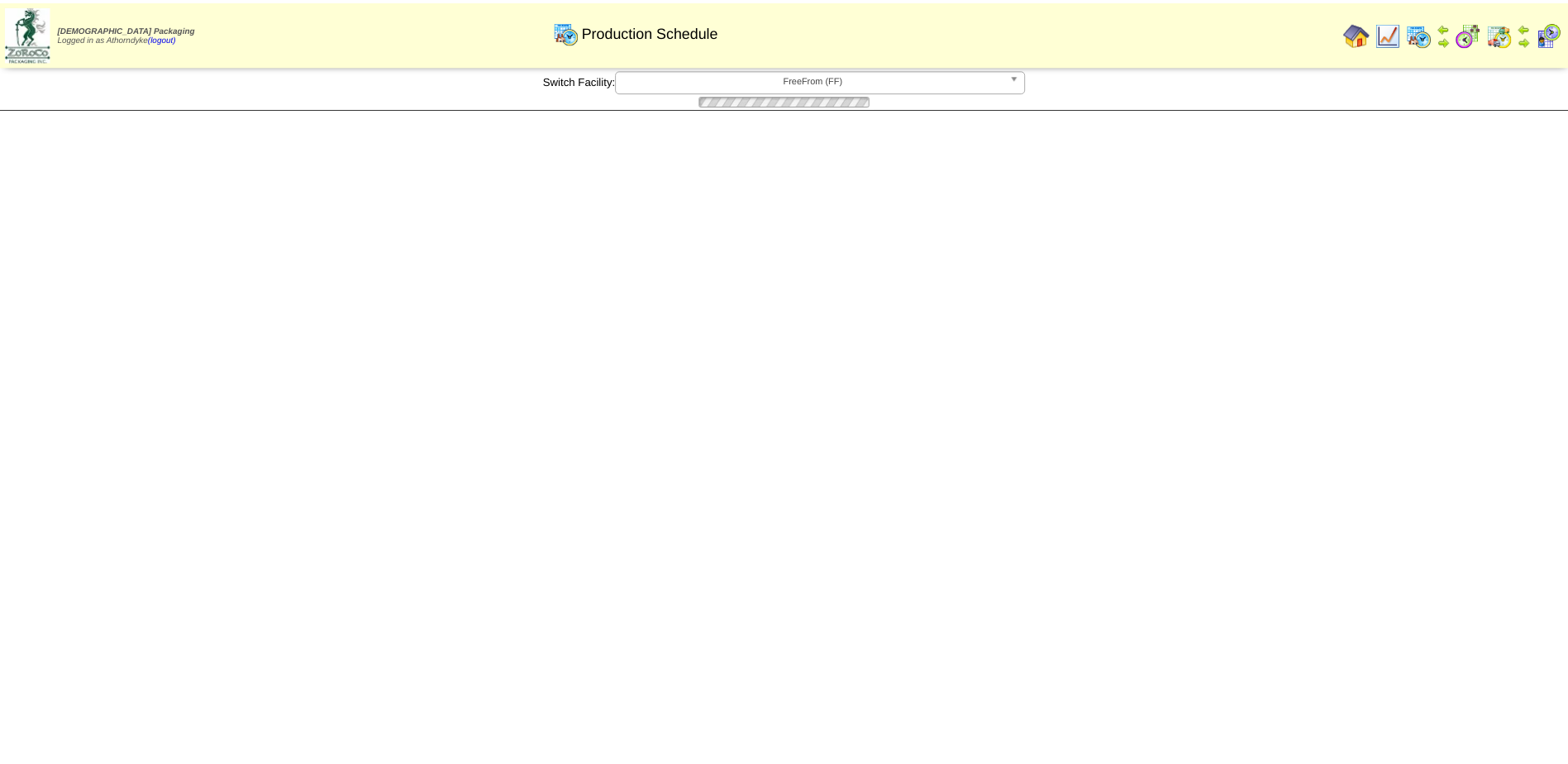
scroll to position [407, 0]
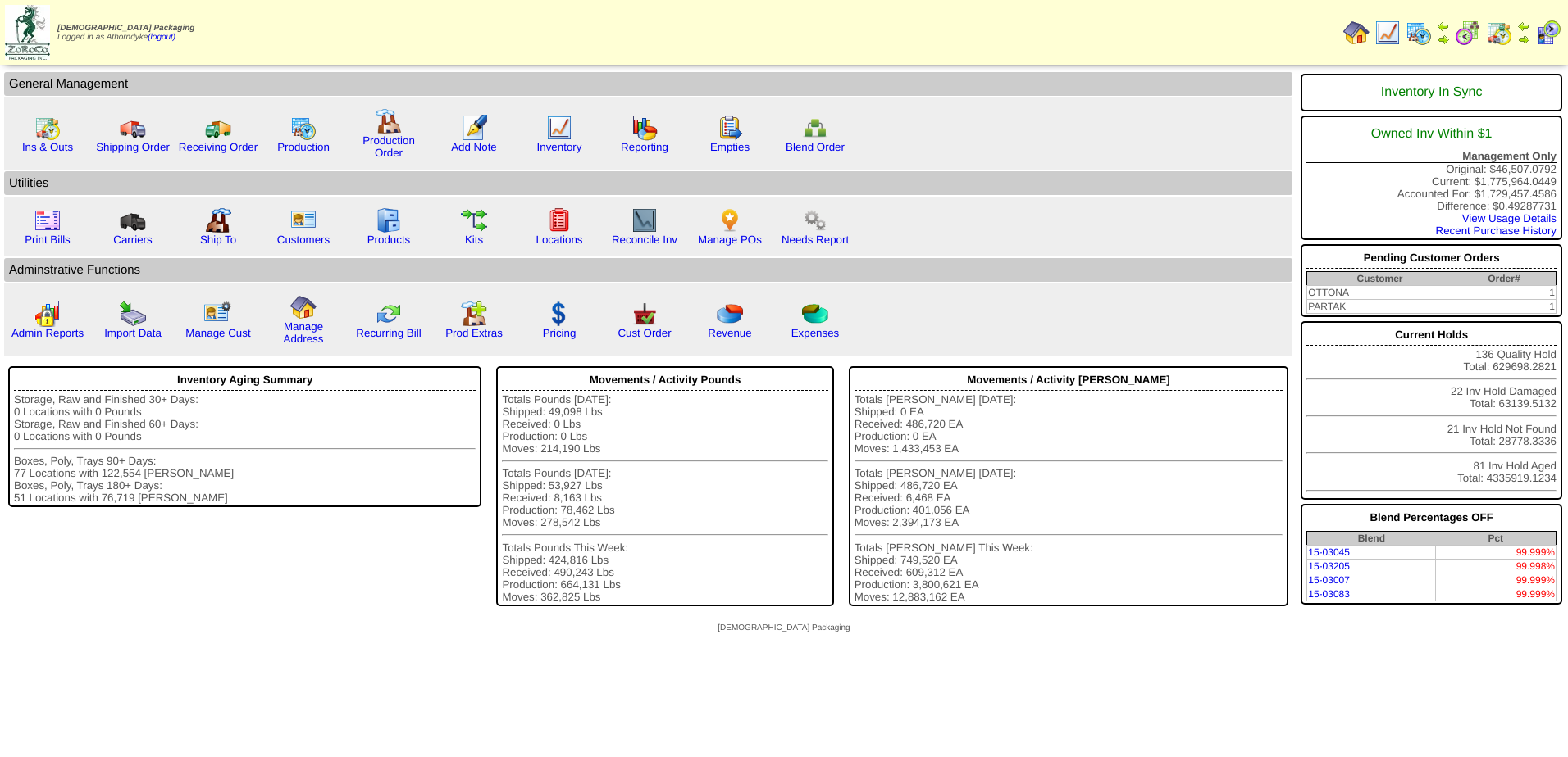
click at [1500, 39] on img at bounding box center [1498, 32] width 26 height 26
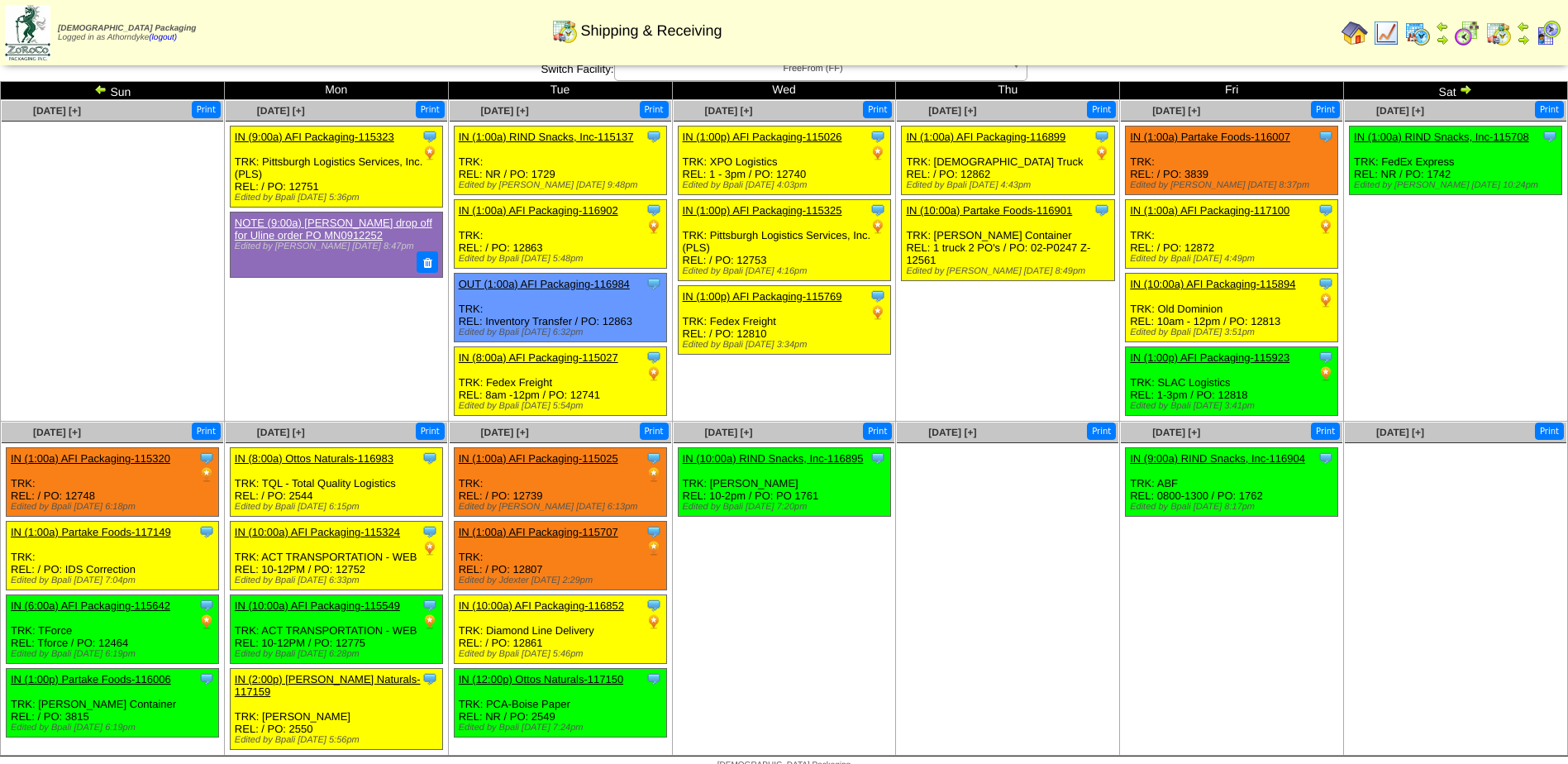
scroll to position [14, 0]
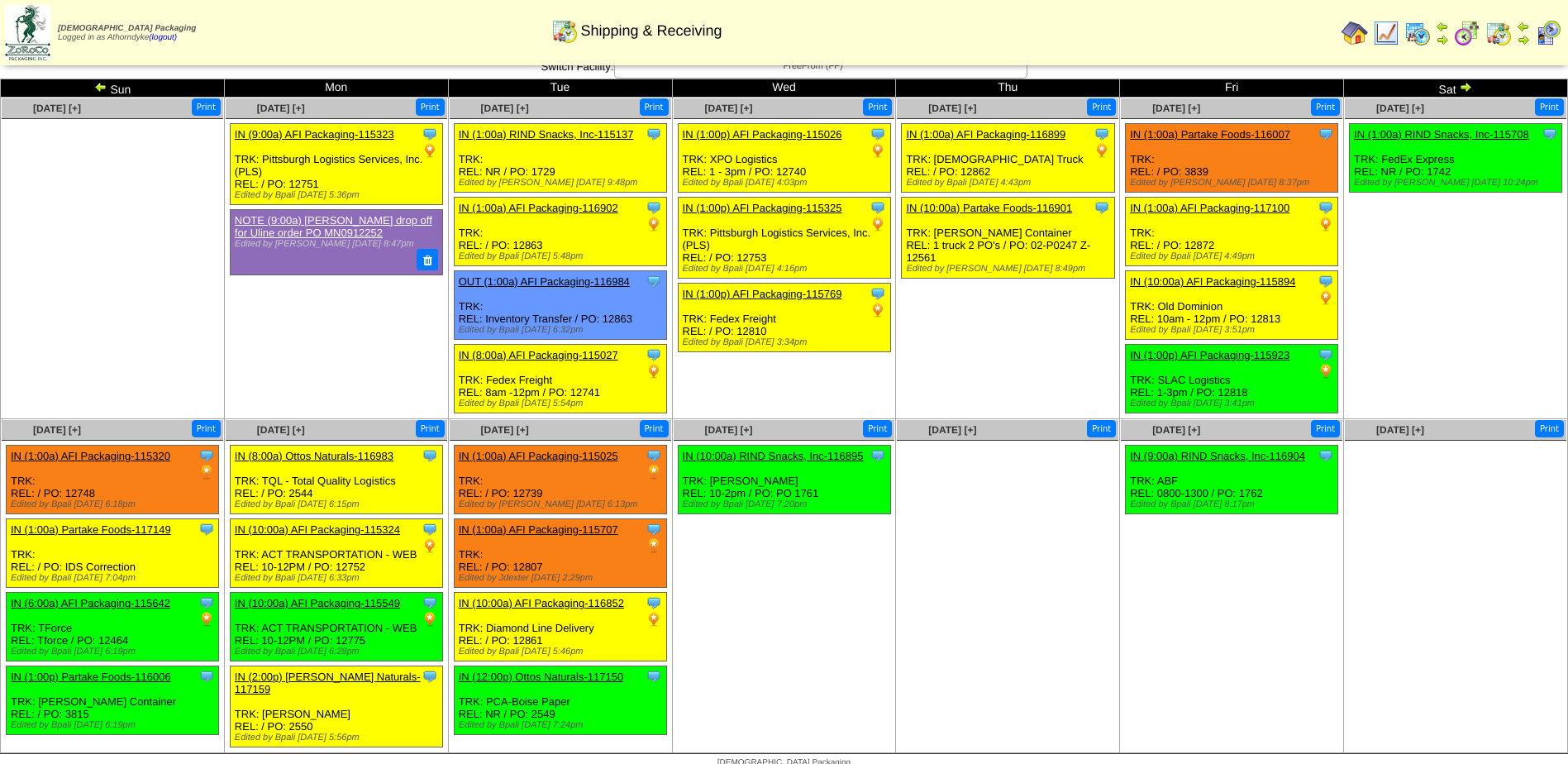
click at [324, 534] on link "IN (10:00a) AFI Packaging-115324" at bounding box center [317, 529] width 166 height 13
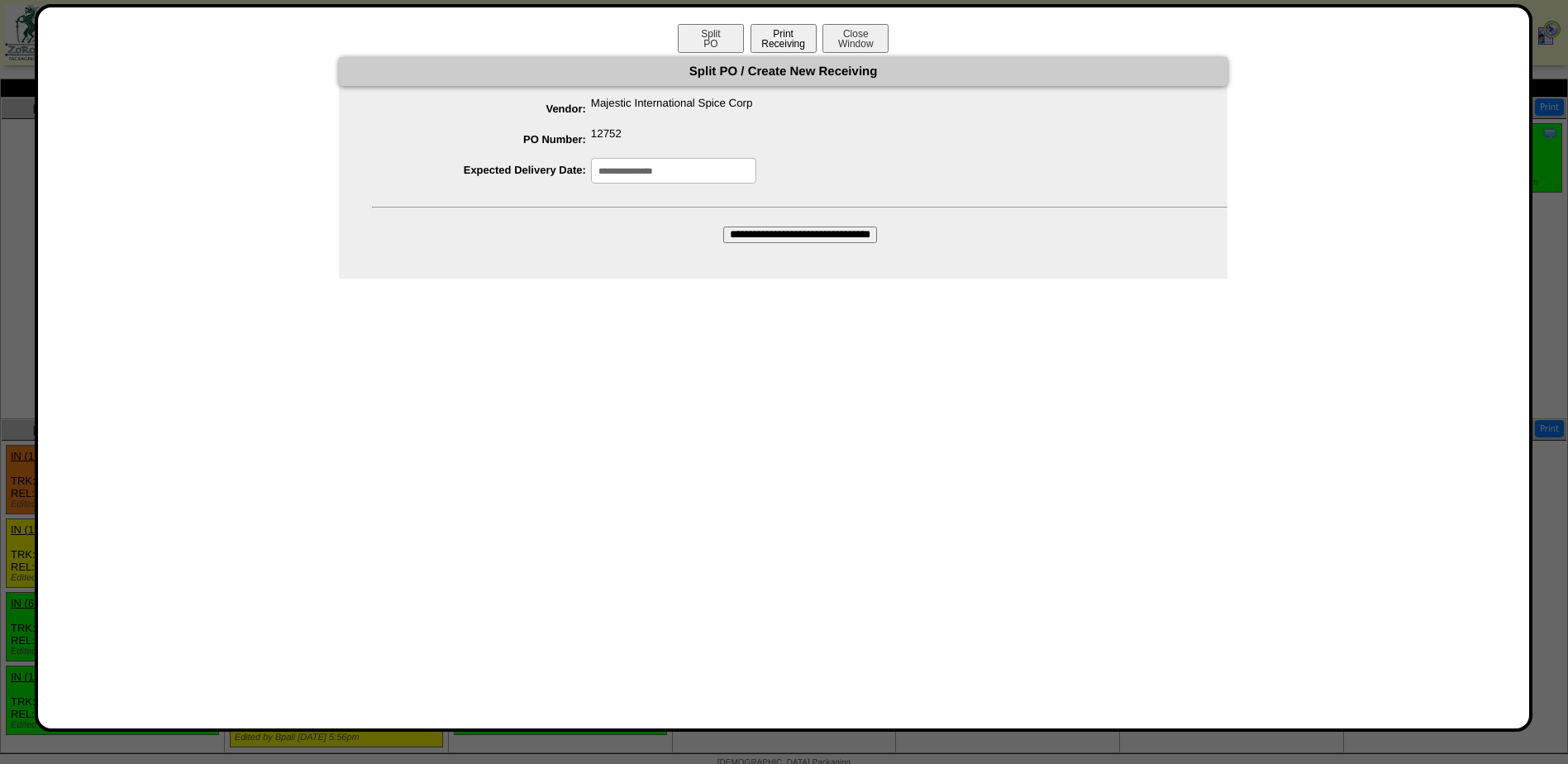
click at [792, 38] on button "Print Receiving" at bounding box center [784, 38] width 66 height 29
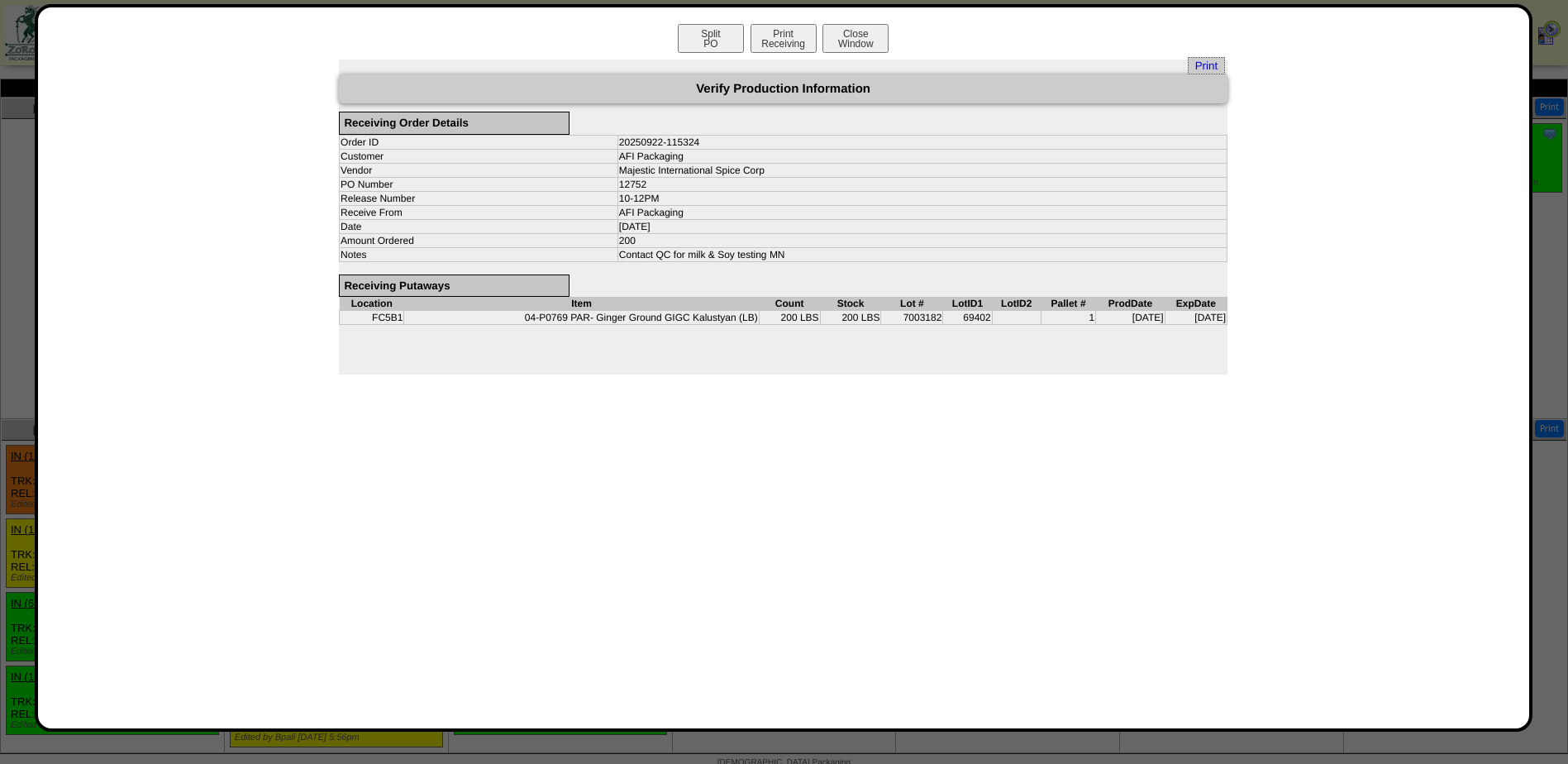
drag, startPoint x: 509, startPoint y: 313, endPoint x: 654, endPoint y: 321, distance: 145.2
click at [654, 321] on td "04-P0769 PAR- Ginger Ground GIGC Kalustyan (LB)" at bounding box center [582, 318] width 355 height 14
click at [967, 359] on div "Print Verify Production Information Receiving Order Details Order ID 20250922-1…" at bounding box center [783, 217] width 888 height 315
click at [873, 37] on button "Close Window" at bounding box center [855, 38] width 66 height 29
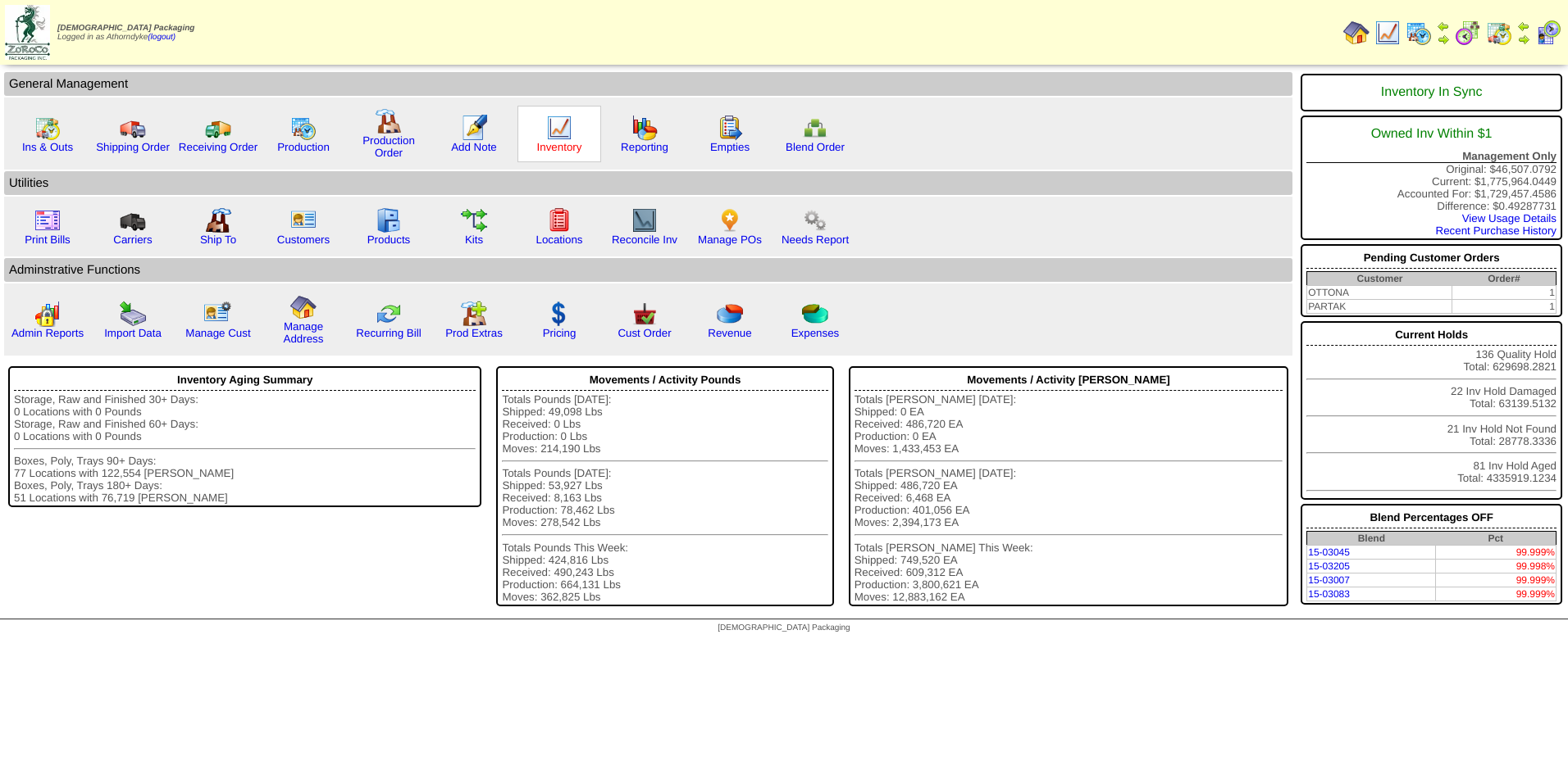
click at [552, 142] on link "Inventory" at bounding box center [559, 147] width 45 height 13
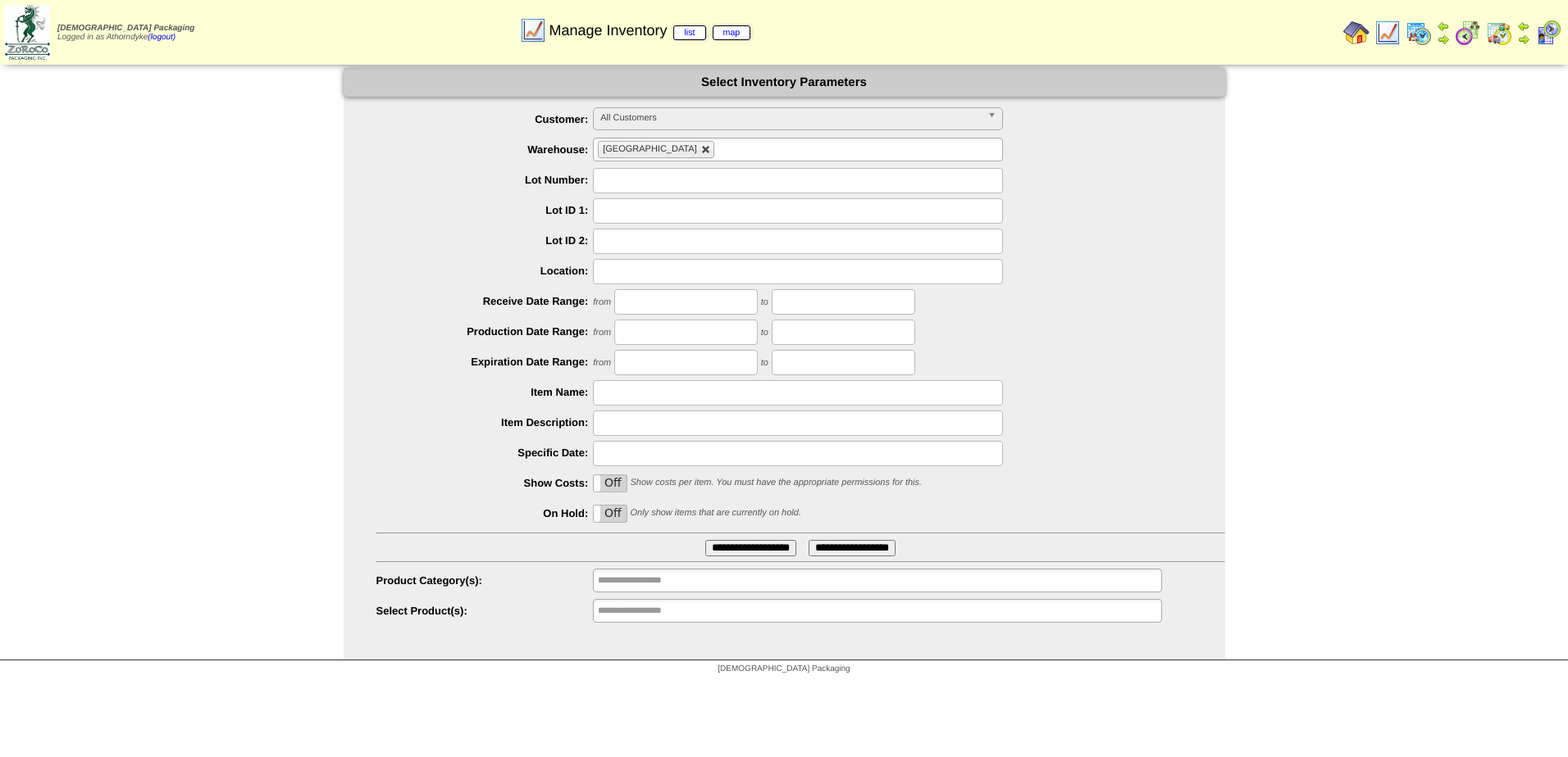
click at [701, 147] on link at bounding box center [706, 150] width 10 height 10
type input "**********"
click at [662, 147] on input "text" at bounding box center [650, 149] width 105 height 20
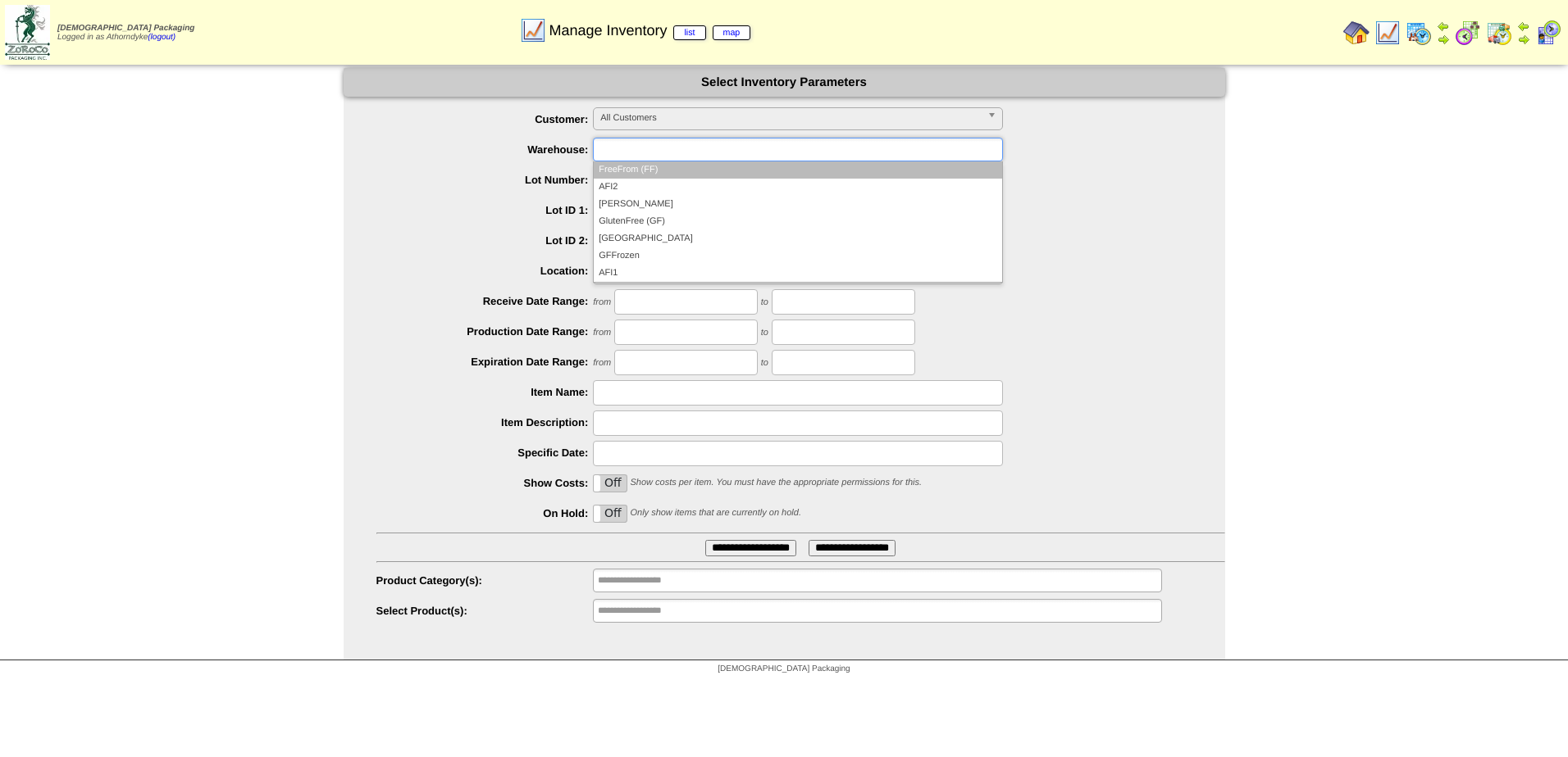
click at [643, 162] on li "FreeFrom (FF)" at bounding box center [798, 170] width 409 height 17
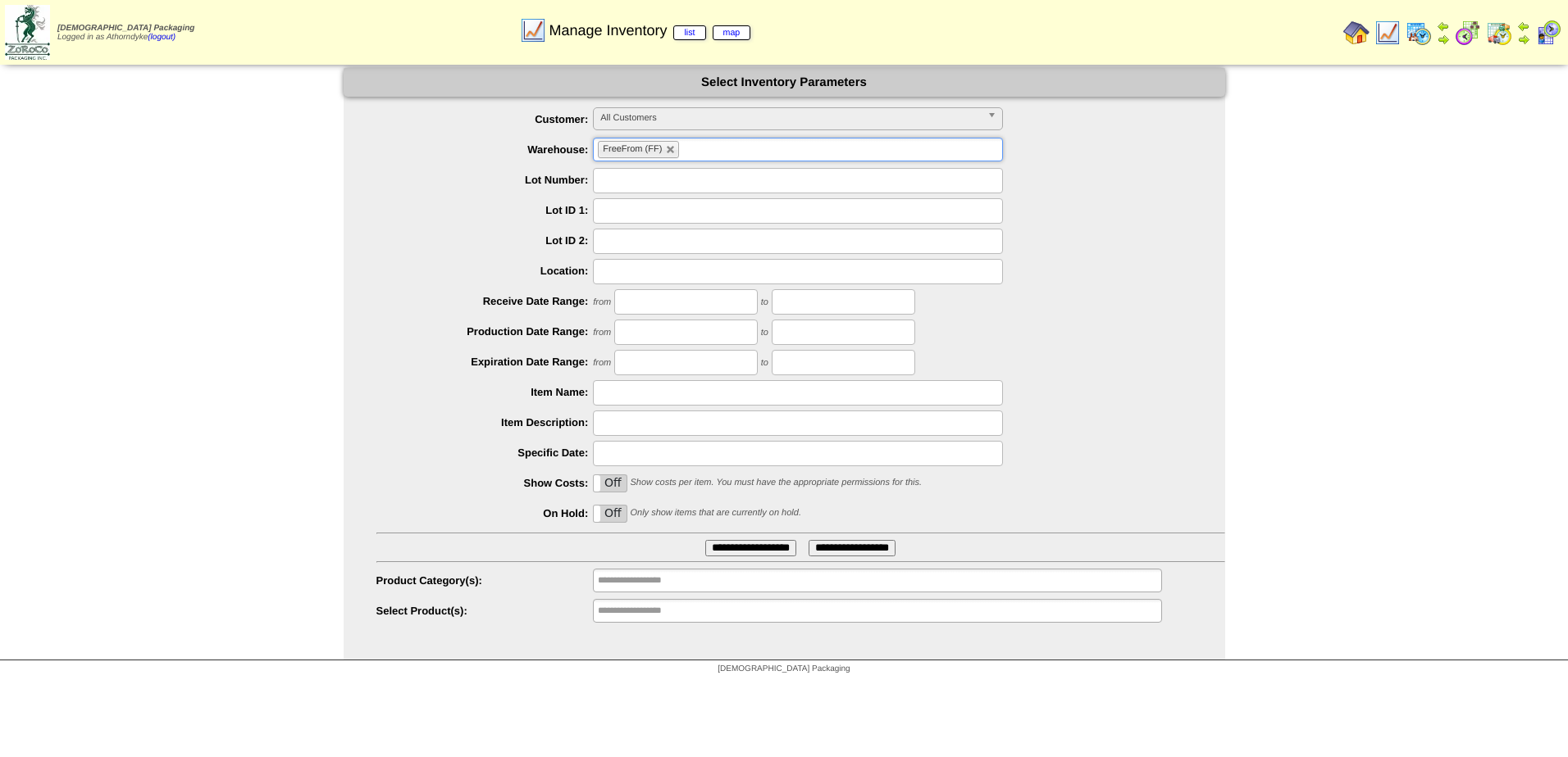
click at [685, 119] on span "All Customers" at bounding box center [790, 117] width 381 height 19
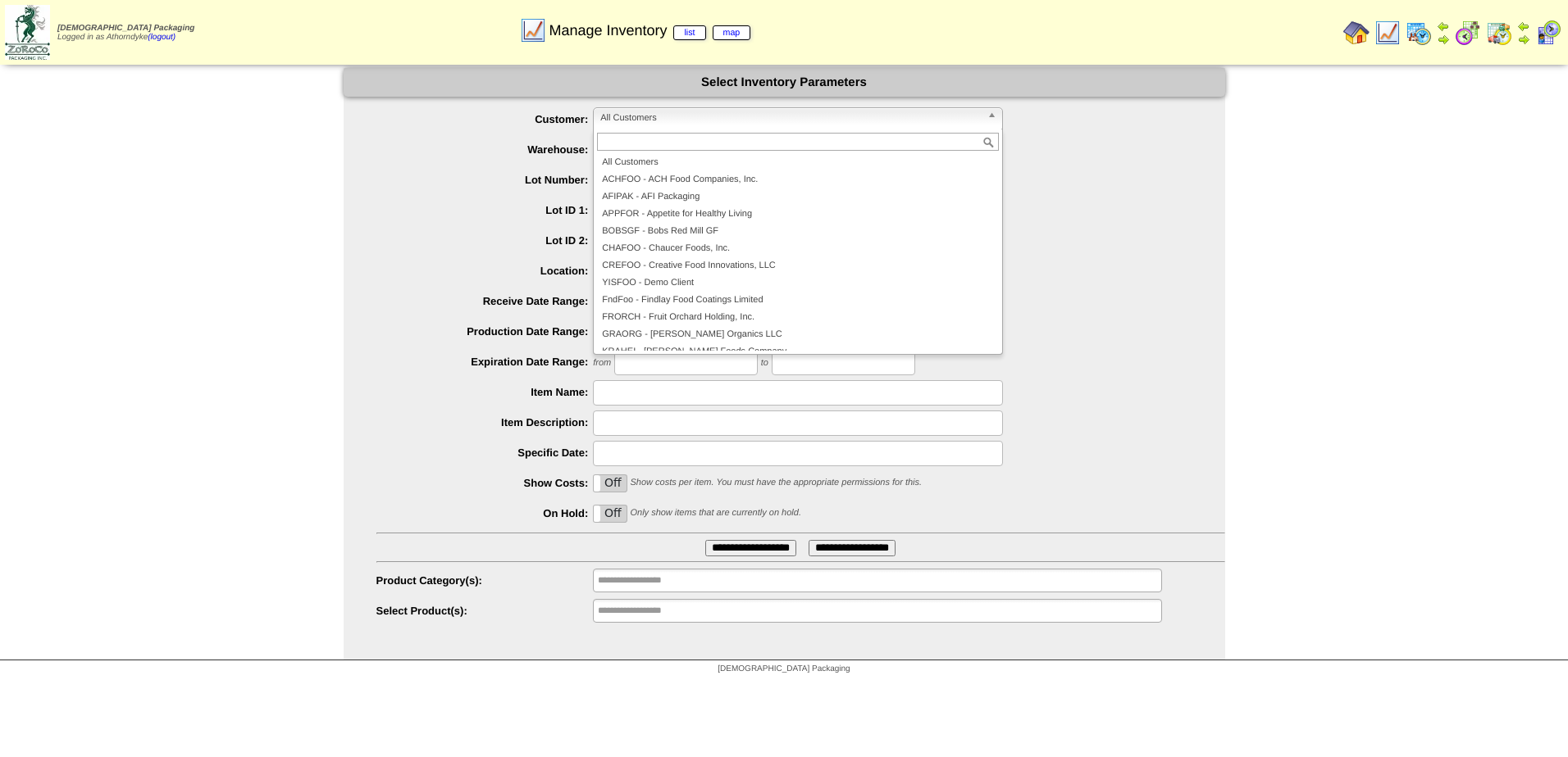
drag, startPoint x: 334, startPoint y: 199, endPoint x: 346, endPoint y: 200, distance: 12.0
click at [340, 199] on div "**********" at bounding box center [784, 365] width 1568 height 593
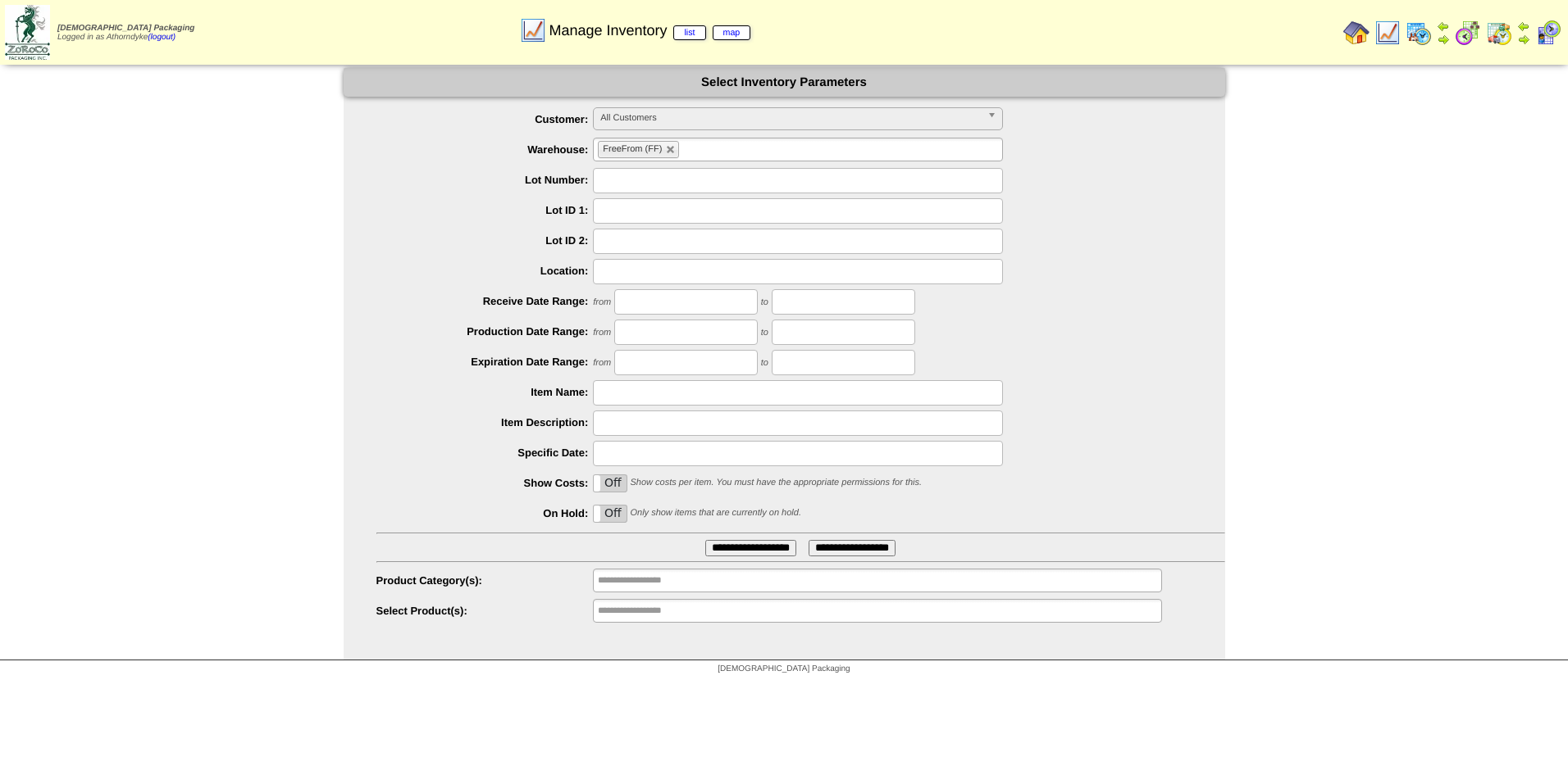
click at [658, 609] on input "**********" at bounding box center [650, 610] width 105 height 20
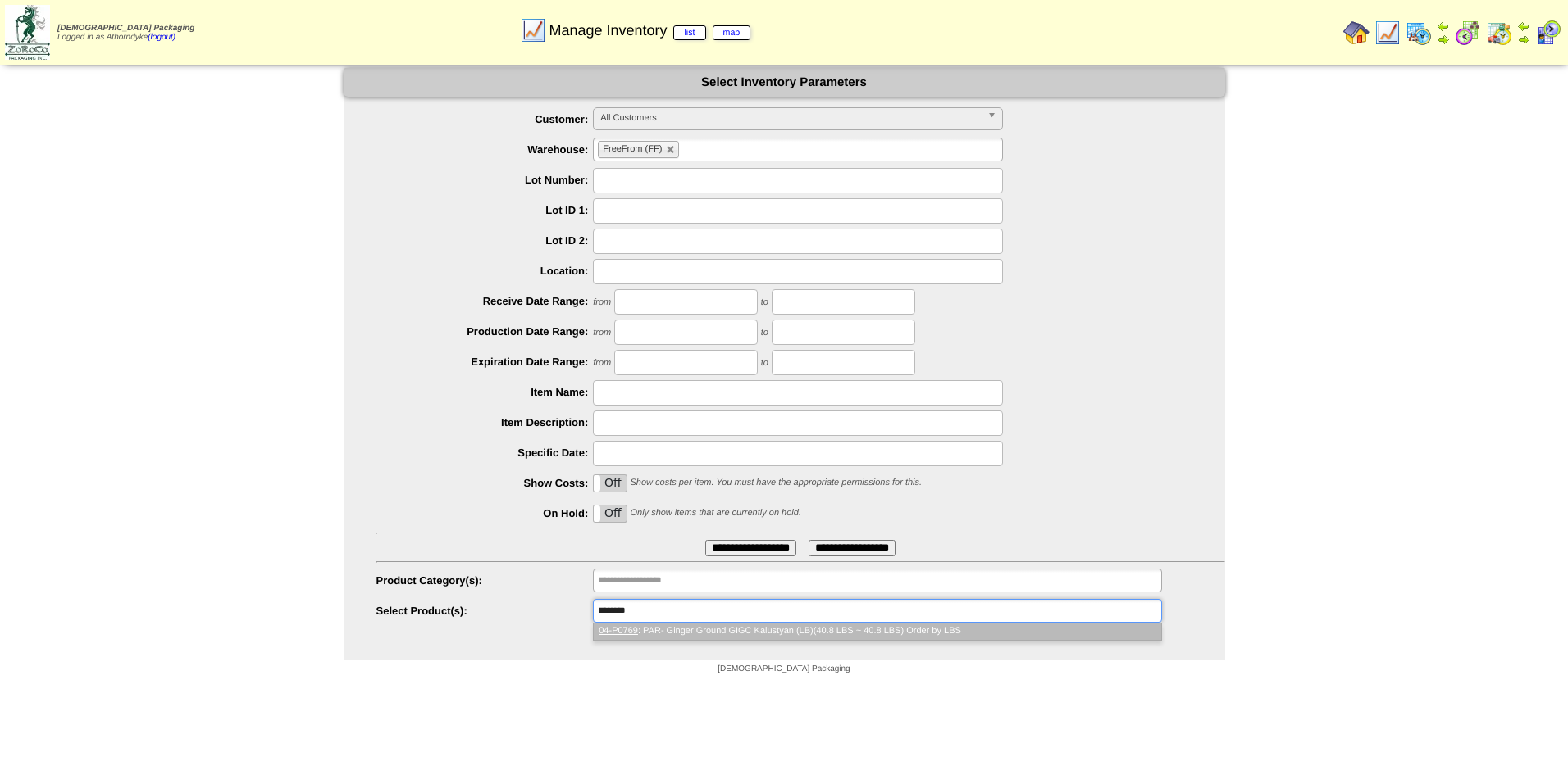
type input "********"
click at [722, 628] on li "04-P0769 : PAR- Ginger Ground GIGC Kalustyan (LB)(40.8 LBS ~ 40.8 LBS) Order by…" at bounding box center [877, 632] width 566 height 17
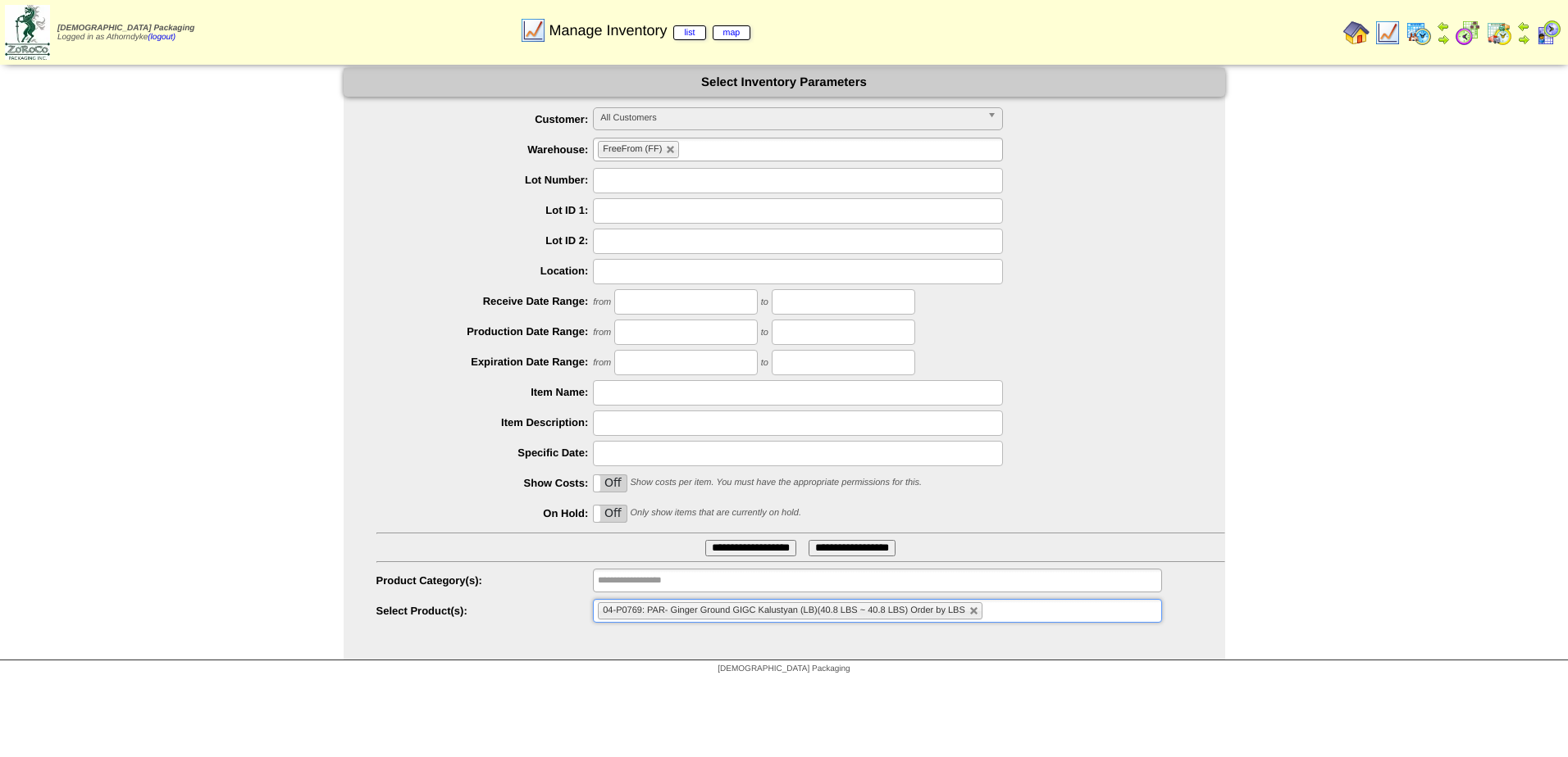
click at [724, 550] on input "**********" at bounding box center [751, 547] width 91 height 16
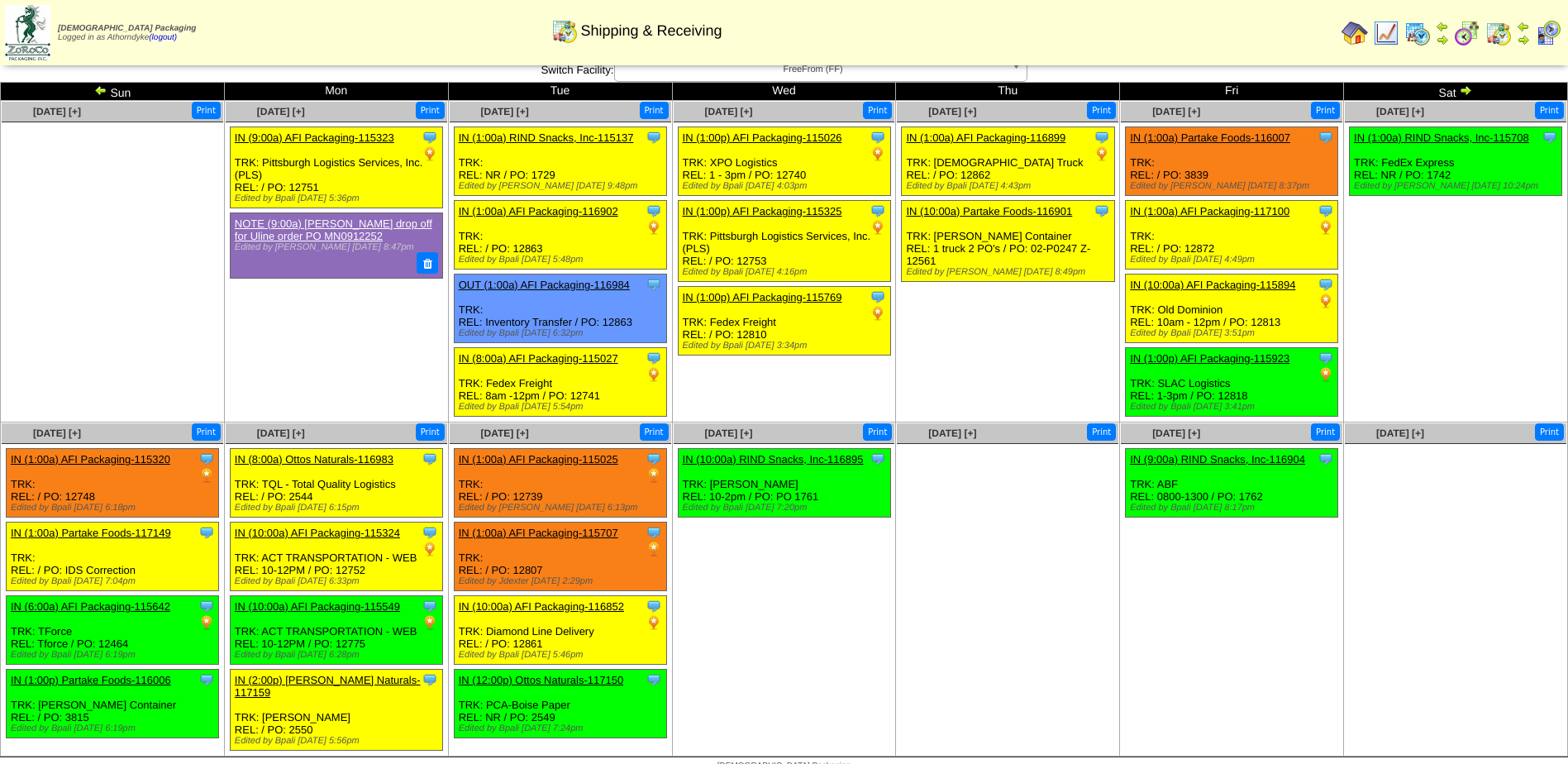
scroll to position [14, 0]
